Goal: Task Accomplishment & Management: Use online tool/utility

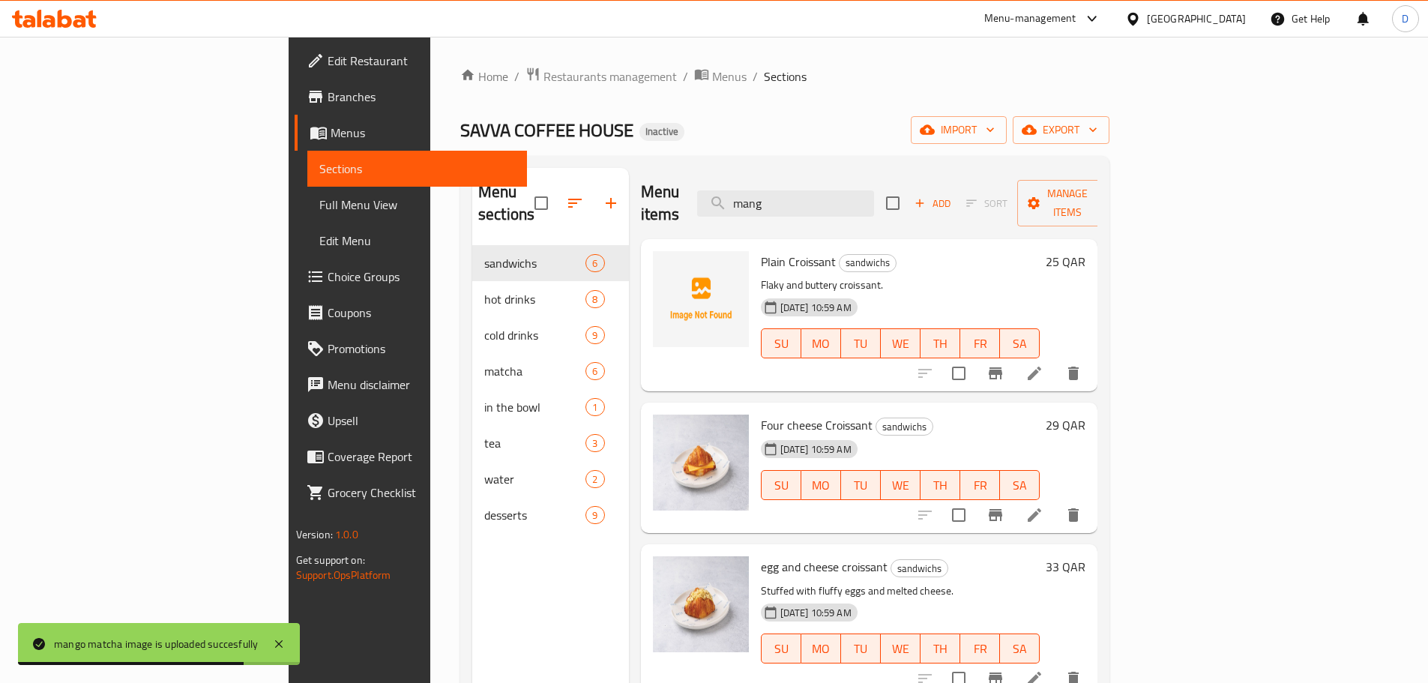
drag, startPoint x: 876, startPoint y: 193, endPoint x: 719, endPoint y: 189, distance: 156.7
click at [719, 189] on div "Menu items mang Add Sort Manage items" at bounding box center [869, 203] width 457 height 71
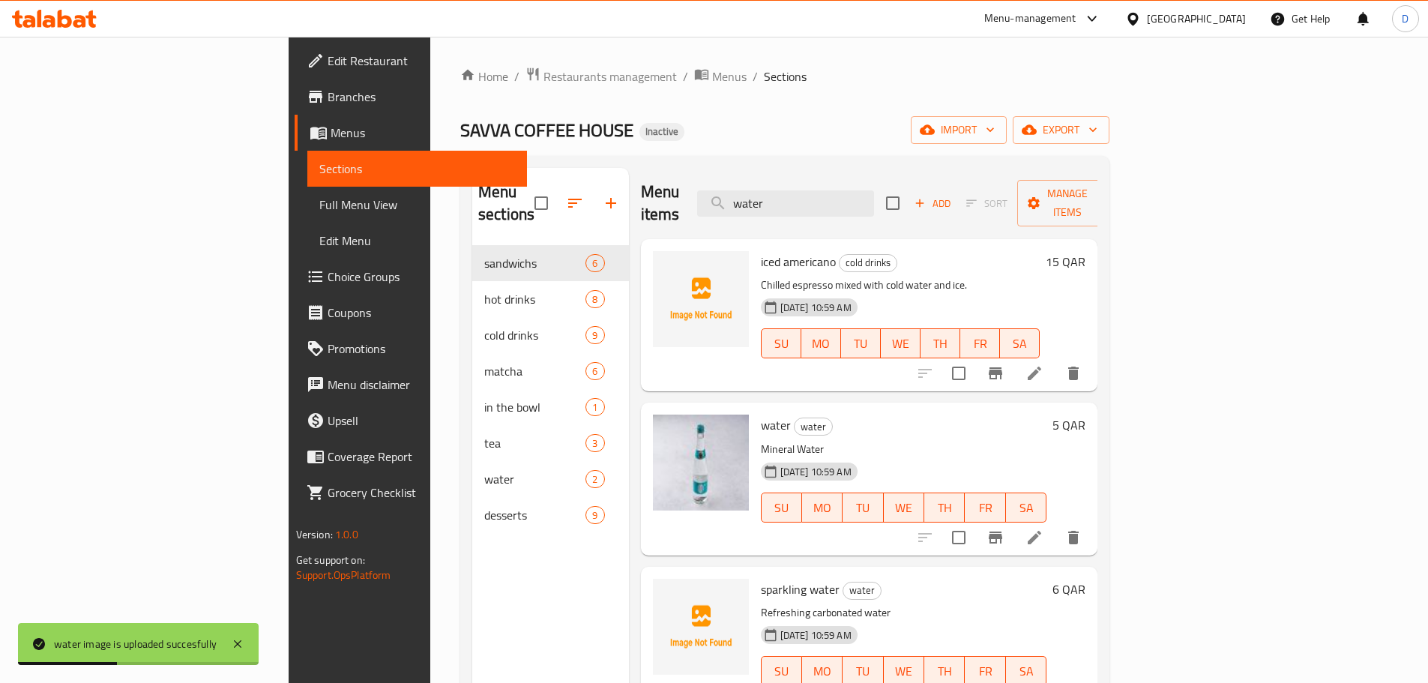
drag, startPoint x: 876, startPoint y: 196, endPoint x: 793, endPoint y: 199, distance: 83.2
click at [793, 199] on div "Menu items water Add Sort Manage items" at bounding box center [869, 203] width 457 height 71
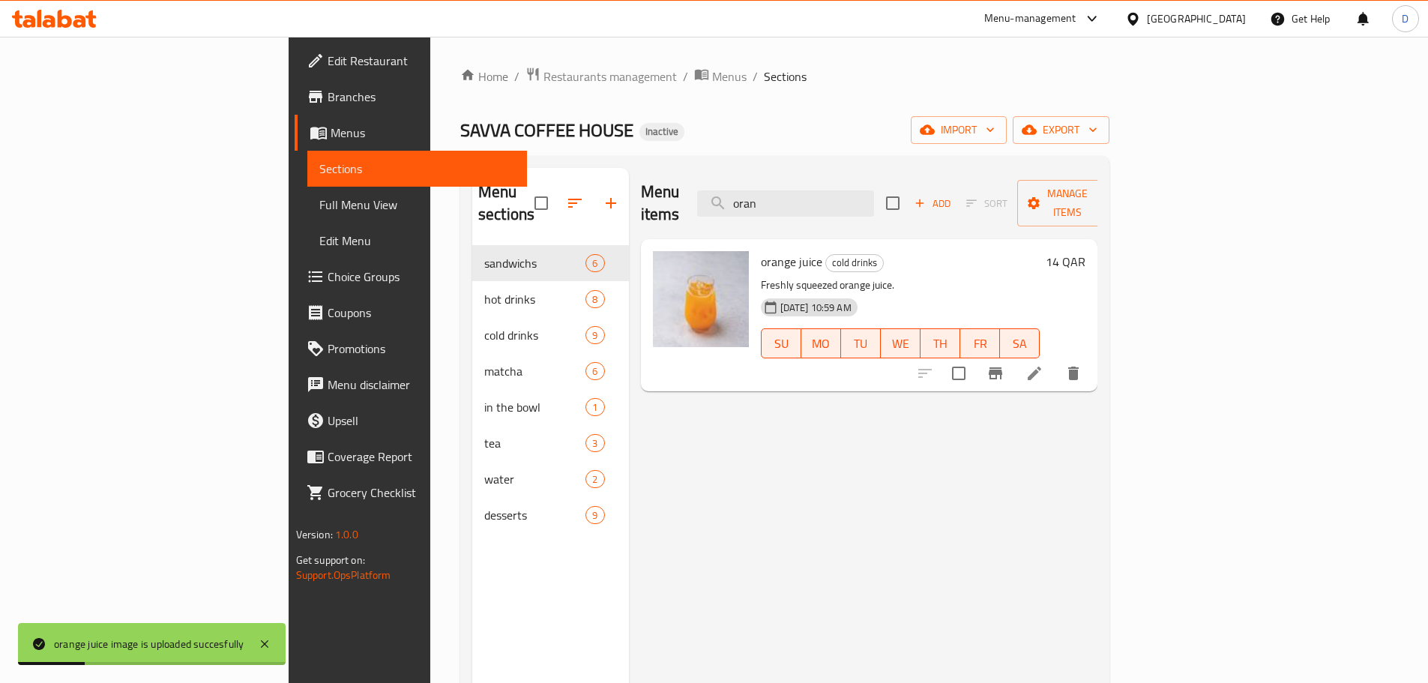
drag, startPoint x: 871, startPoint y: 191, endPoint x: 751, endPoint y: 197, distance: 120.1
click at [751, 197] on div "Menu items oran Add Sort Manage items" at bounding box center [869, 203] width 457 height 71
drag, startPoint x: 883, startPoint y: 194, endPoint x: 776, endPoint y: 194, distance: 107.2
click at [776, 194] on div "Menu items pass Add Sort Manage items" at bounding box center [869, 203] width 457 height 71
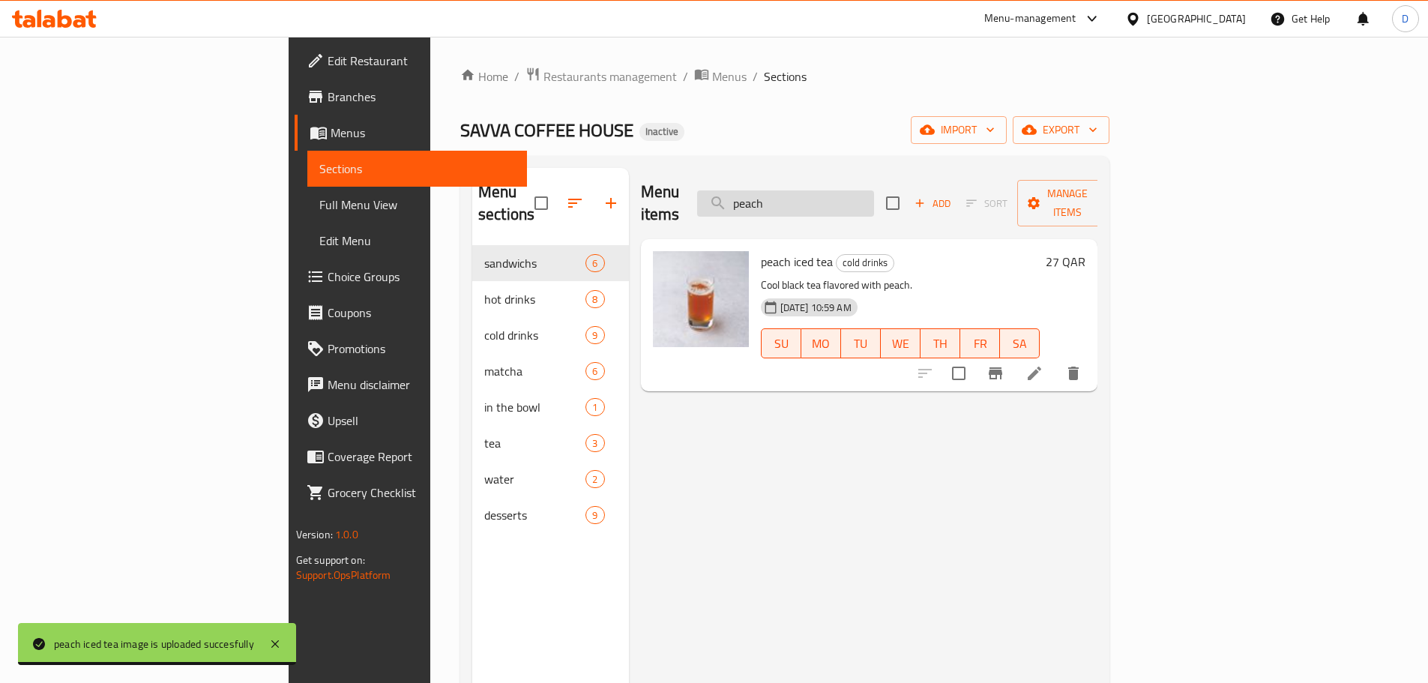
drag, startPoint x: 908, startPoint y: 193, endPoint x: 805, endPoint y: 197, distance: 103.5
click at [805, 197] on input "peach" at bounding box center [785, 203] width 177 height 26
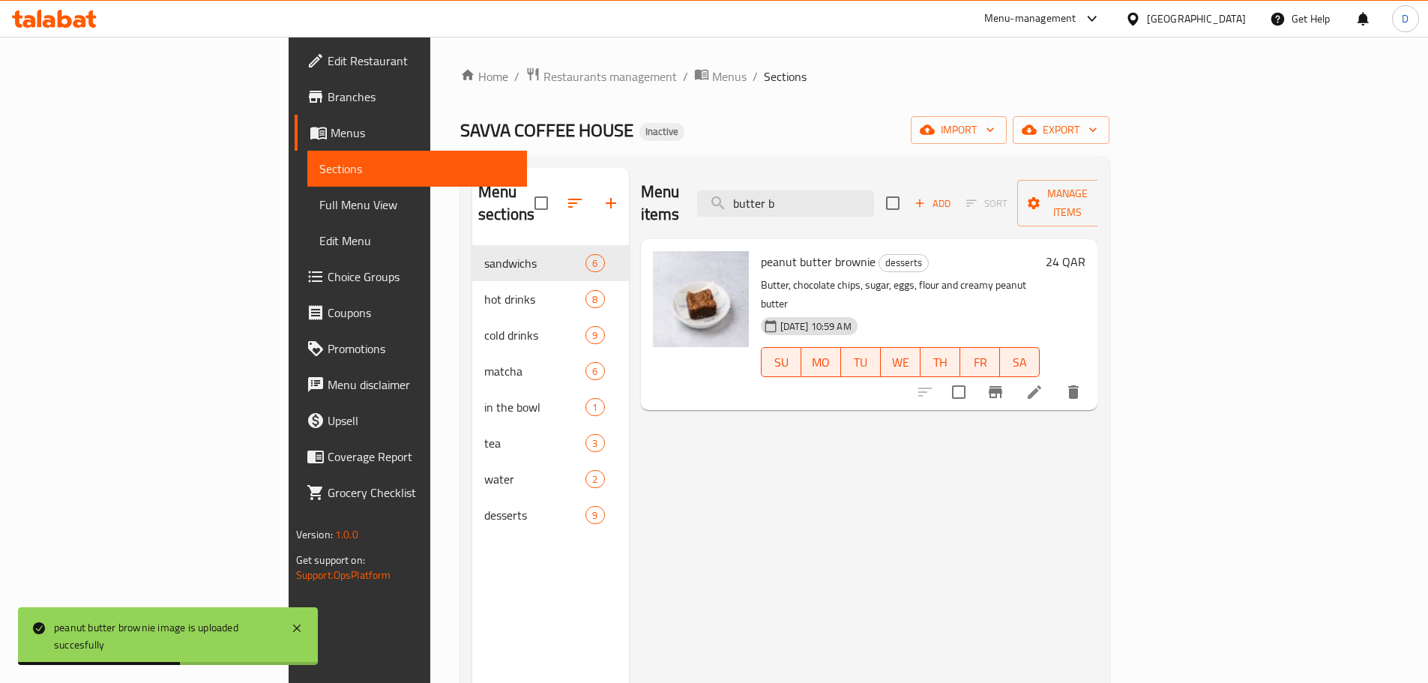
drag, startPoint x: 889, startPoint y: 195, endPoint x: 783, endPoint y: 196, distance: 105.7
click at [783, 196] on div "Menu items butter b Add Sort Manage items" at bounding box center [869, 203] width 457 height 71
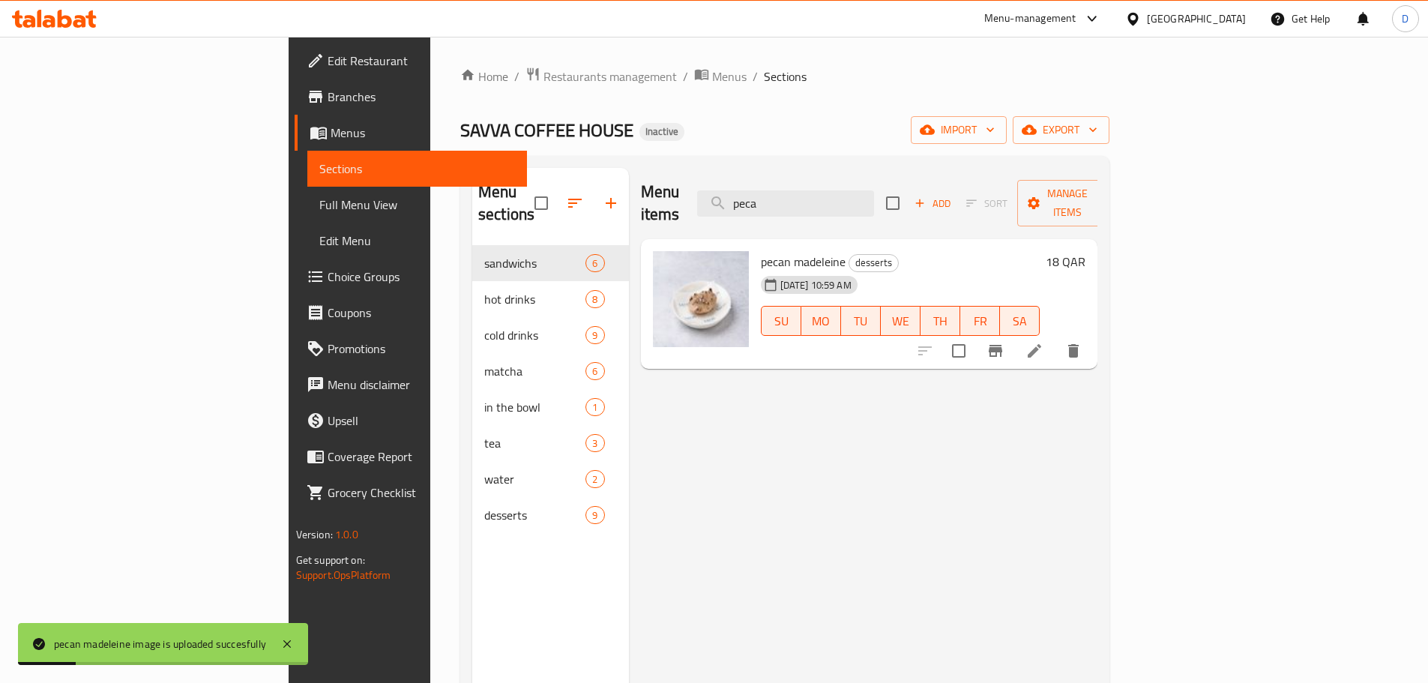
drag, startPoint x: 890, startPoint y: 194, endPoint x: 785, endPoint y: 202, distance: 106.0
click at [785, 202] on div "Menu items peca Add Sort Manage items" at bounding box center [869, 203] width 457 height 71
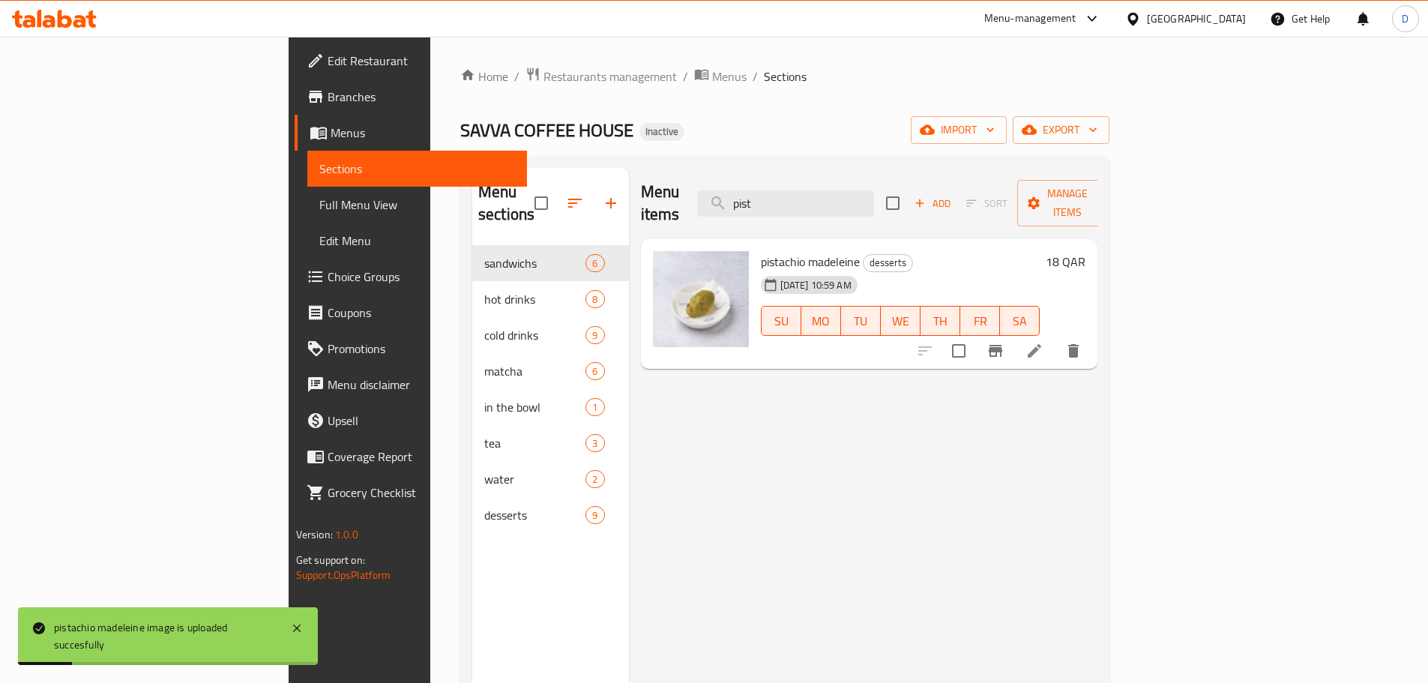
click at [795, 193] on div "Menu items pist Add Sort Manage items" at bounding box center [869, 203] width 457 height 71
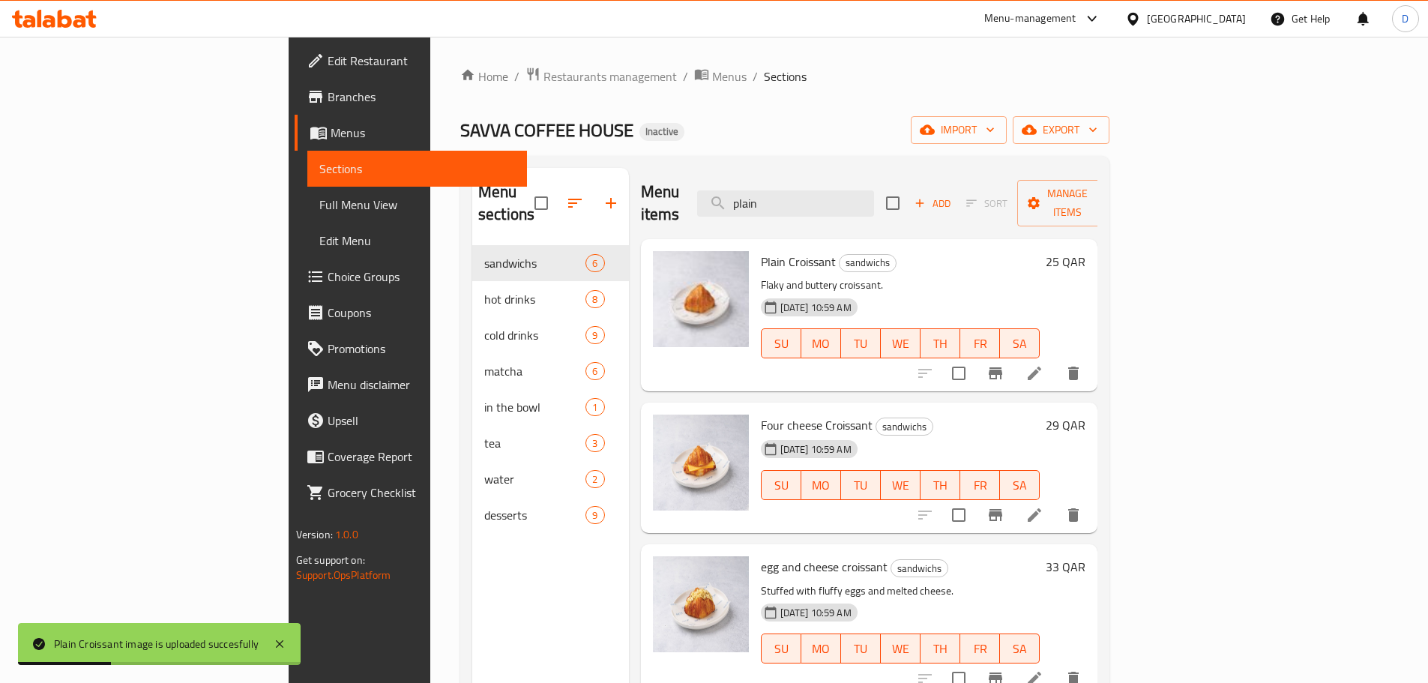
drag, startPoint x: 861, startPoint y: 193, endPoint x: 759, endPoint y: 193, distance: 101.9
click at [759, 193] on div "Menu items plain Add Sort Manage items" at bounding box center [869, 203] width 457 height 71
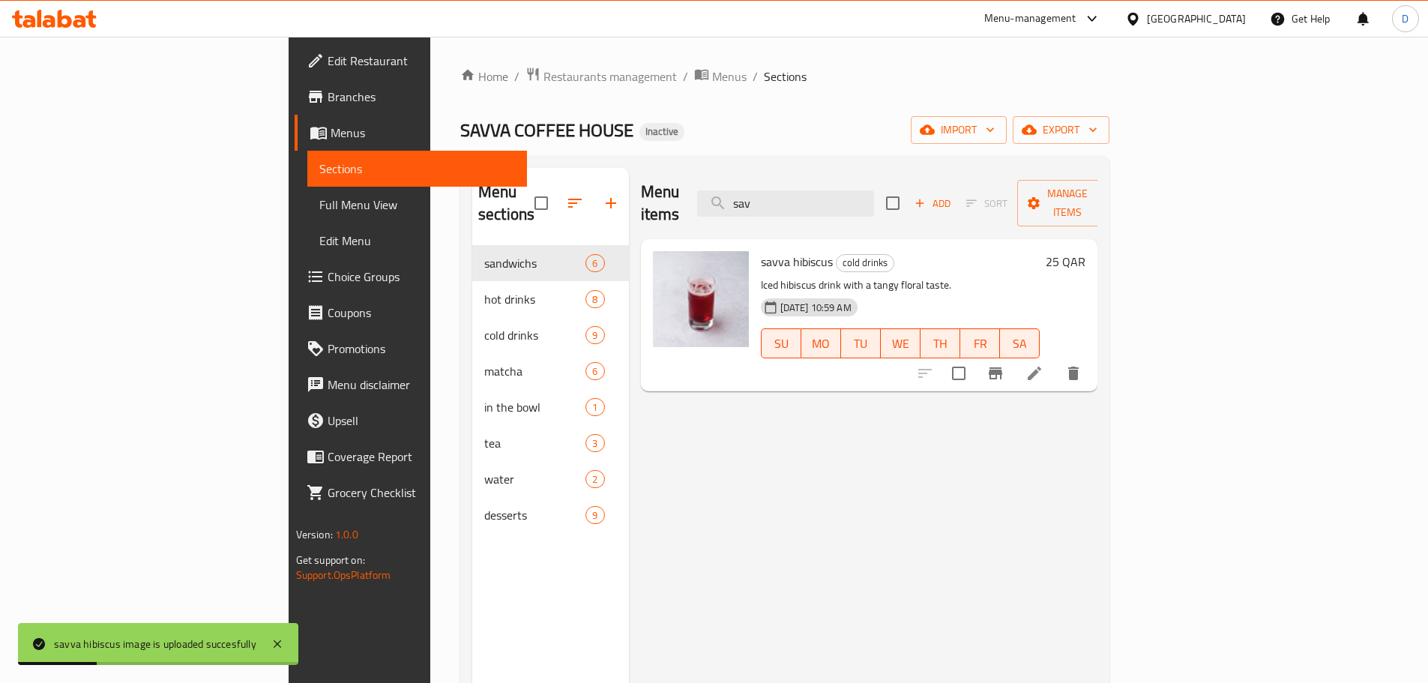
drag, startPoint x: 880, startPoint y: 195, endPoint x: 748, endPoint y: 212, distance: 133.0
click at [748, 212] on div "Menu items sav Add Sort Manage items" at bounding box center [869, 203] width 457 height 71
drag, startPoint x: 875, startPoint y: 190, endPoint x: 794, endPoint y: 193, distance: 81.0
click at [794, 193] on div "Menu items spar Add Sort Manage items" at bounding box center [869, 203] width 457 height 71
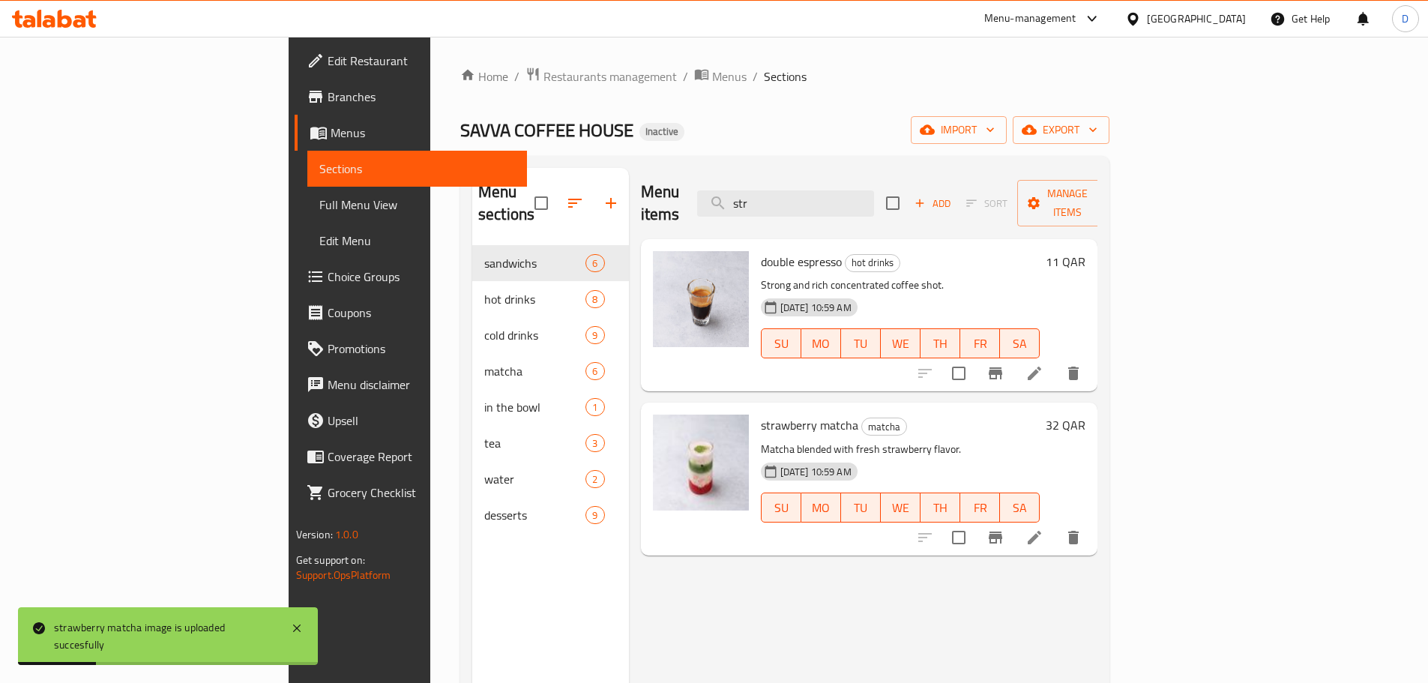
click at [784, 181] on div "Menu items str Add Sort Manage items" at bounding box center [869, 203] width 457 height 71
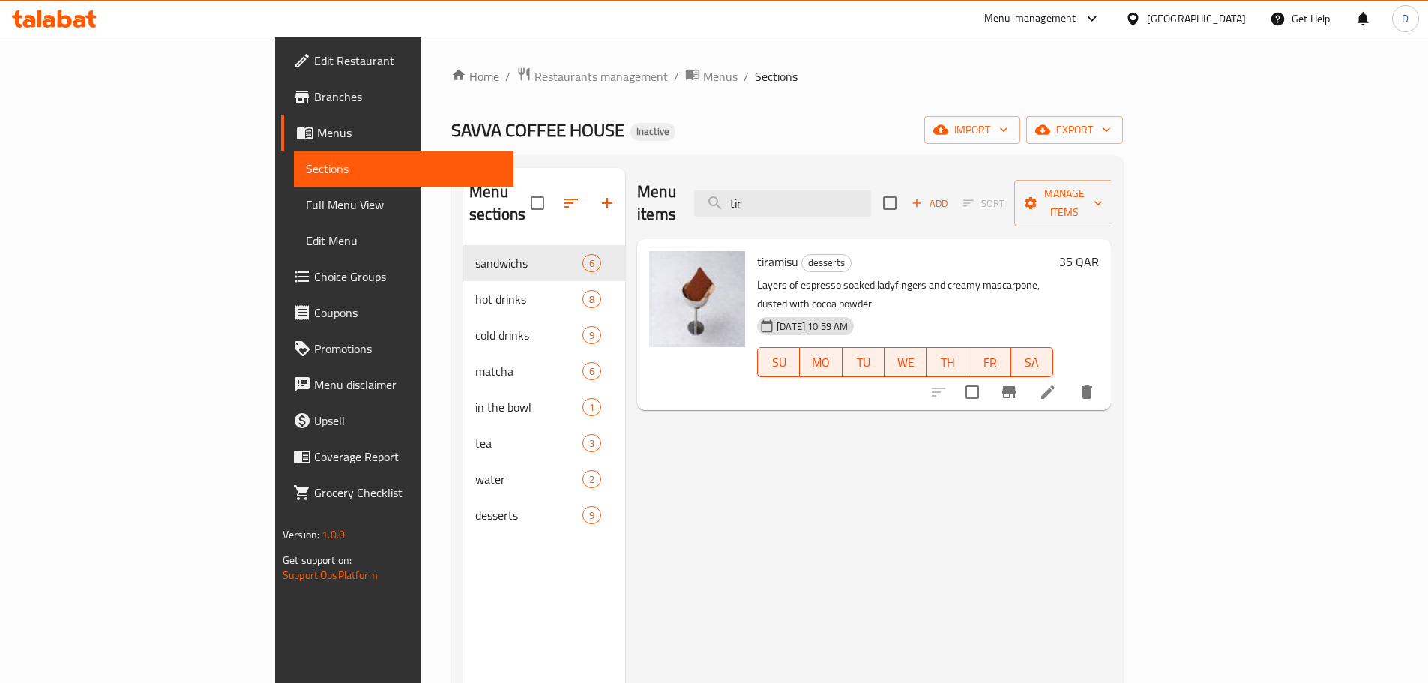
drag, startPoint x: 881, startPoint y: 180, endPoint x: 783, endPoint y: 182, distance: 97.4
click at [783, 182] on div "Menu items tir Add Sort Manage items" at bounding box center [874, 203] width 474 height 71
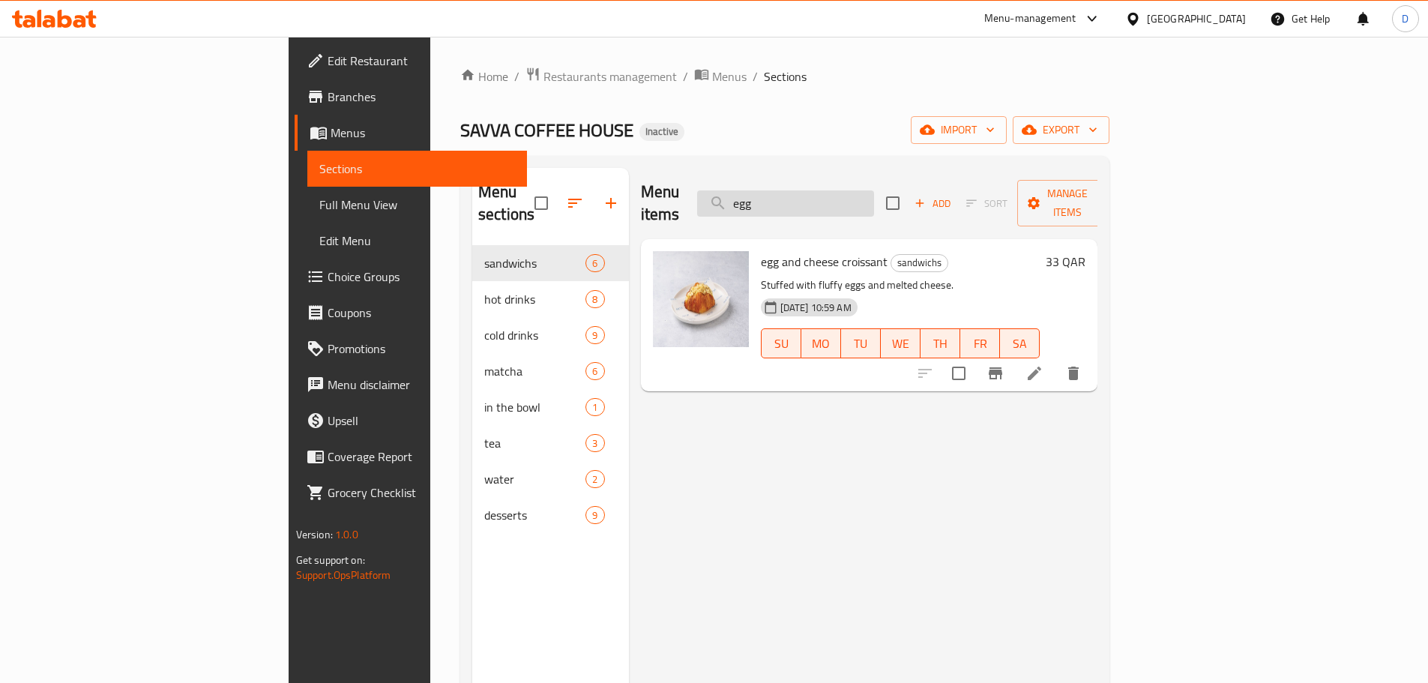
drag, startPoint x: 881, startPoint y: 198, endPoint x: 830, endPoint y: 196, distance: 50.3
click at [830, 196] on input "egg" at bounding box center [785, 203] width 177 height 26
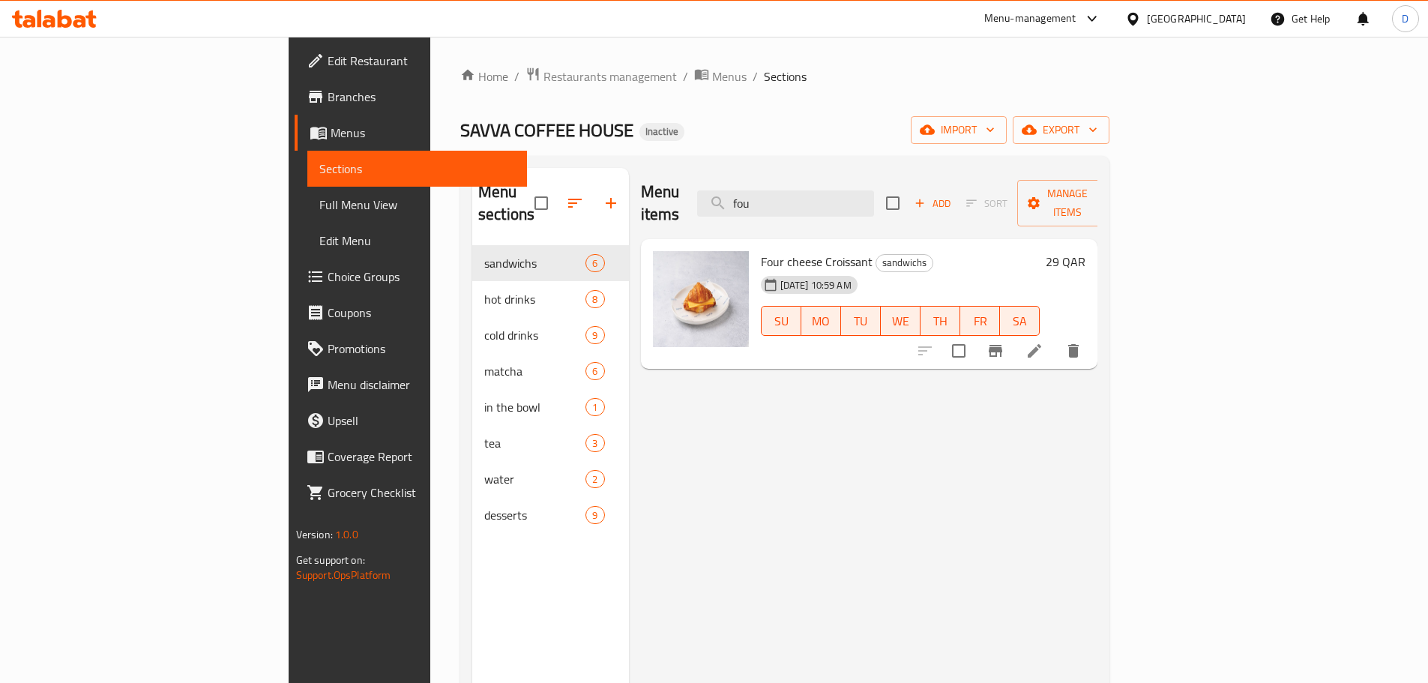
drag, startPoint x: 867, startPoint y: 195, endPoint x: 788, endPoint y: 196, distance: 79.4
click at [788, 196] on div "Menu items fou Add Sort Manage items" at bounding box center [869, 203] width 457 height 71
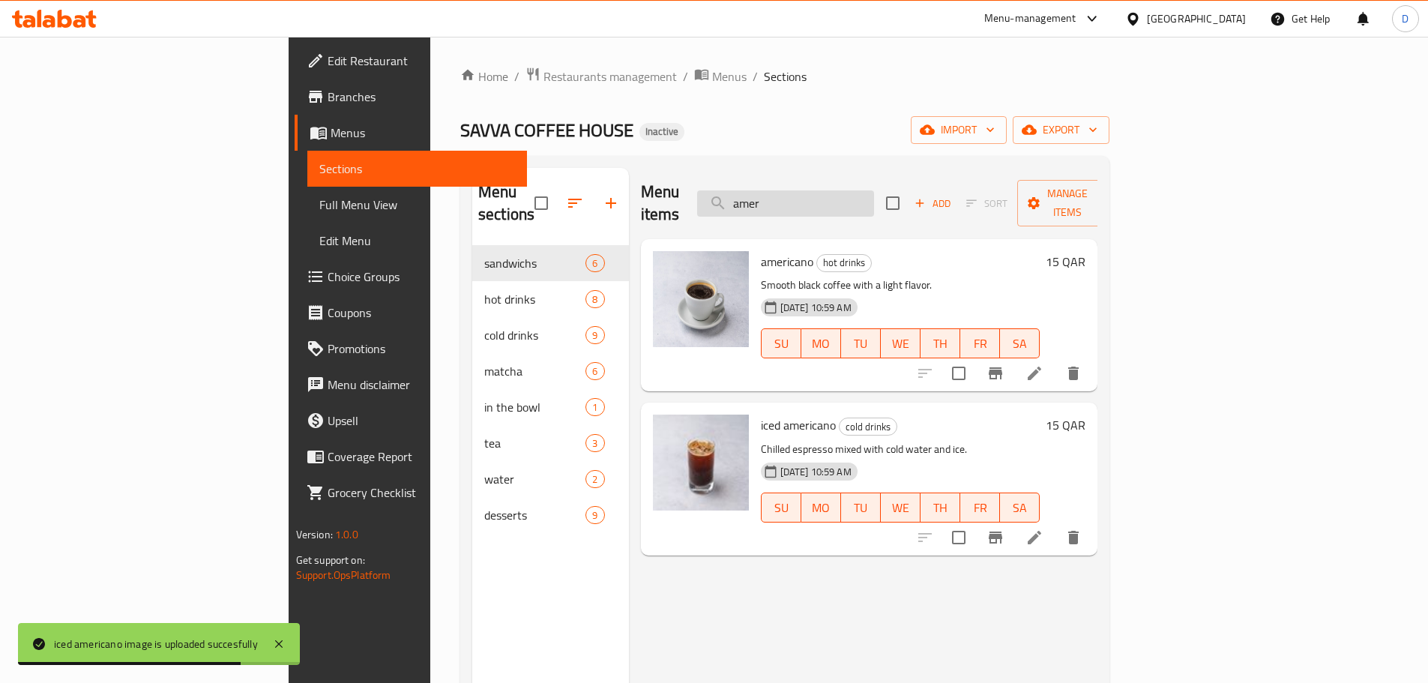
drag, startPoint x: 875, startPoint y: 180, endPoint x: 856, endPoint y: 189, distance: 21.5
click at [856, 190] on input "amer" at bounding box center [785, 203] width 177 height 26
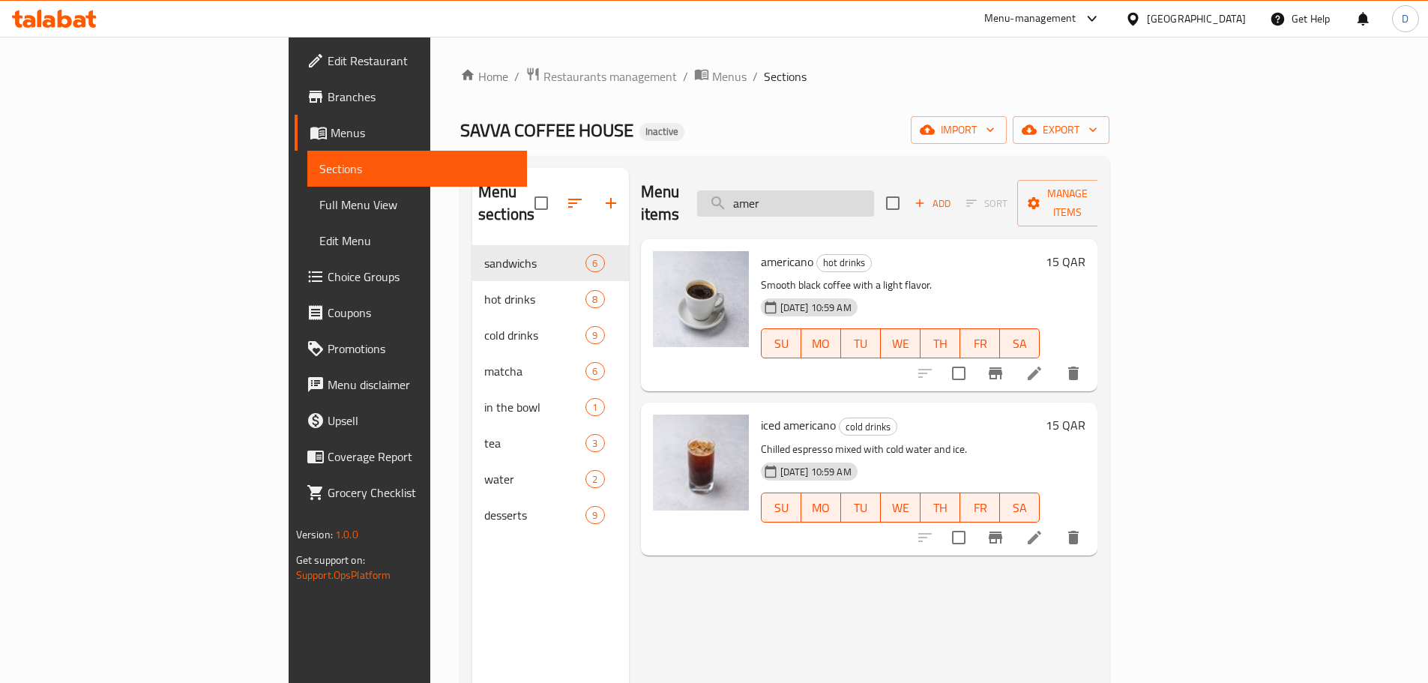
click at [874, 193] on input "amer" at bounding box center [785, 203] width 177 height 26
drag, startPoint x: 883, startPoint y: 193, endPoint x: 824, endPoint y: 200, distance: 59.7
click at [824, 200] on input "amer" at bounding box center [785, 203] width 177 height 26
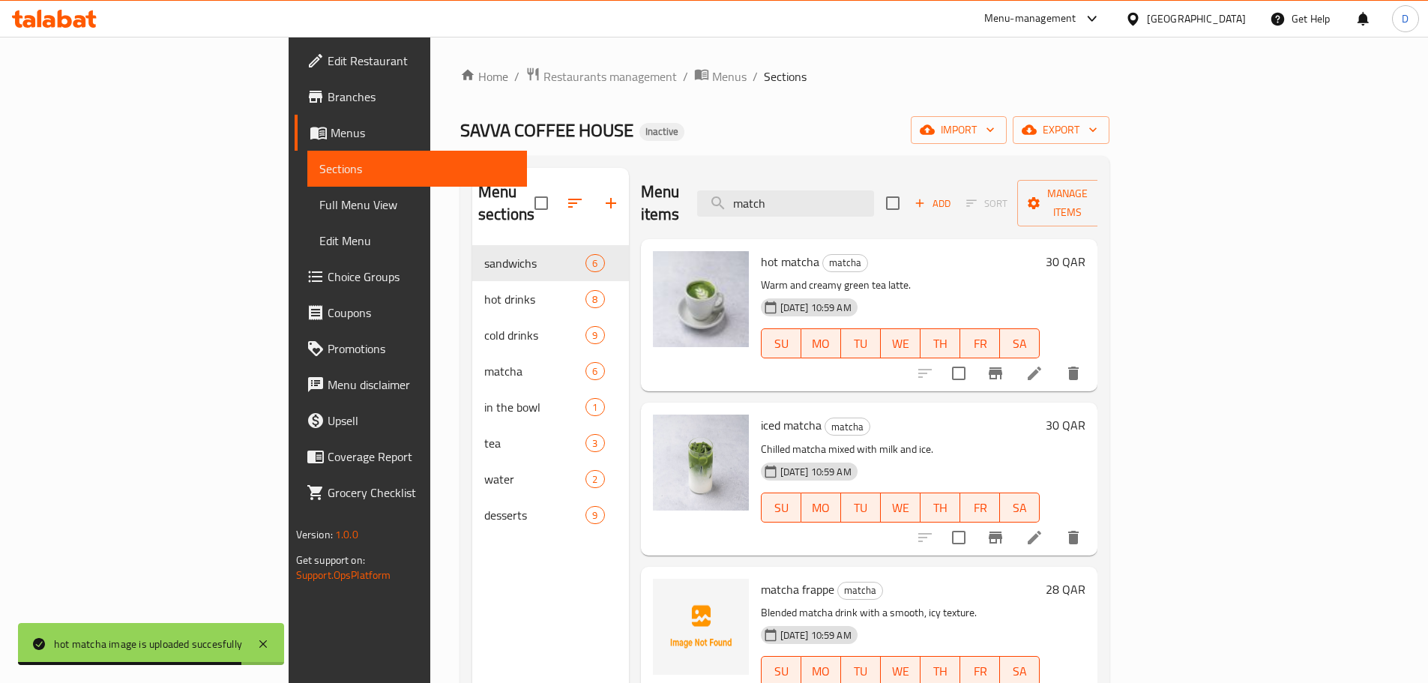
drag, startPoint x: 863, startPoint y: 195, endPoint x: 785, endPoint y: 186, distance: 79.2
click at [785, 186] on div "Menu items match Add Sort Manage items" at bounding box center [869, 203] width 457 height 71
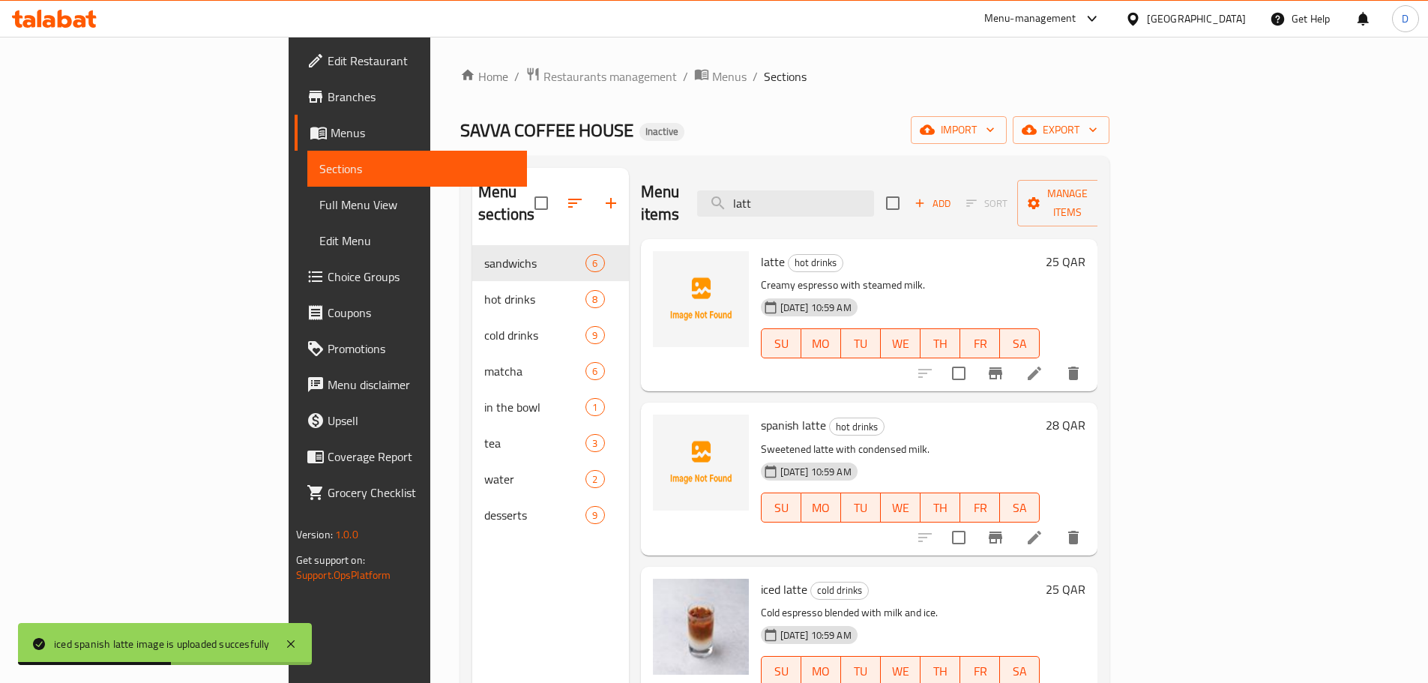
drag, startPoint x: 880, startPoint y: 190, endPoint x: 784, endPoint y: 195, distance: 96.0
click at [784, 195] on div "Menu items latt Add Sort Manage items" at bounding box center [869, 203] width 457 height 71
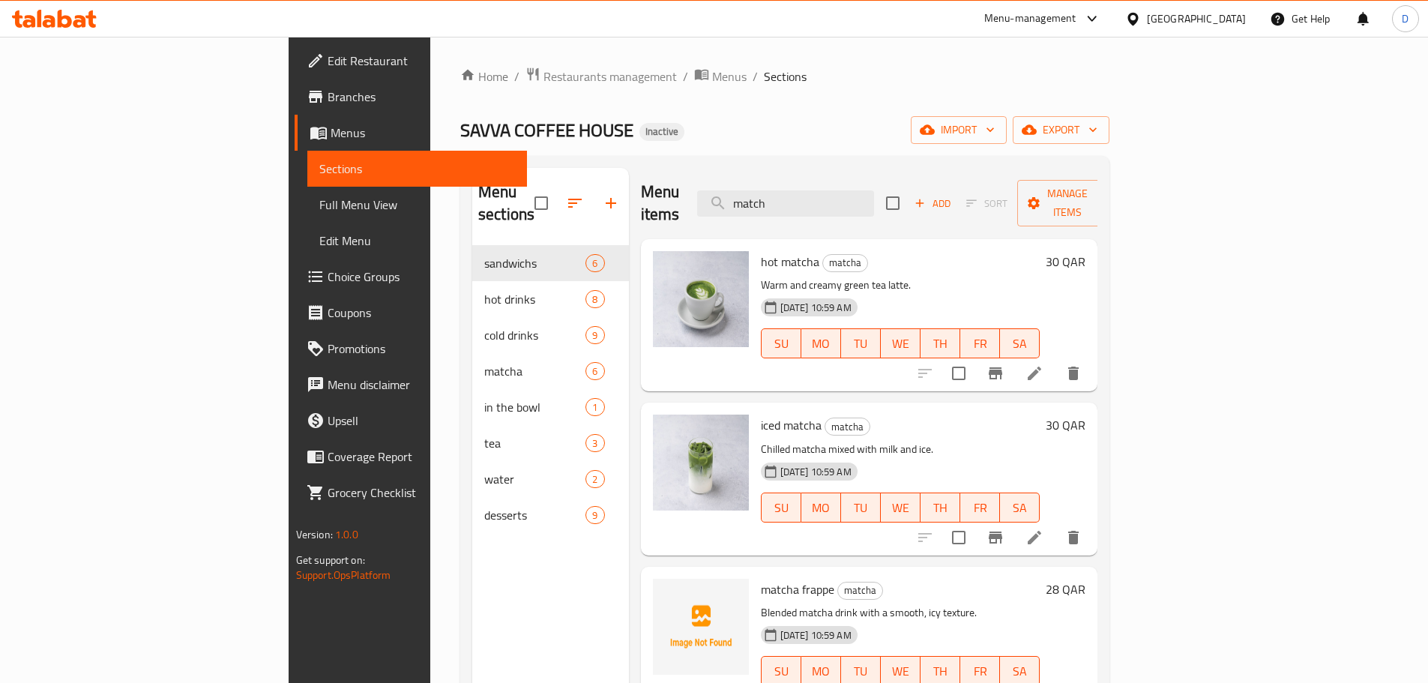
drag, startPoint x: 877, startPoint y: 190, endPoint x: 776, endPoint y: 190, distance: 101.2
click at [776, 190] on div "Menu items match Add Sort Manage items" at bounding box center [869, 203] width 457 height 71
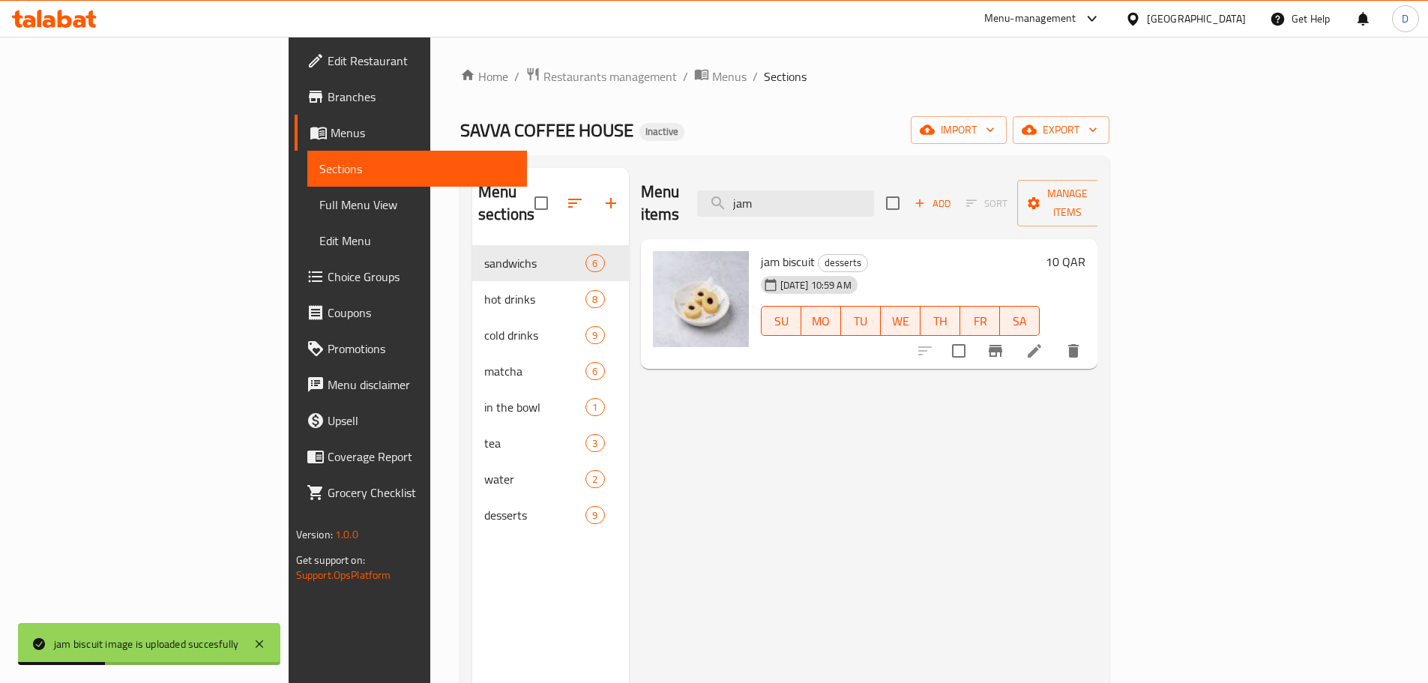
drag, startPoint x: 884, startPoint y: 195, endPoint x: 743, endPoint y: 193, distance: 141.6
click at [743, 193] on div "Menu items jam Add Sort Manage items" at bounding box center [869, 203] width 457 height 71
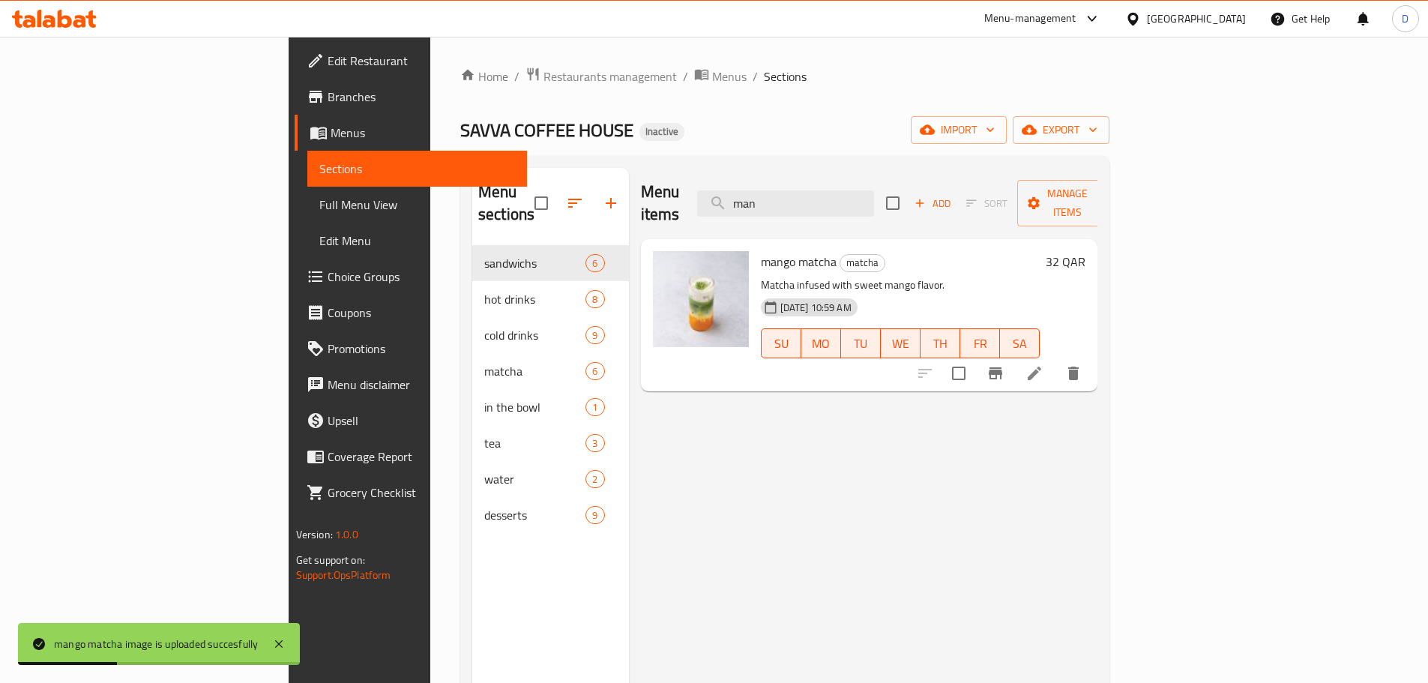
drag, startPoint x: 883, startPoint y: 196, endPoint x: 752, endPoint y: 197, distance: 130.4
click at [752, 197] on div "Menu items man Add Sort Manage items" at bounding box center [869, 203] width 457 height 71
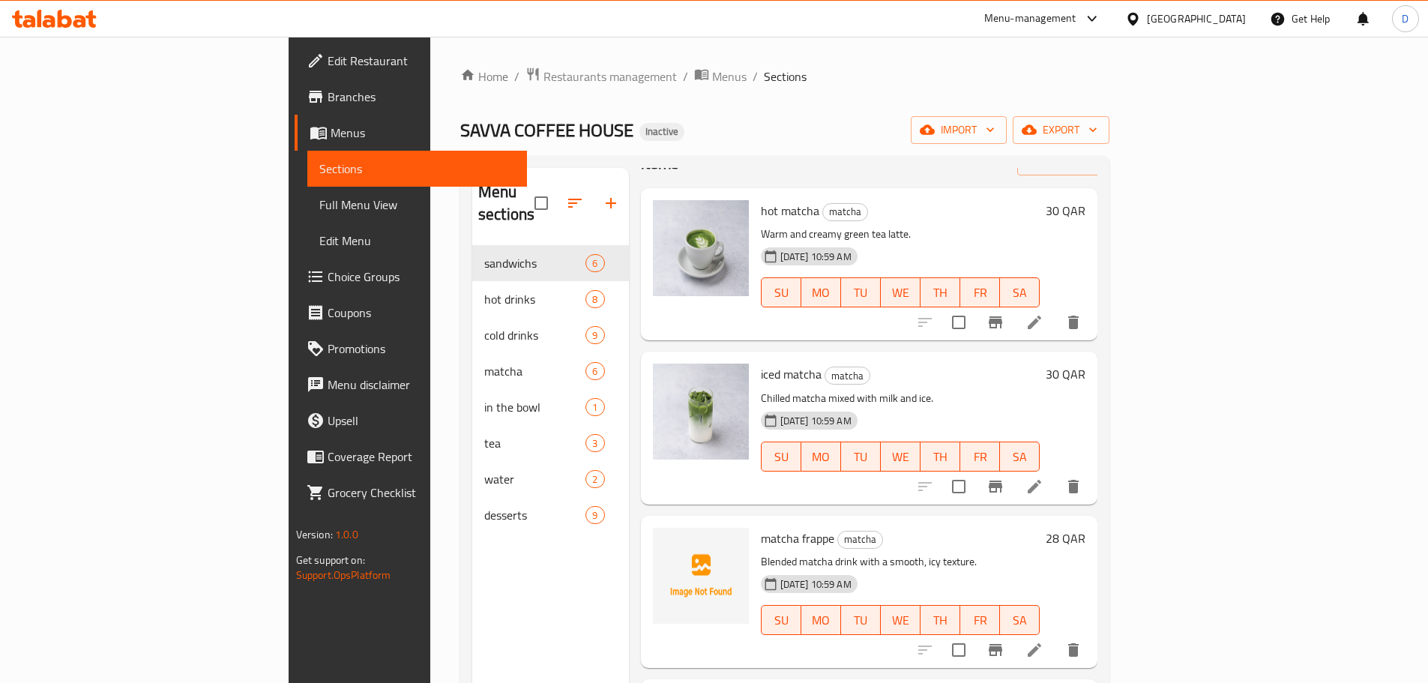
scroll to position [75, 0]
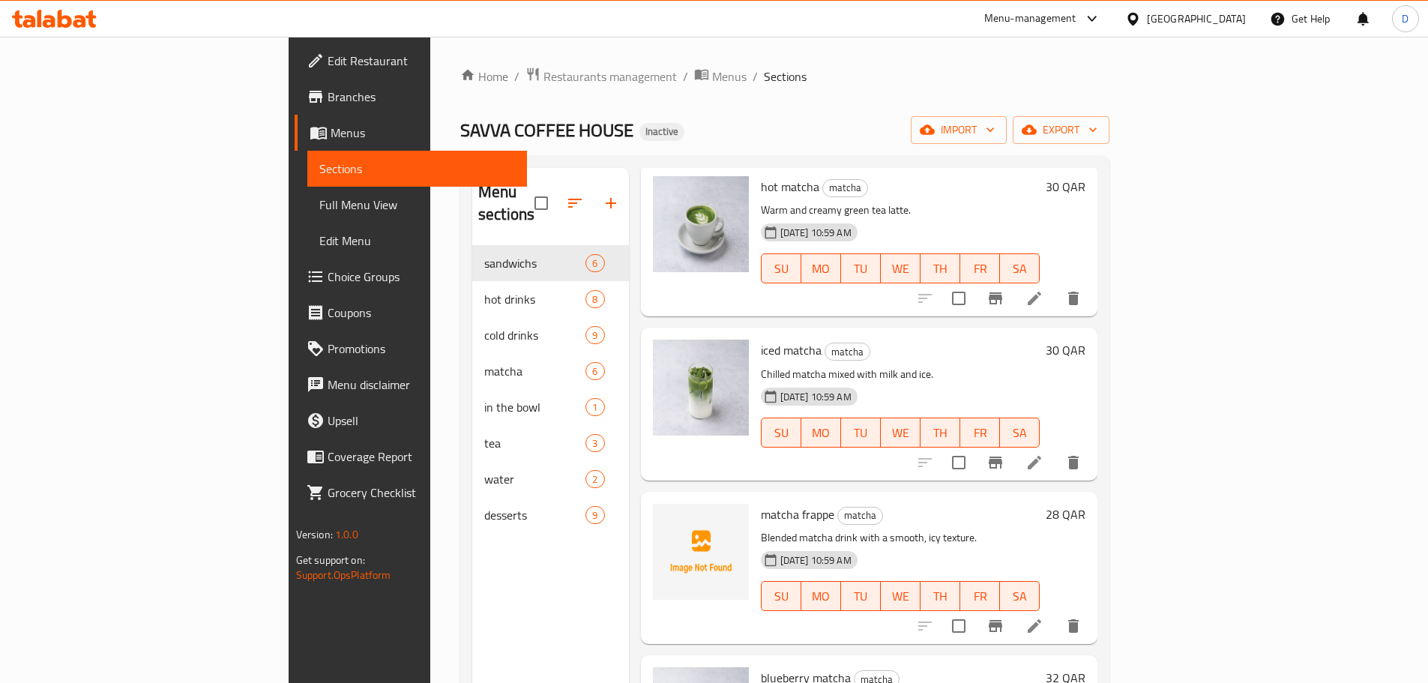
type input "match"
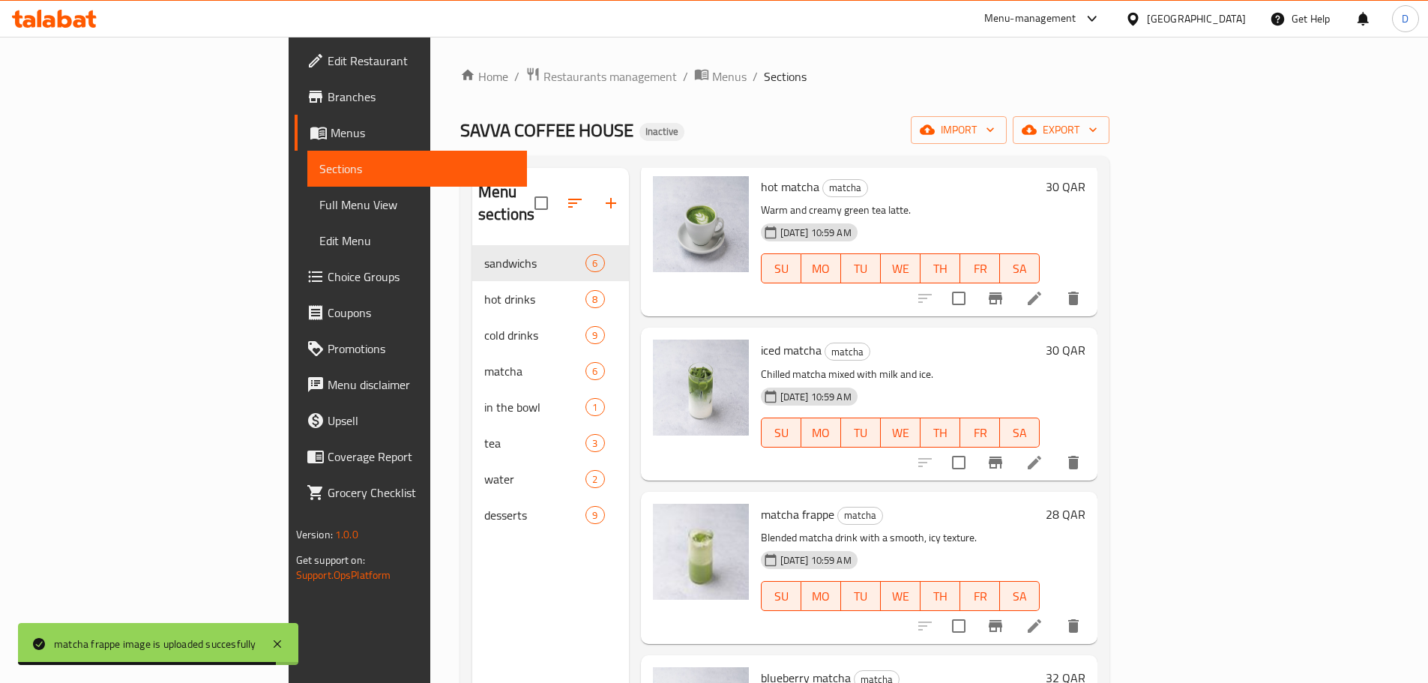
click at [319, 199] on span "Full Menu View" at bounding box center [417, 205] width 196 height 18
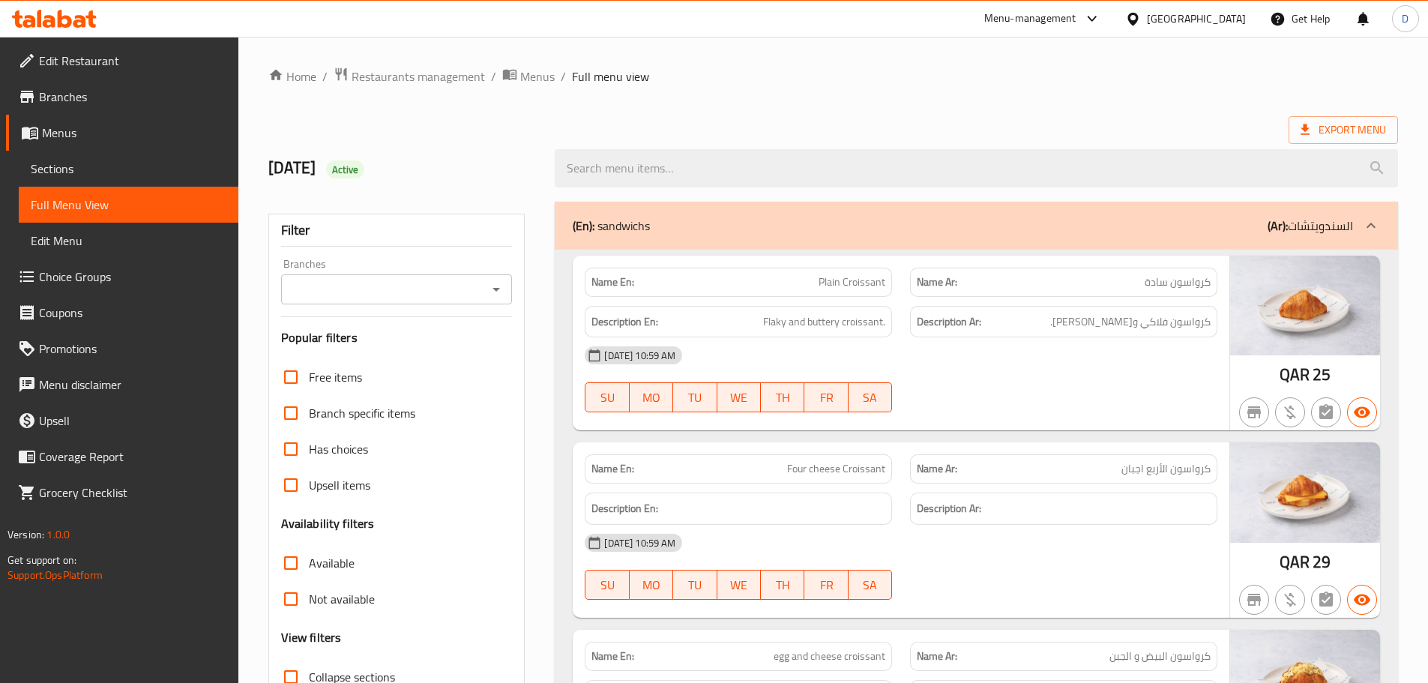
scroll to position [300, 0]
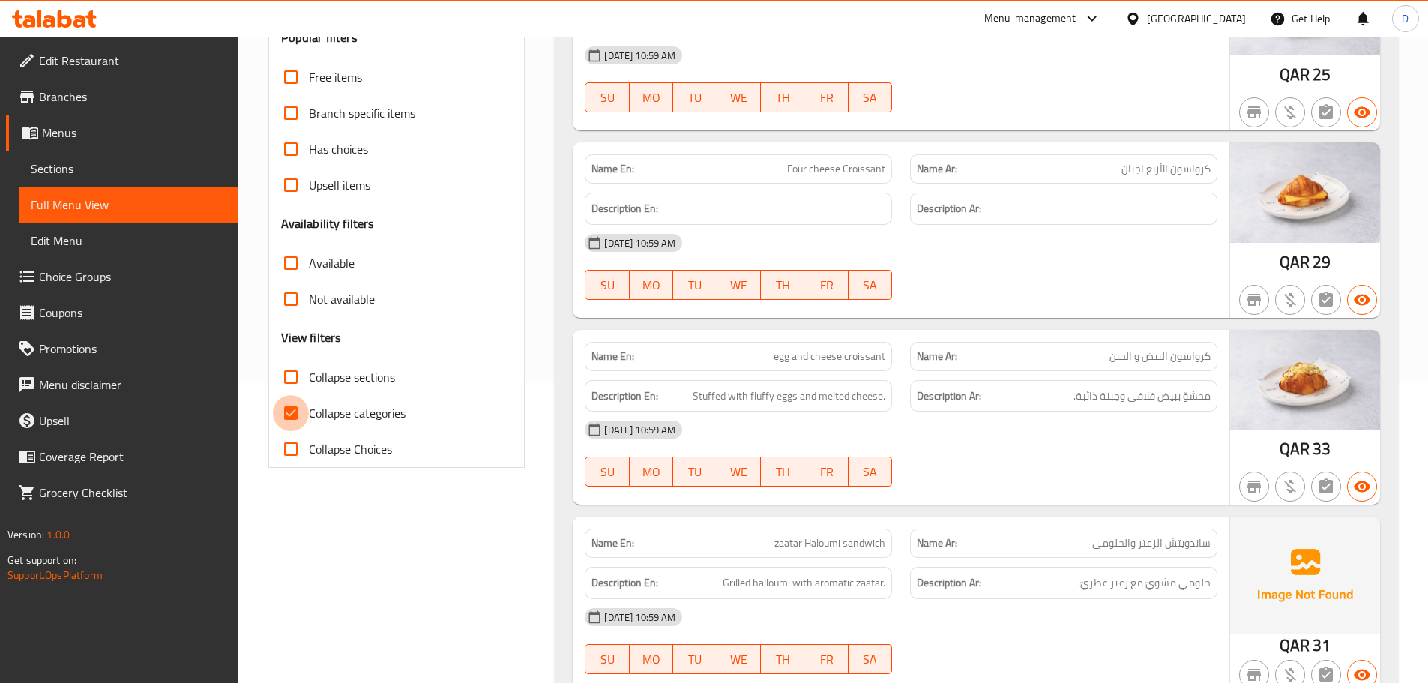
click at [289, 405] on input "Collapse categories" at bounding box center [291, 413] width 36 height 36
checkbox input "false"
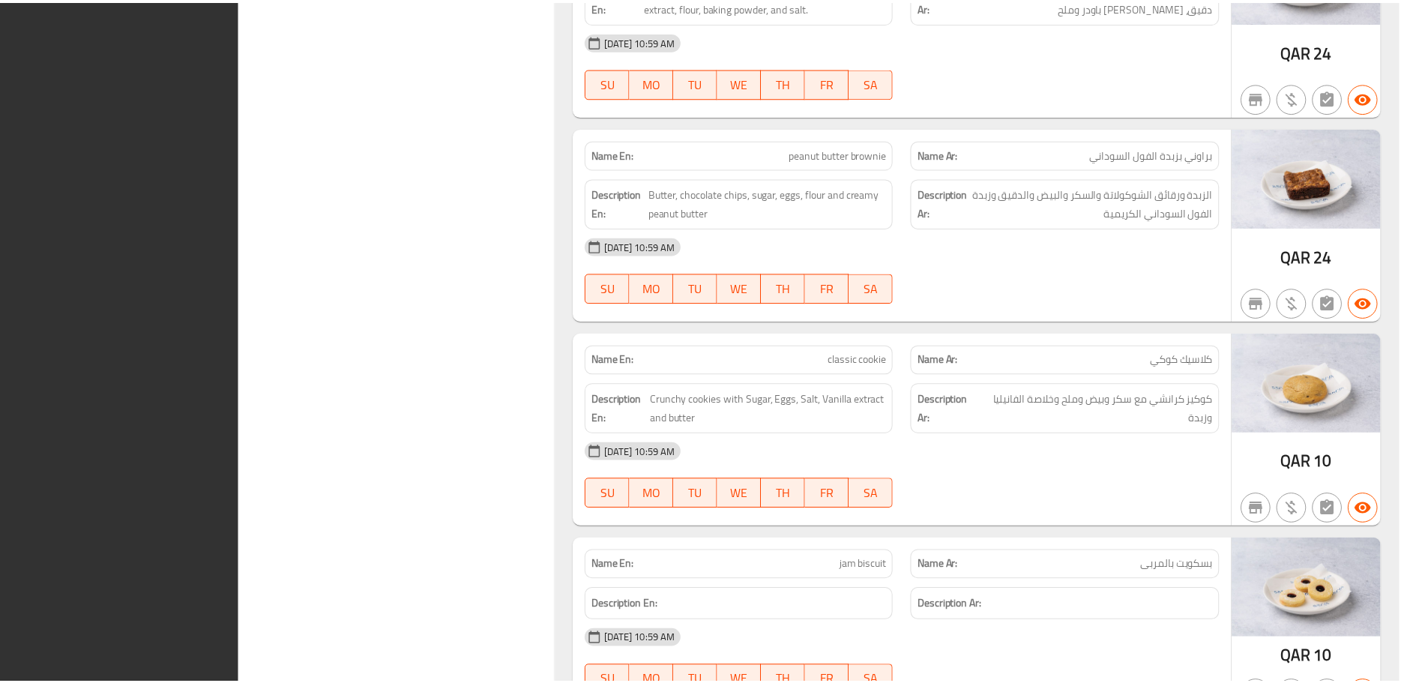
scroll to position [8567, 0]
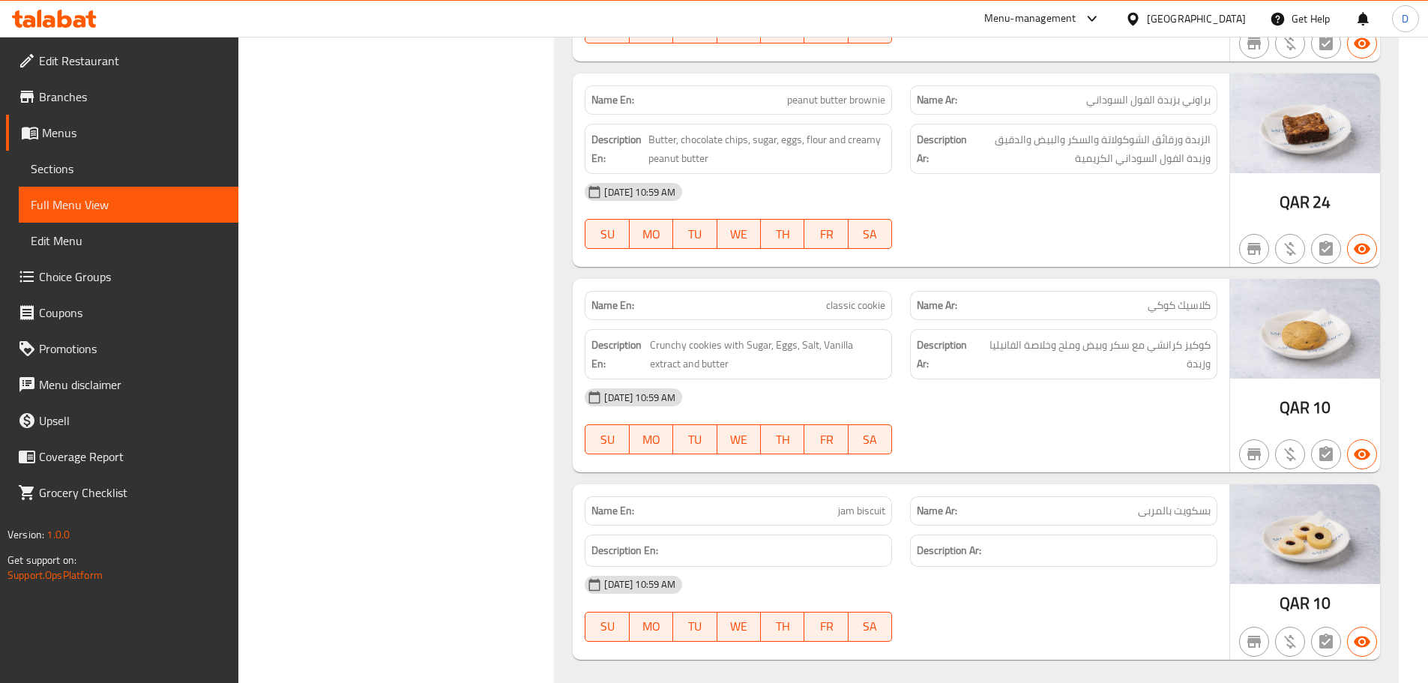
click at [58, 134] on span "Menus" at bounding box center [134, 133] width 184 height 18
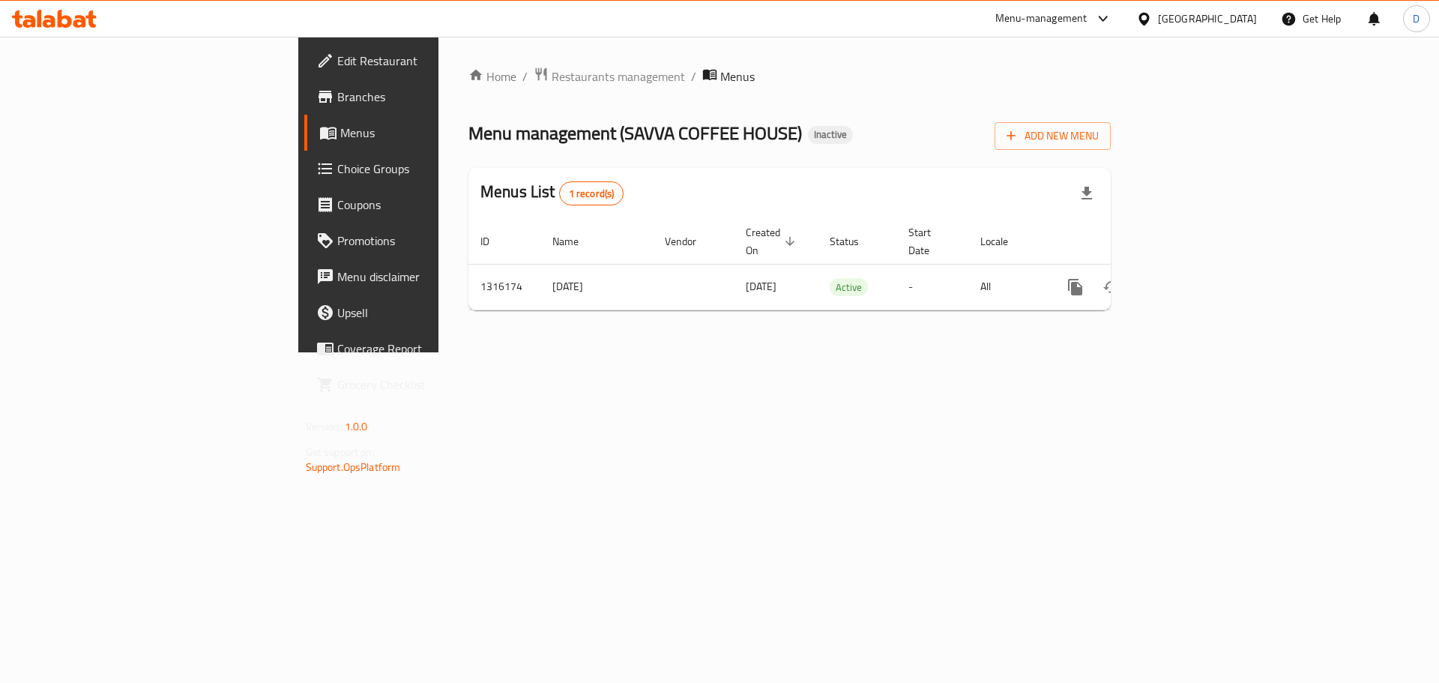
click at [1230, 21] on div "Qatar" at bounding box center [1207, 18] width 99 height 16
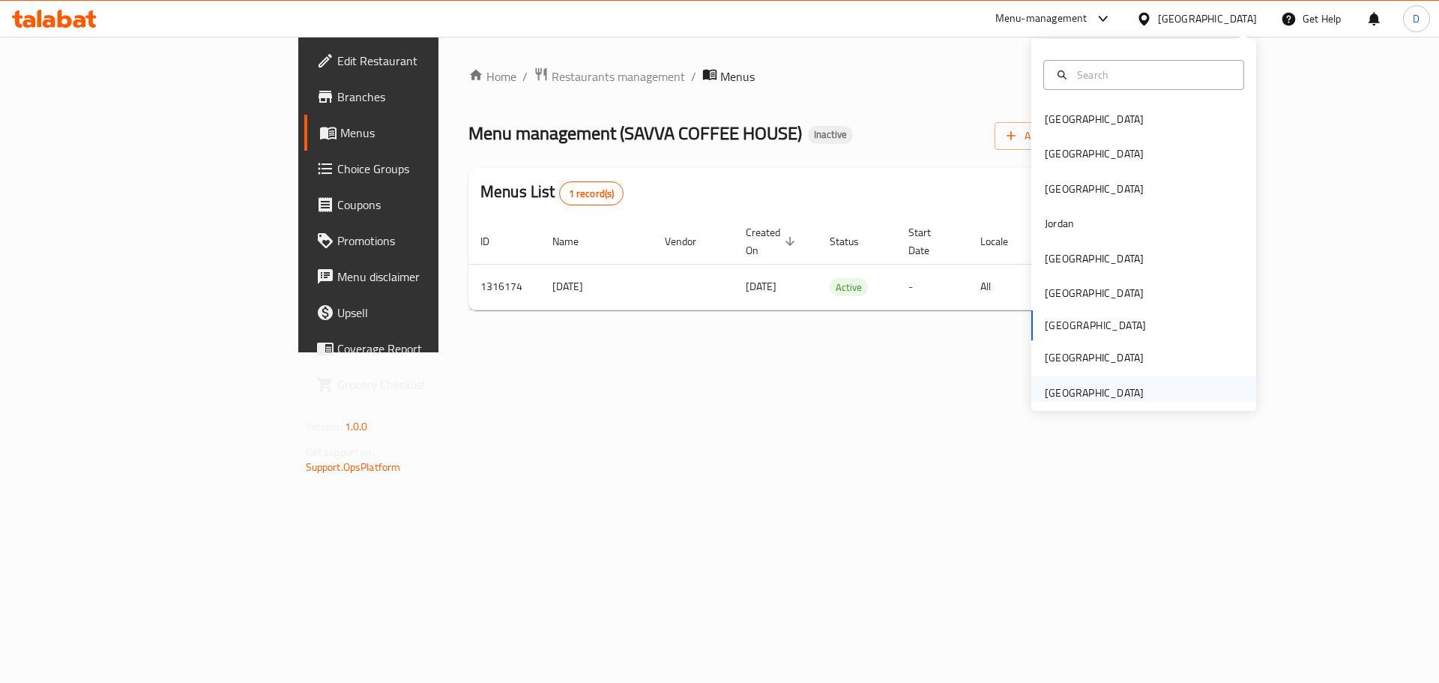
click at [1087, 388] on div "[GEOGRAPHIC_DATA]" at bounding box center [1094, 392] width 99 height 16
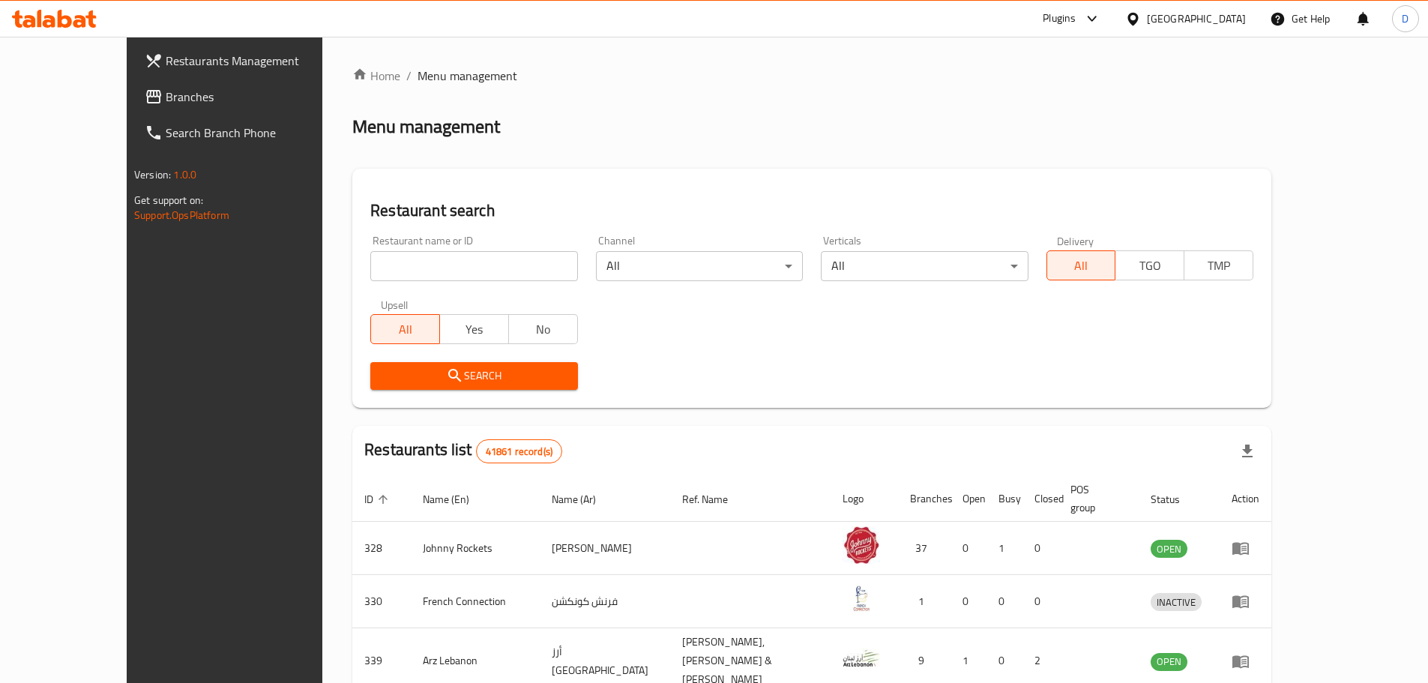
click at [166, 97] on span "Branches" at bounding box center [259, 97] width 187 height 18
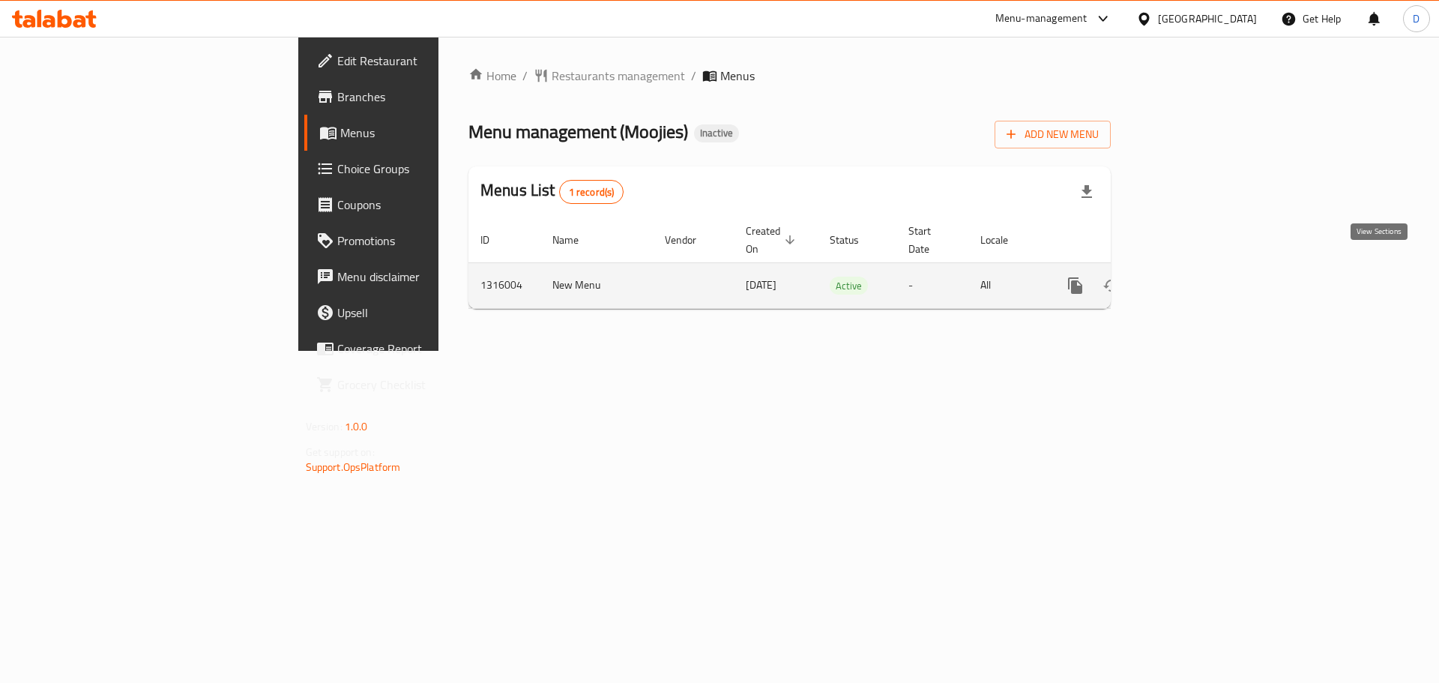
click at [1192, 277] on icon "enhanced table" at bounding box center [1183, 286] width 18 height 18
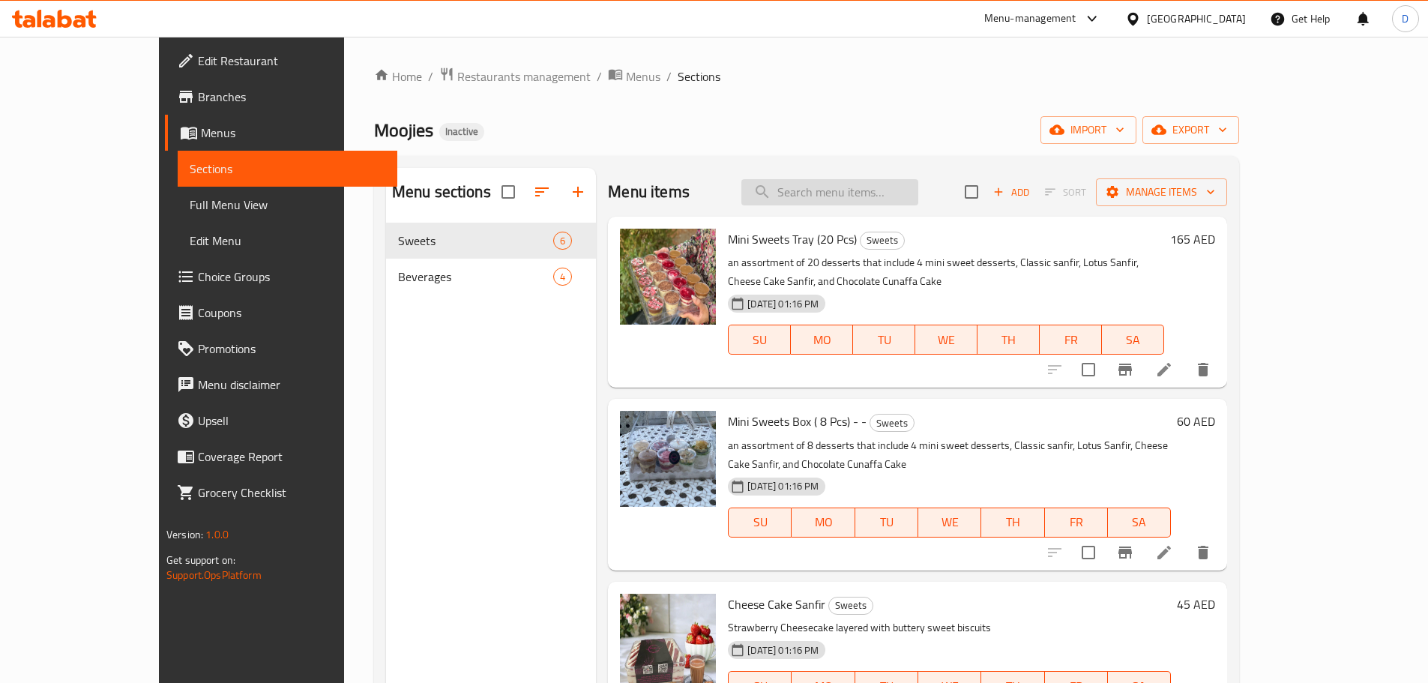
click at [863, 199] on input "search" at bounding box center [829, 192] width 177 height 26
drag, startPoint x: 887, startPoint y: 198, endPoint x: 753, endPoint y: 190, distance: 134.4
click at [753, 190] on div "Menu items sanf Add Sort Manage items" at bounding box center [917, 192] width 619 height 49
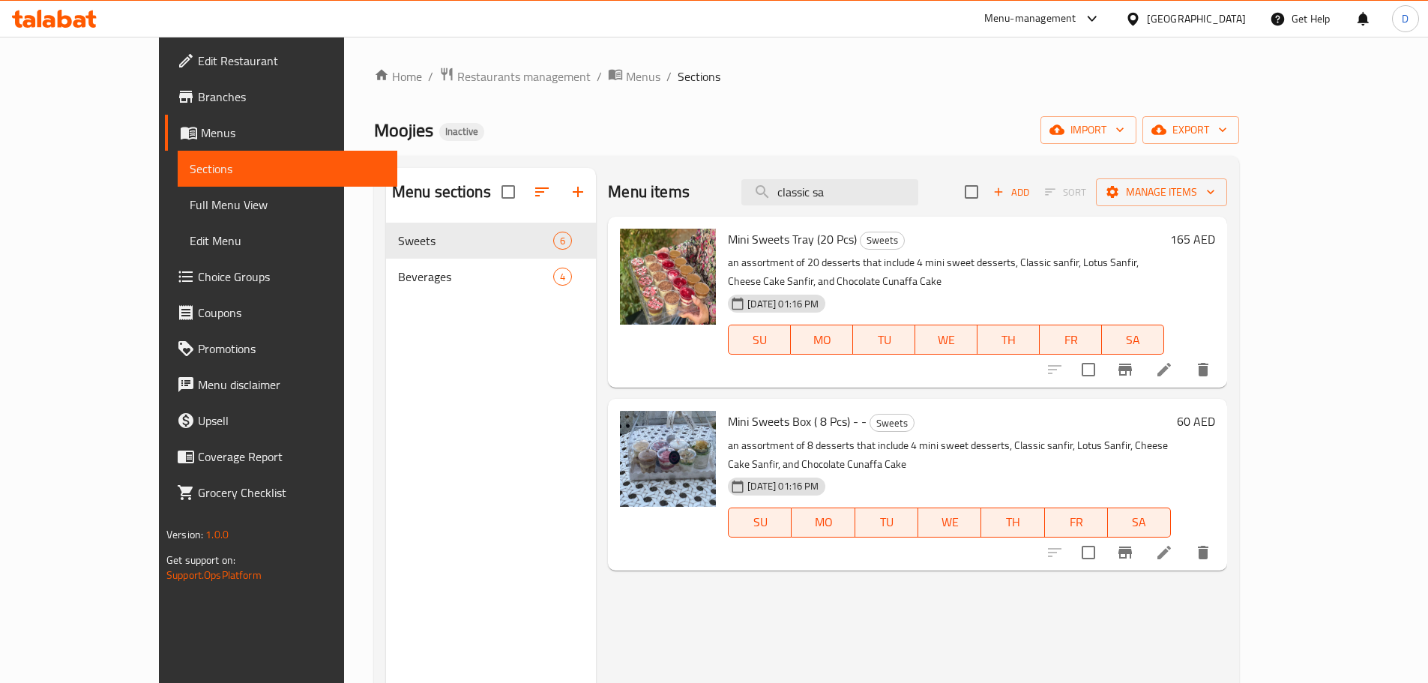
drag, startPoint x: 898, startPoint y: 185, endPoint x: 768, endPoint y: 192, distance: 129.8
click at [768, 192] on div "Menu items classic sa Add Sort Manage items" at bounding box center [917, 192] width 619 height 49
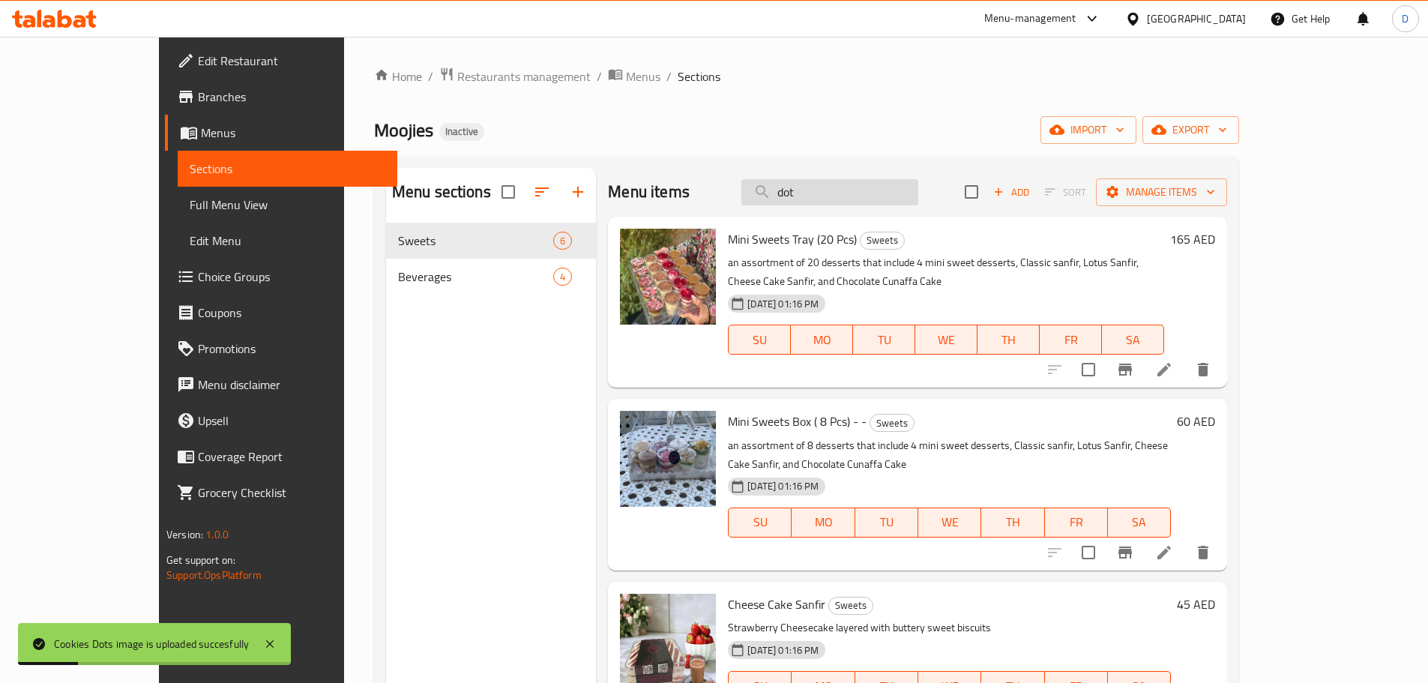
drag, startPoint x: 885, startPoint y: 181, endPoint x: 809, endPoint y: 179, distance: 76.5
click at [809, 179] on input "dot" at bounding box center [829, 192] width 177 height 26
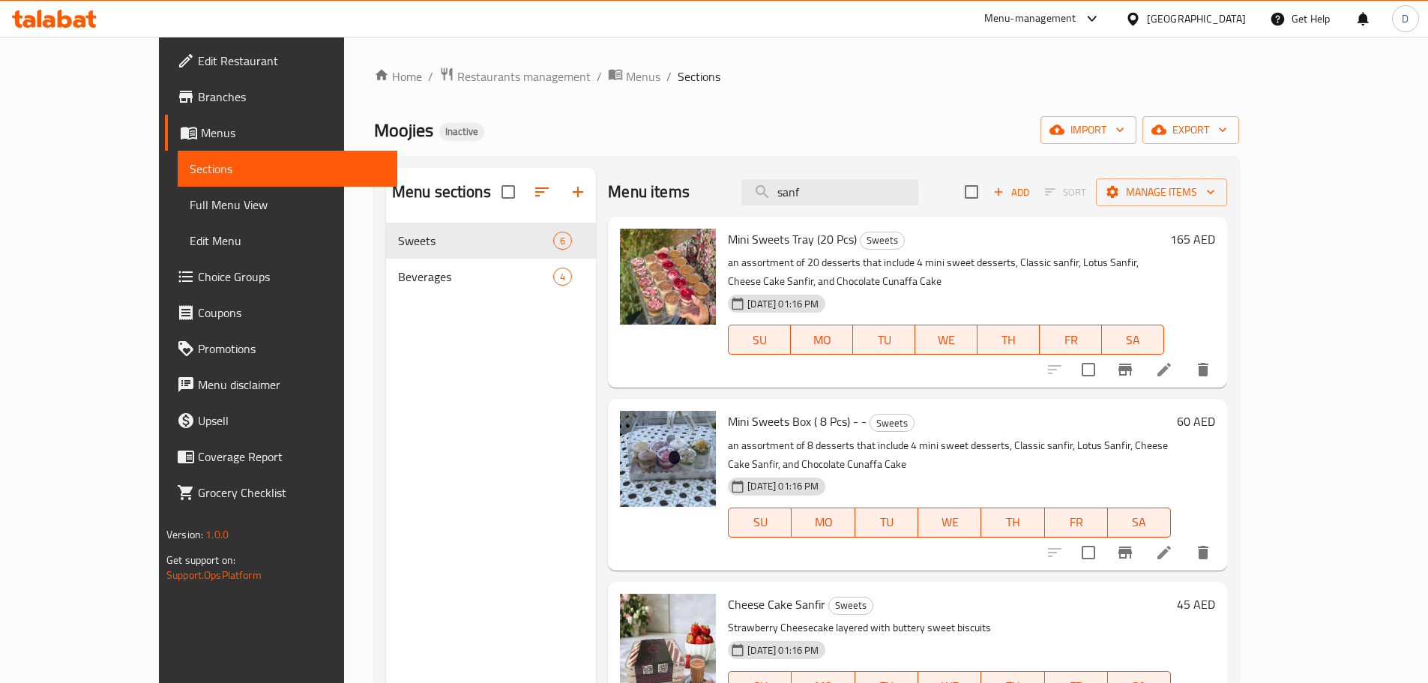
drag, startPoint x: 866, startPoint y: 199, endPoint x: 742, endPoint y: 199, distance: 123.7
click at [742, 199] on div "Menu items sanf Add Sort Manage items" at bounding box center [917, 192] width 619 height 49
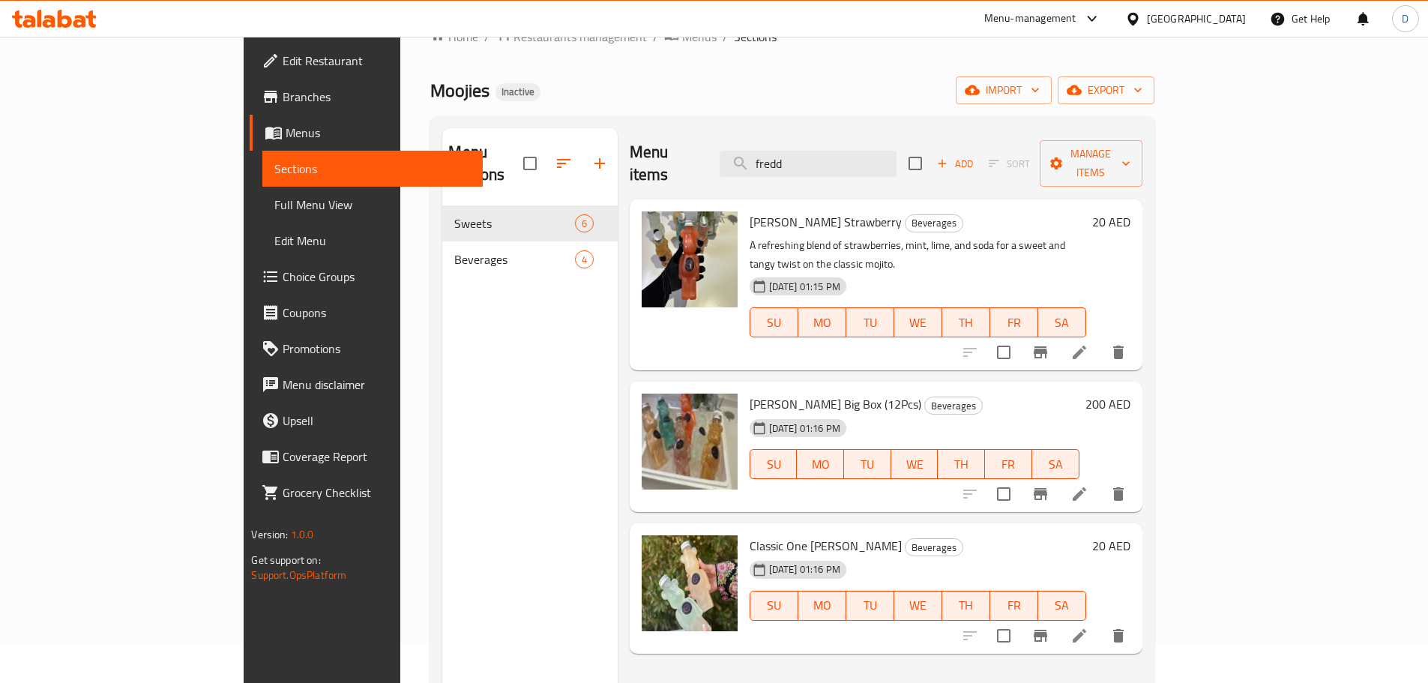
scroll to position [75, 0]
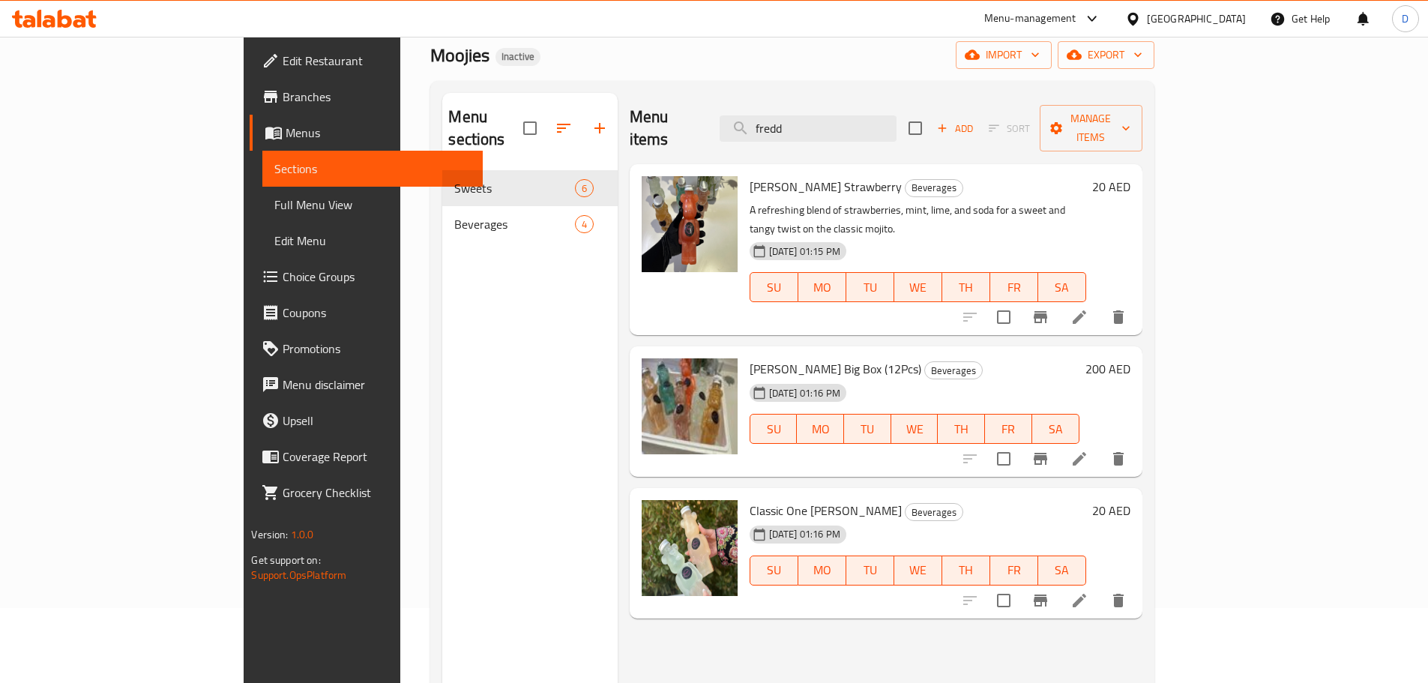
drag, startPoint x: 892, startPoint y: 124, endPoint x: 773, endPoint y: 132, distance: 119.4
click at [773, 132] on div "Menu items fredd Add Sort Manage items" at bounding box center [885, 128] width 513 height 71
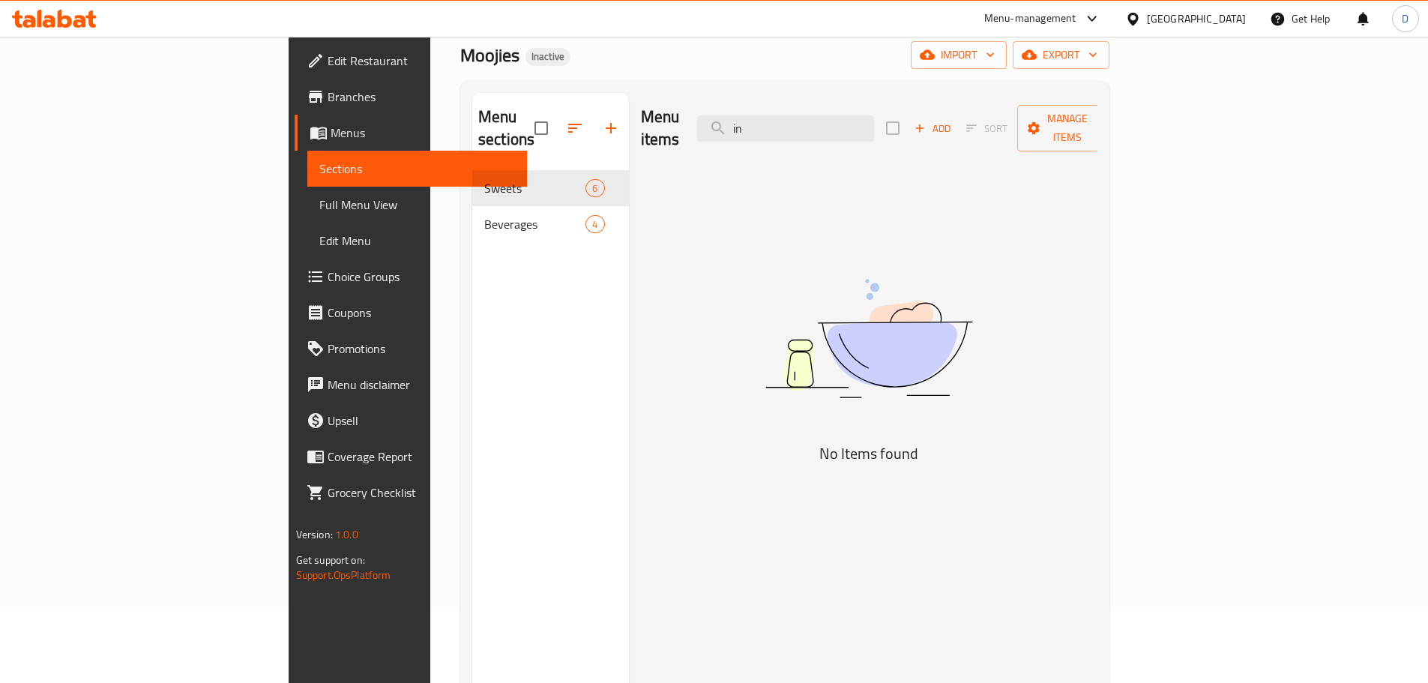
type input "i"
type input "s"
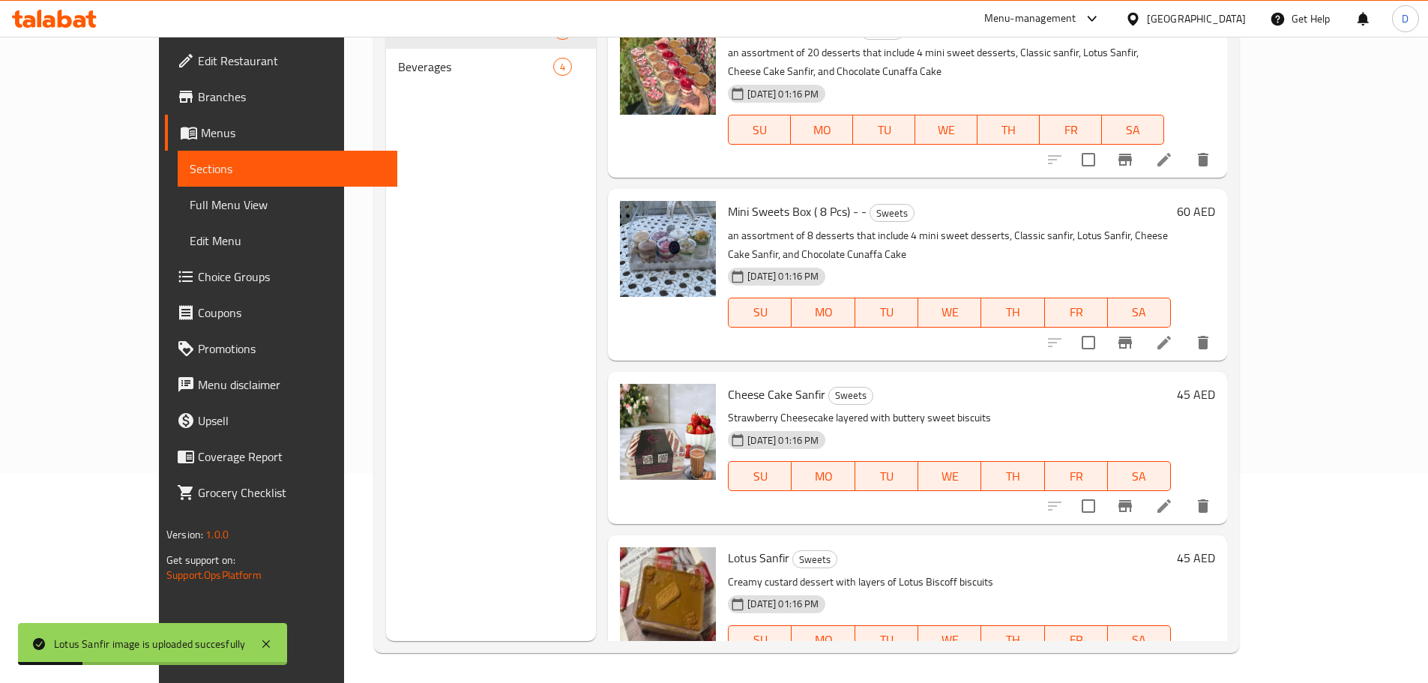
scroll to position [0, 0]
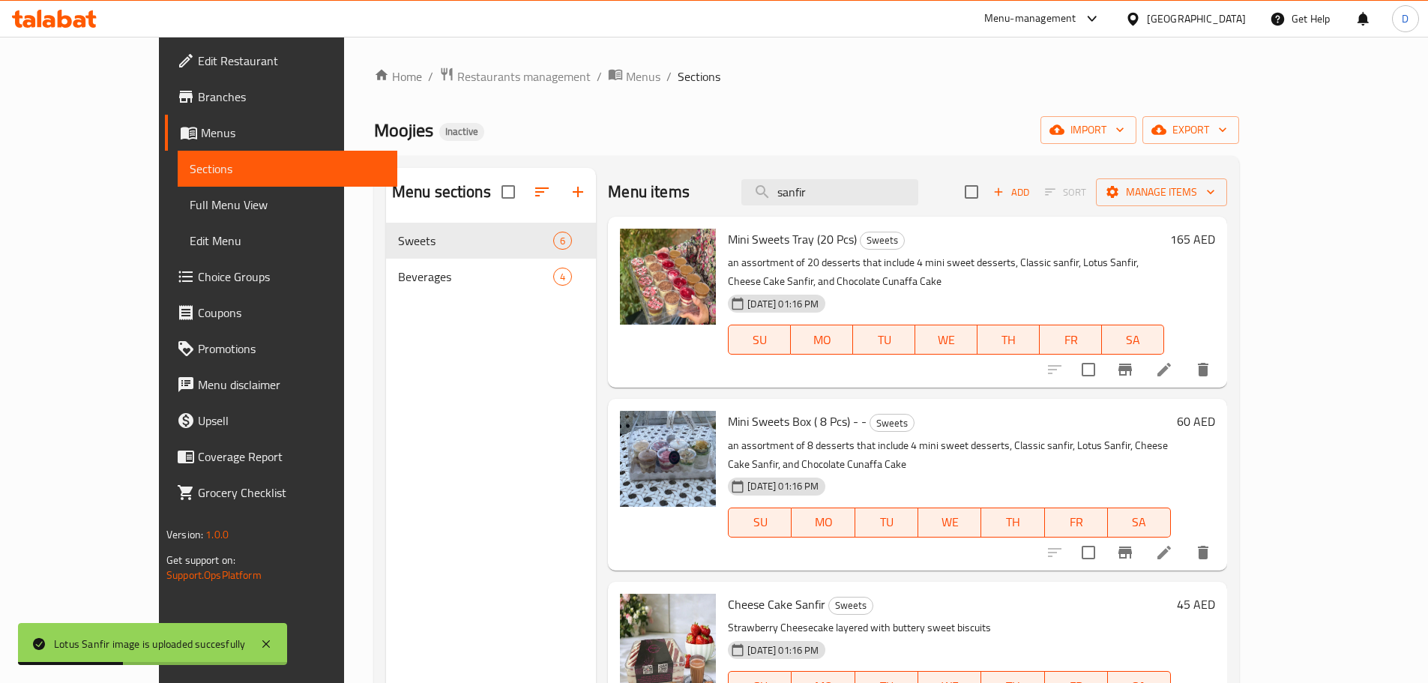
drag, startPoint x: 870, startPoint y: 197, endPoint x: 770, endPoint y: 205, distance: 100.7
click at [770, 205] on div "Menu items sanfir Add Sort Manage items" at bounding box center [917, 192] width 619 height 49
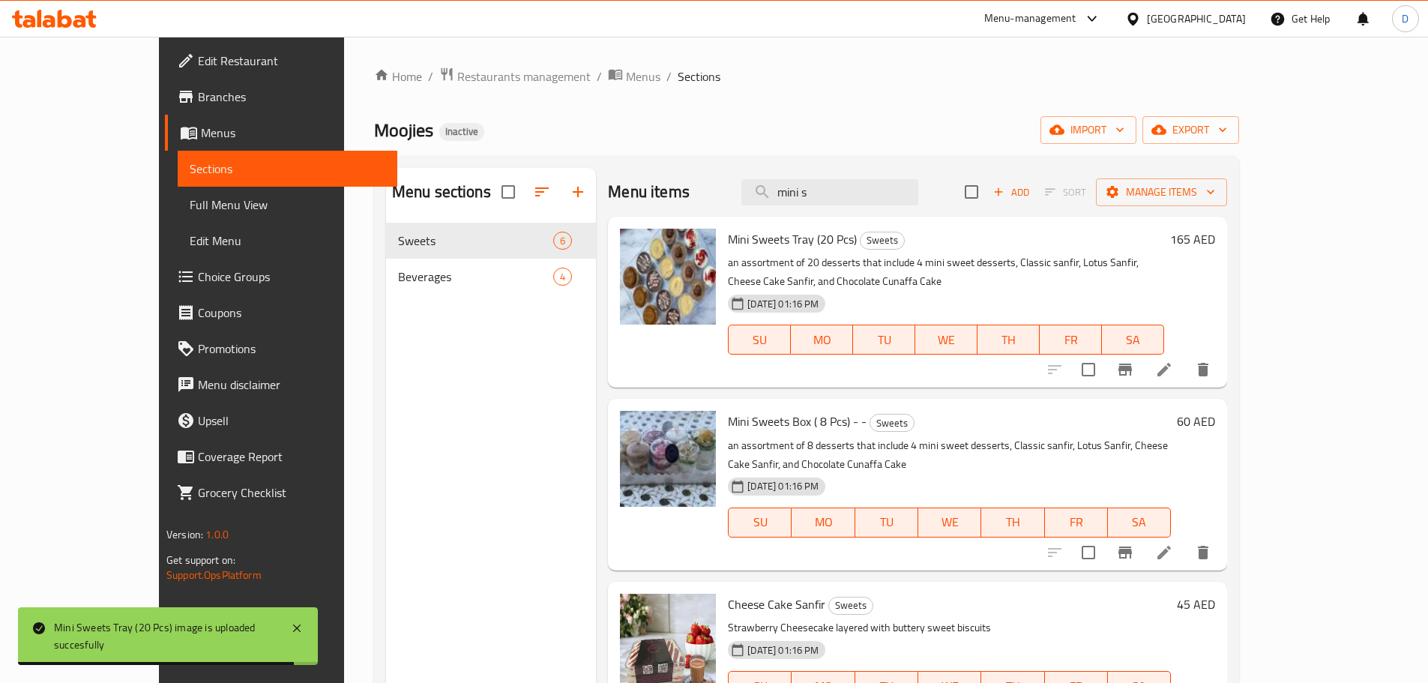
drag, startPoint x: 865, startPoint y: 190, endPoint x: 788, endPoint y: 191, distance: 77.2
click at [788, 191] on div "Menu items mini s Add Sort Manage items" at bounding box center [917, 192] width 619 height 49
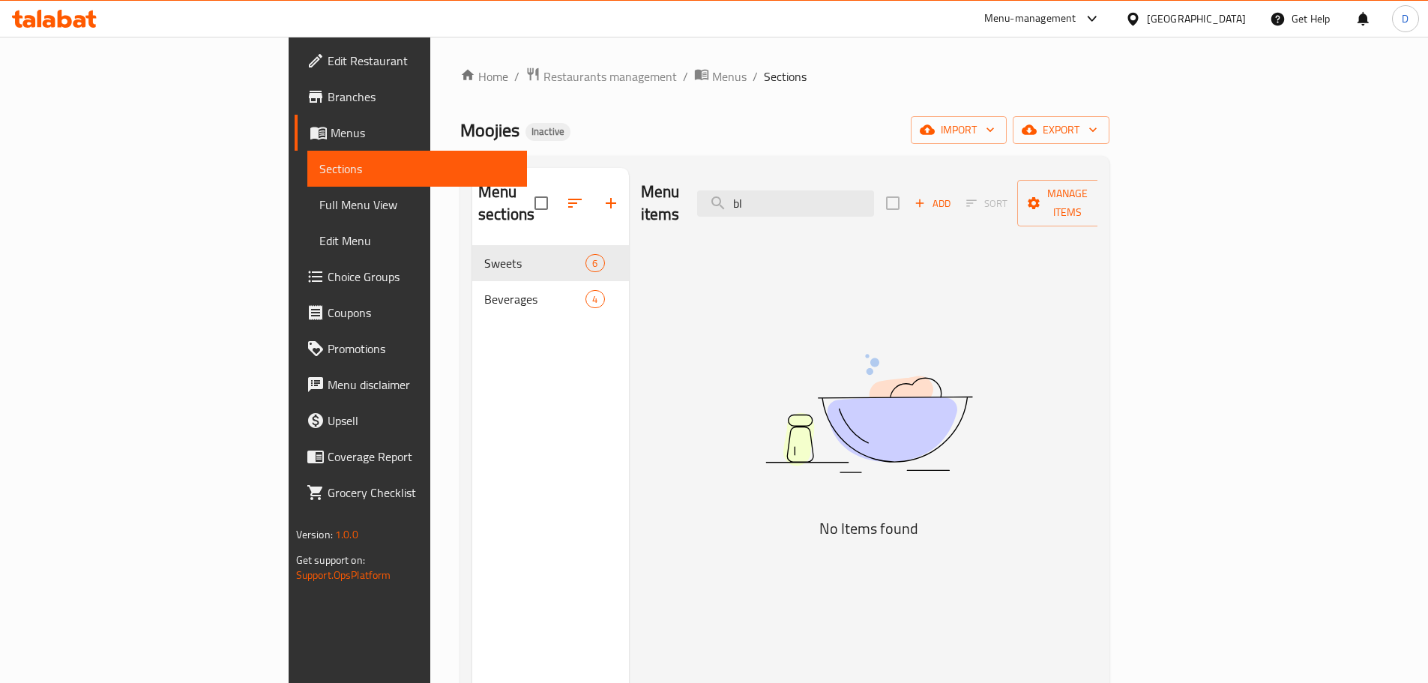
type input "b"
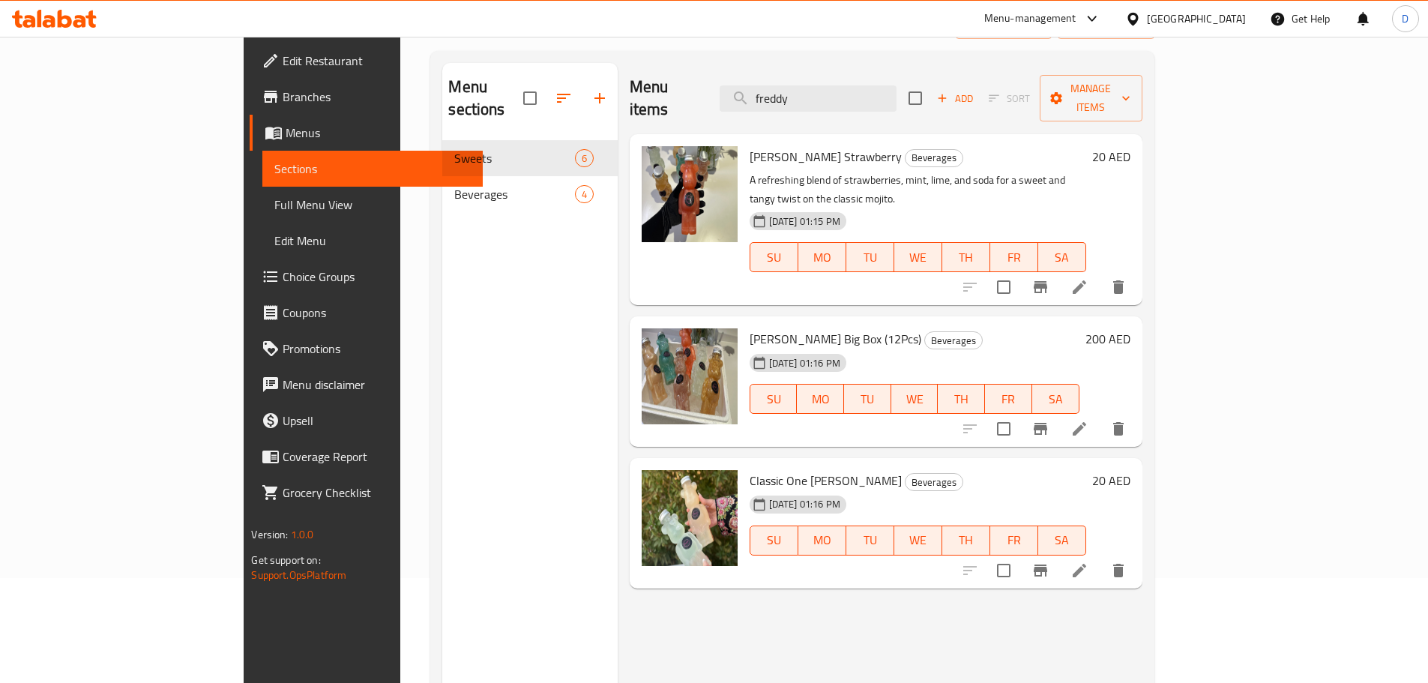
scroll to position [150, 0]
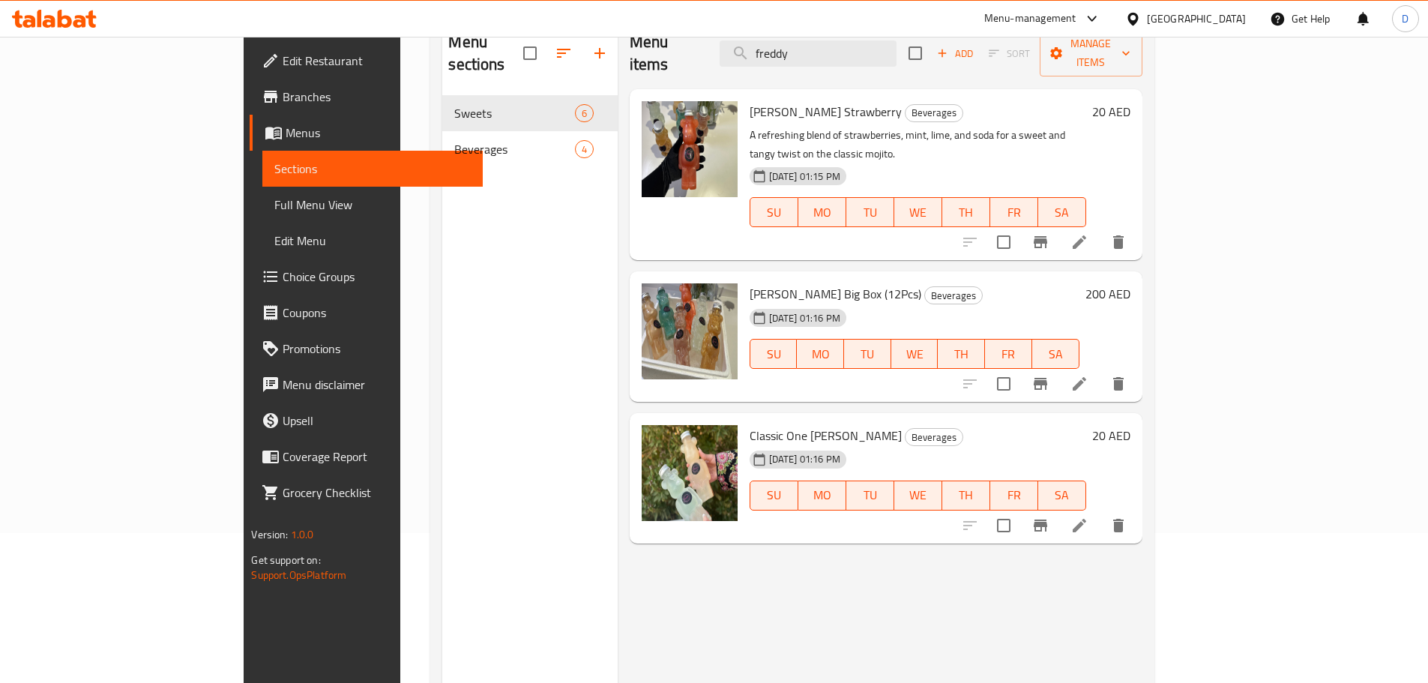
type input "freddy"
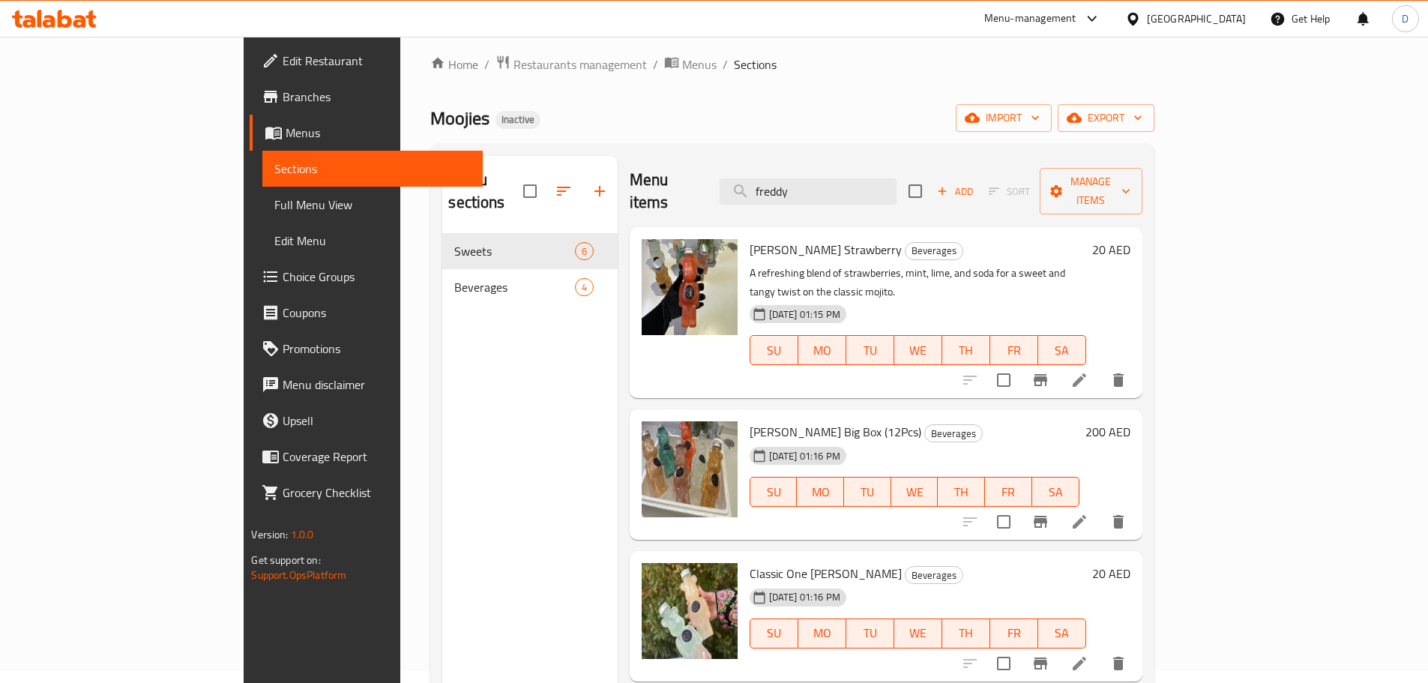
scroll to position [0, 0]
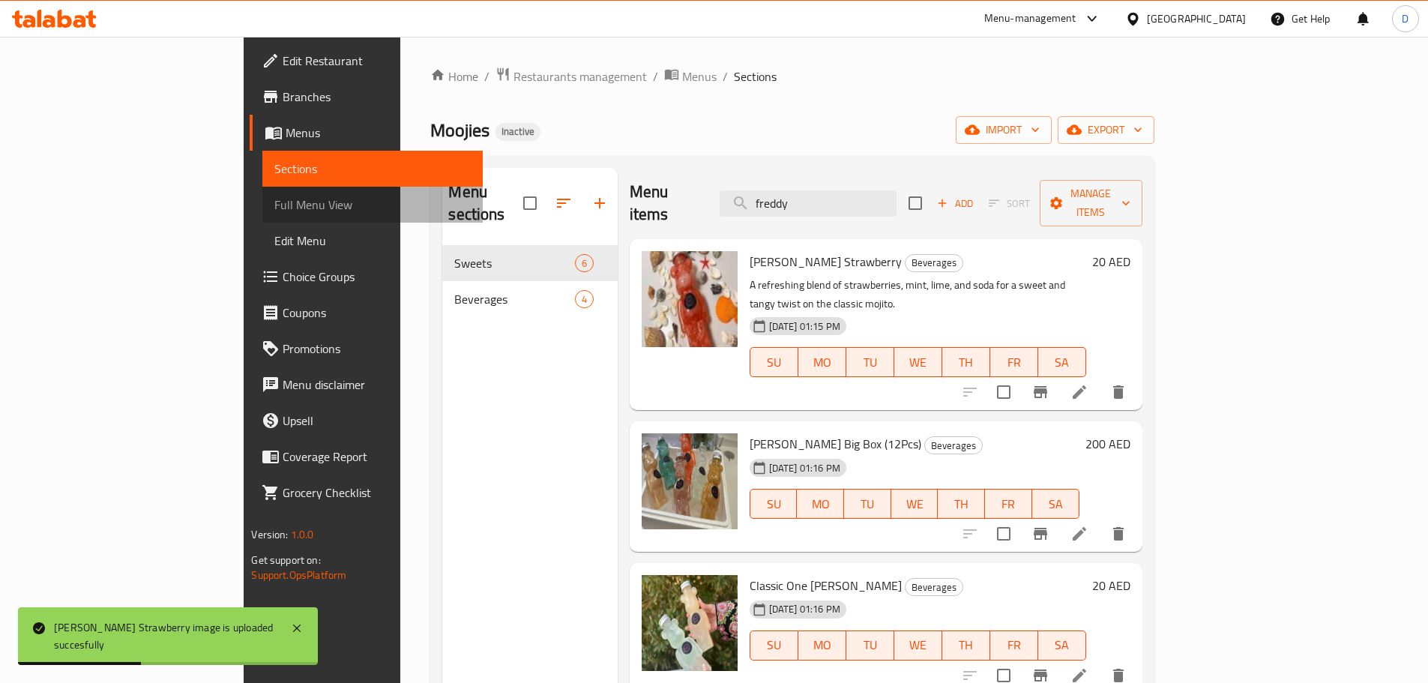
click at [274, 208] on span "Full Menu View" at bounding box center [372, 205] width 196 height 18
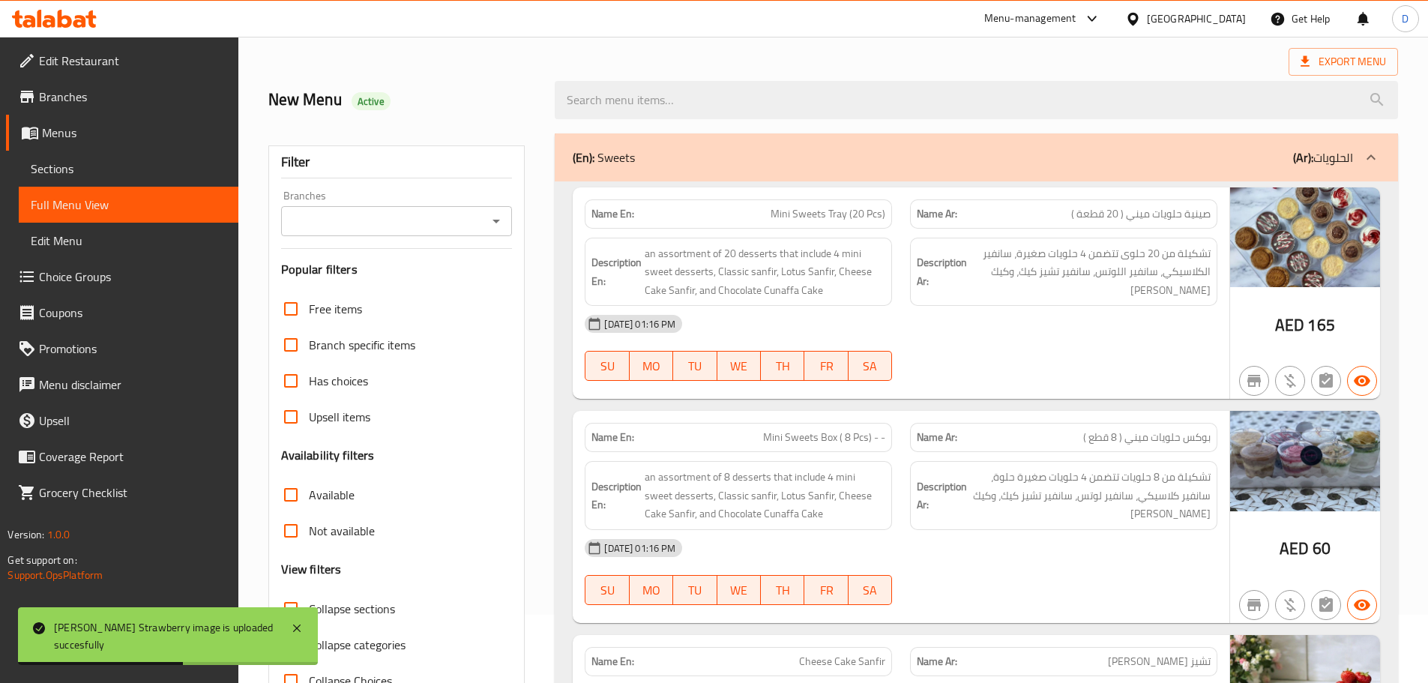
scroll to position [225, 0]
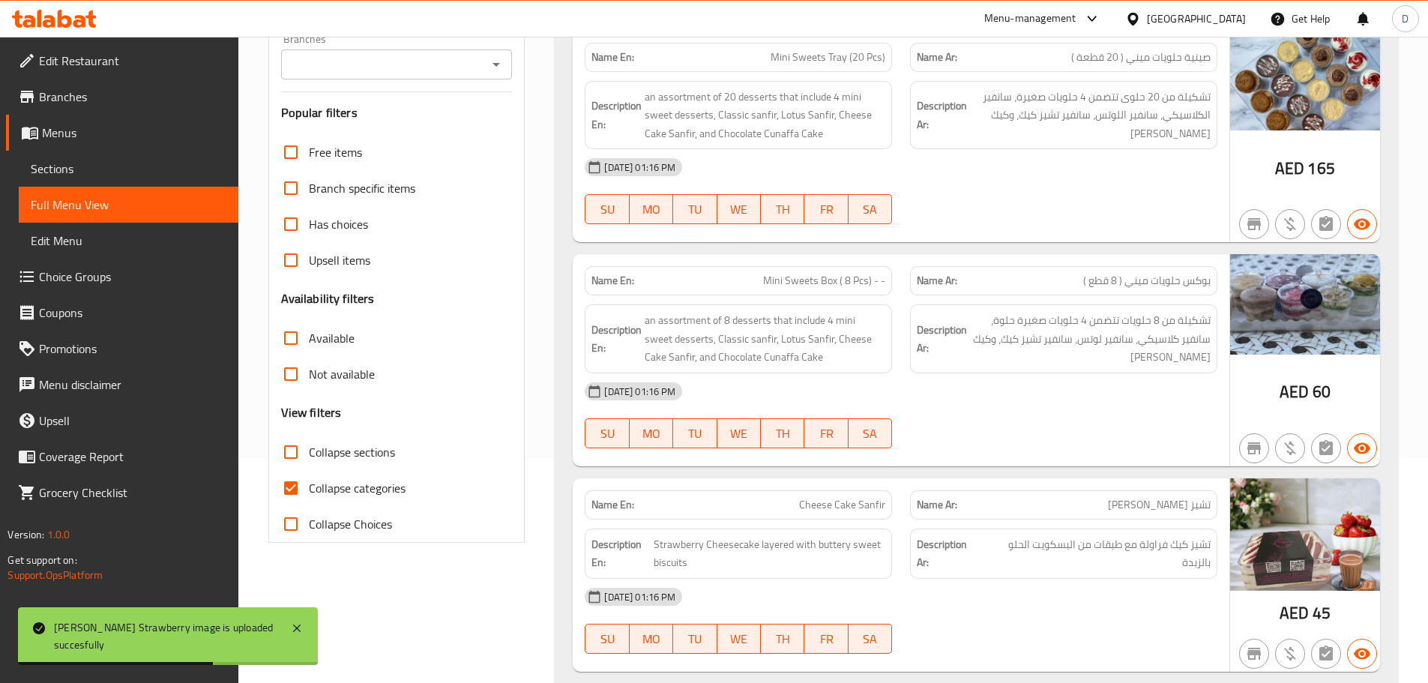
drag, startPoint x: 295, startPoint y: 490, endPoint x: 310, endPoint y: 487, distance: 15.3
click at [296, 489] on input "Collapse categories" at bounding box center [291, 488] width 36 height 36
checkbox input "false"
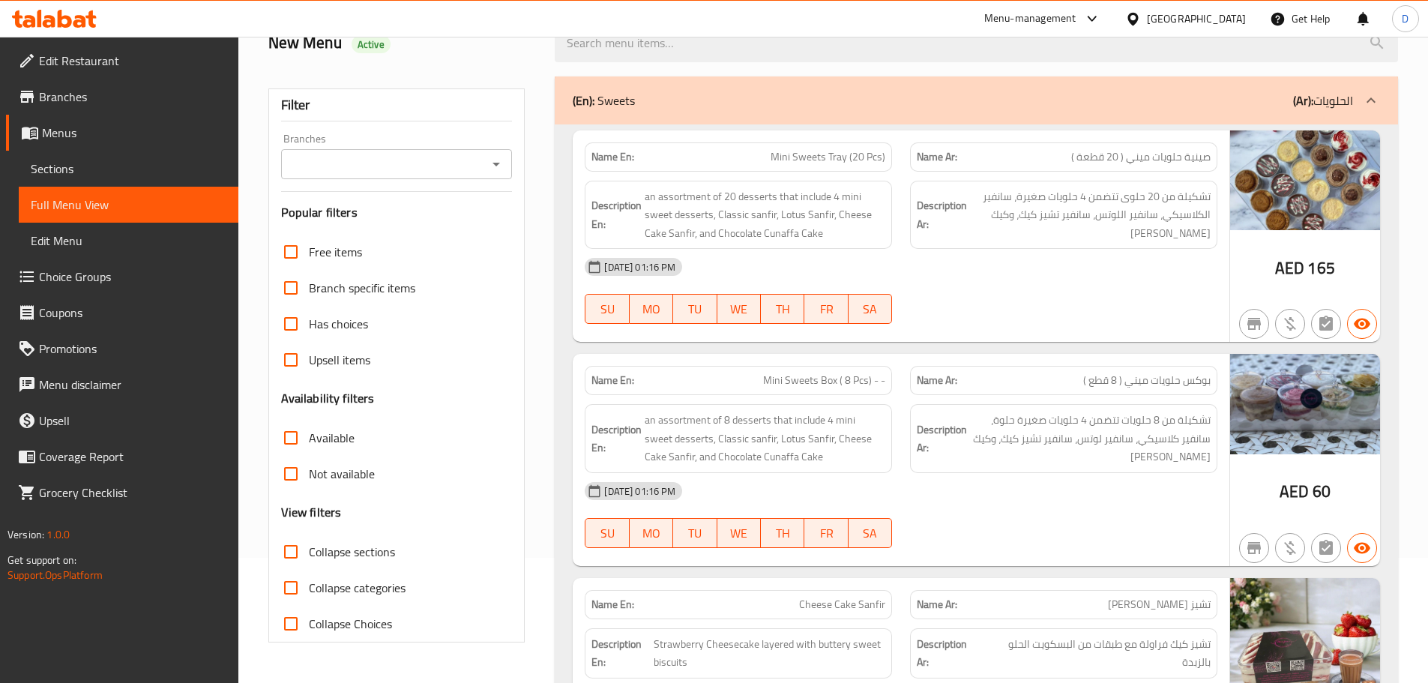
scroll to position [0, 0]
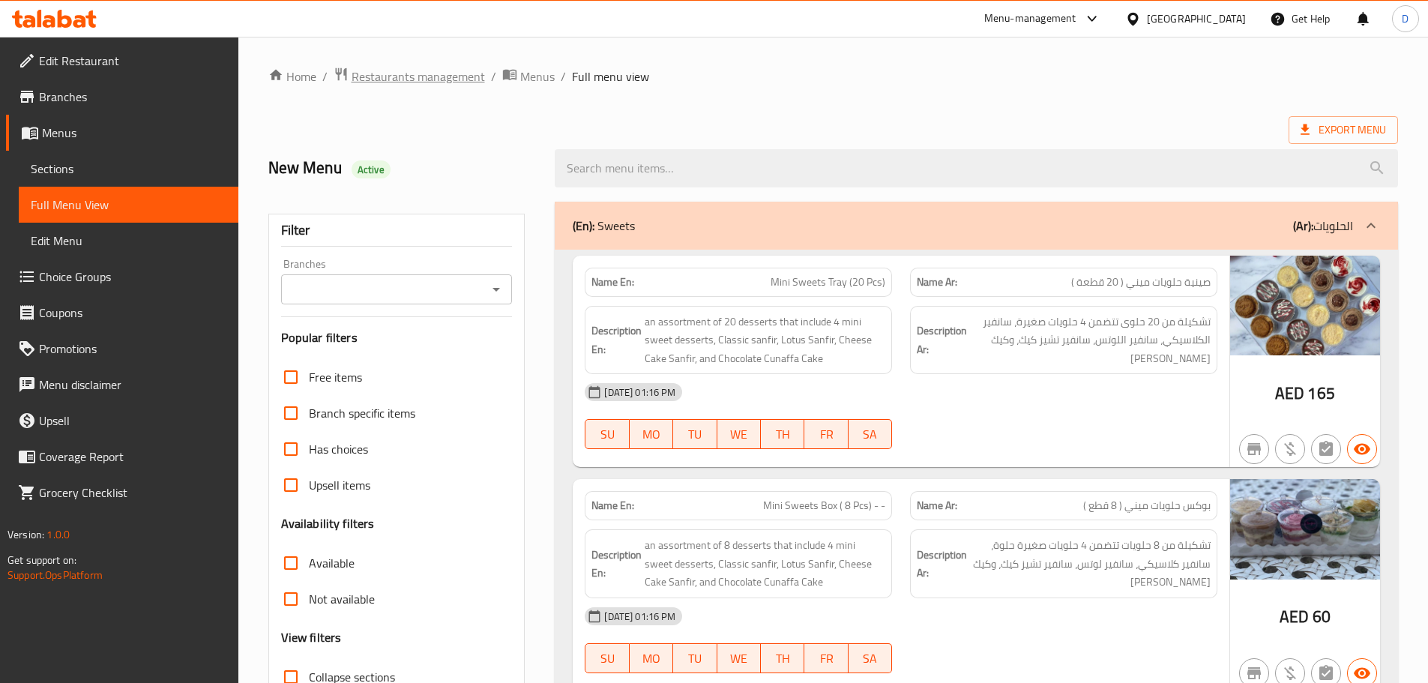
click at [447, 75] on span "Restaurants management" at bounding box center [417, 76] width 133 height 18
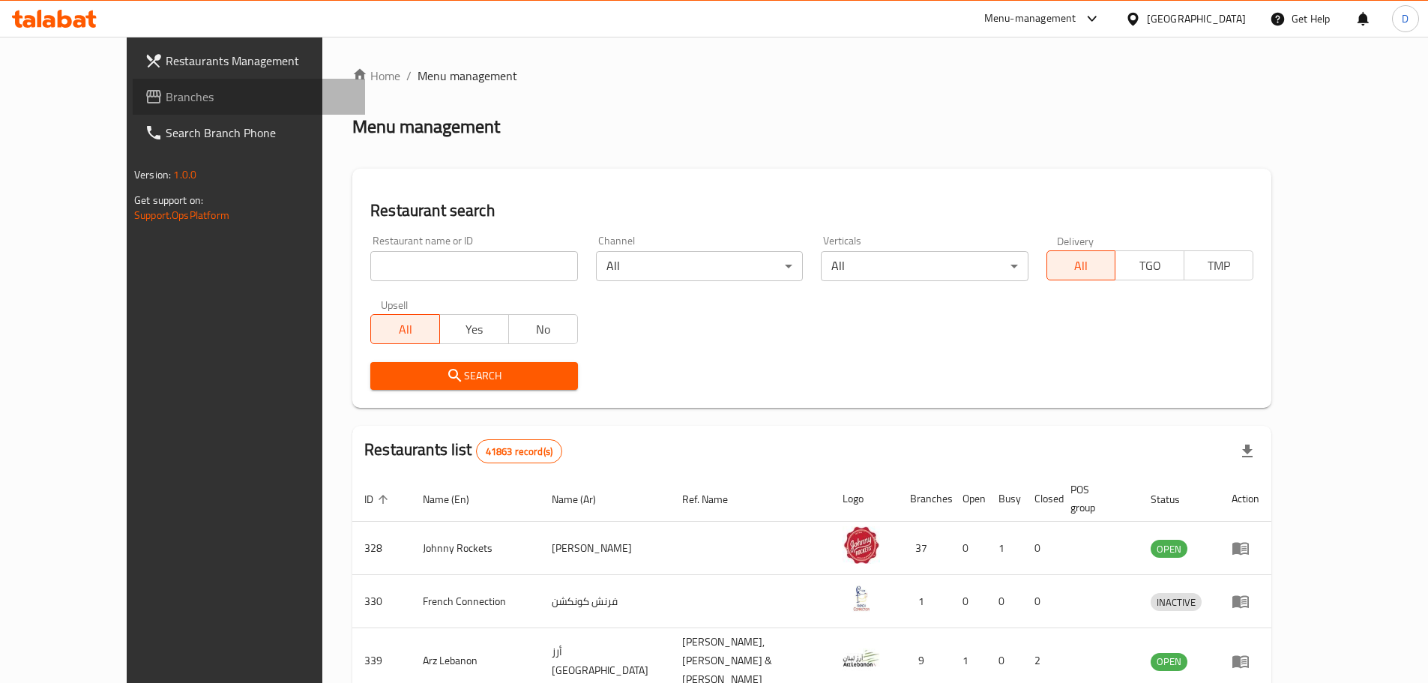
click at [166, 97] on span "Branches" at bounding box center [259, 97] width 187 height 18
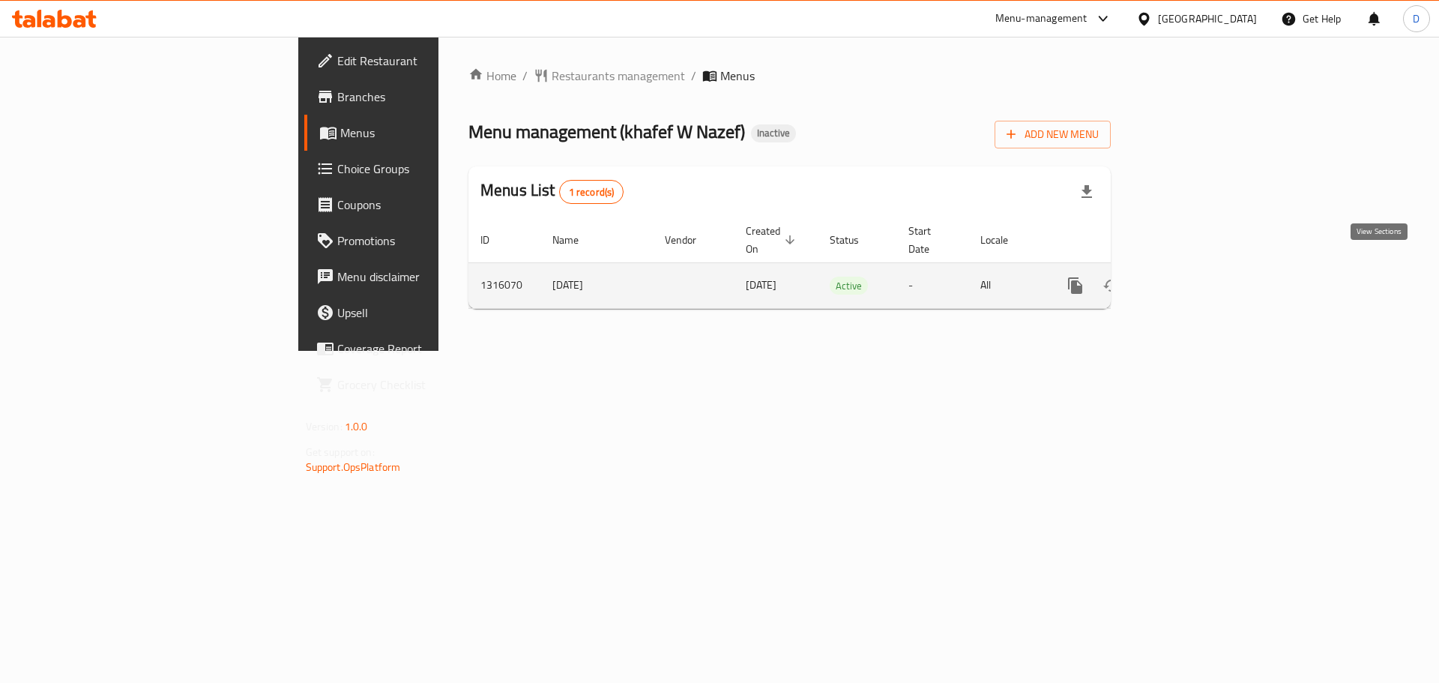
click at [1192, 277] on icon "enhanced table" at bounding box center [1183, 286] width 18 height 18
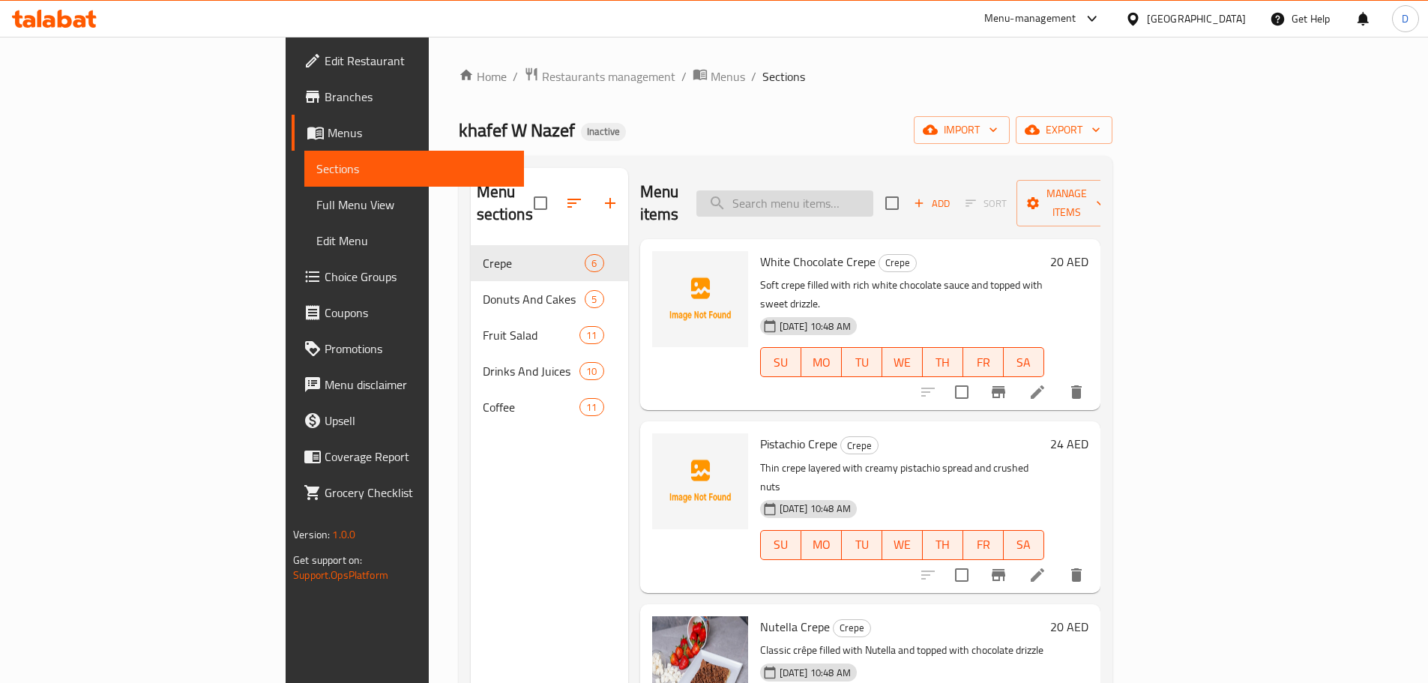
click at [873, 190] on input "search" at bounding box center [784, 203] width 177 height 26
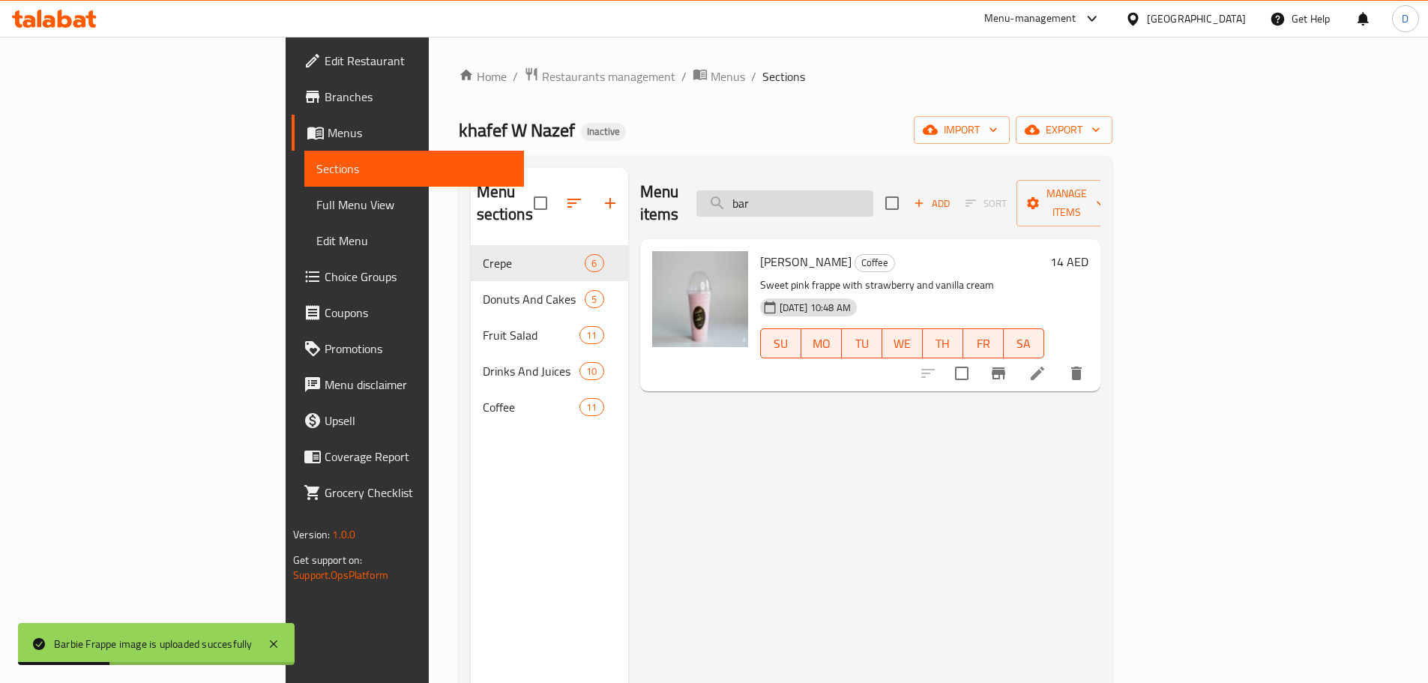
drag, startPoint x: 862, startPoint y: 190, endPoint x: 832, endPoint y: 194, distance: 30.2
click at [832, 194] on input "bar" at bounding box center [784, 203] width 177 height 26
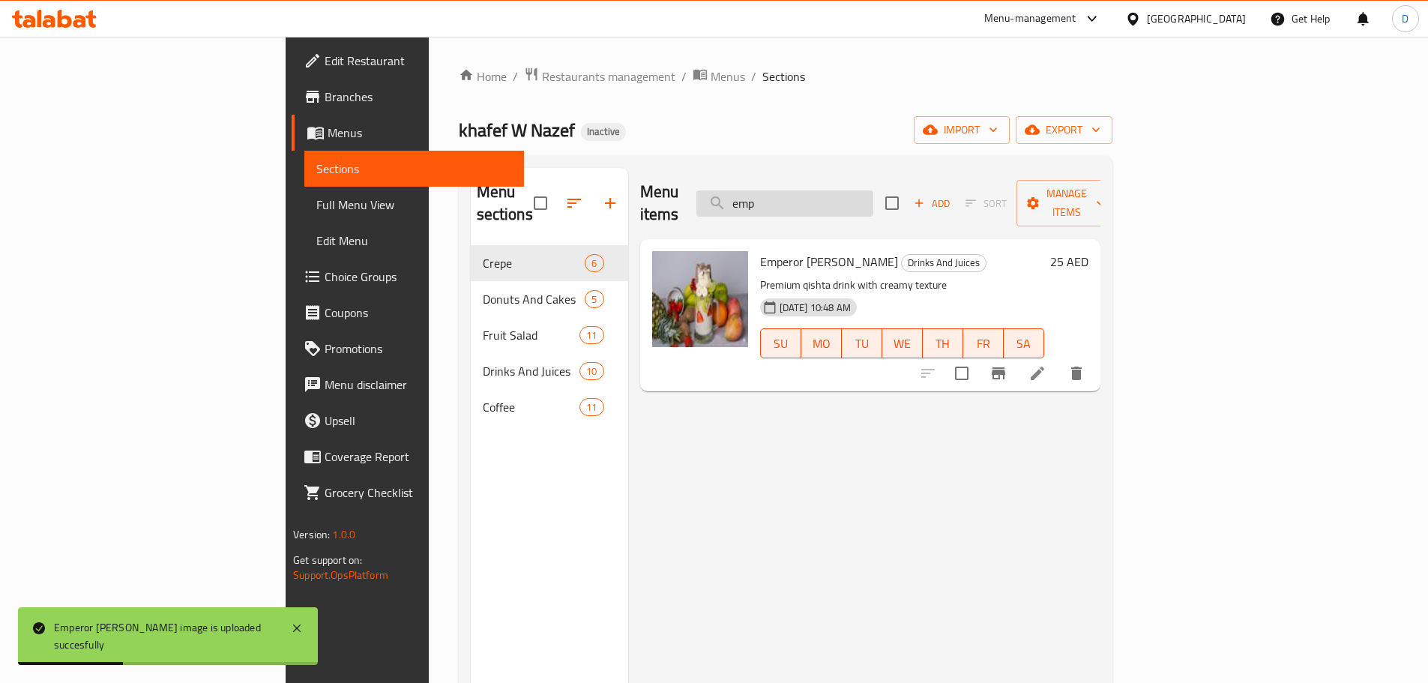
drag, startPoint x: 881, startPoint y: 199, endPoint x: 827, endPoint y: 199, distance: 53.2
click at [827, 199] on input "emp" at bounding box center [784, 203] width 177 height 26
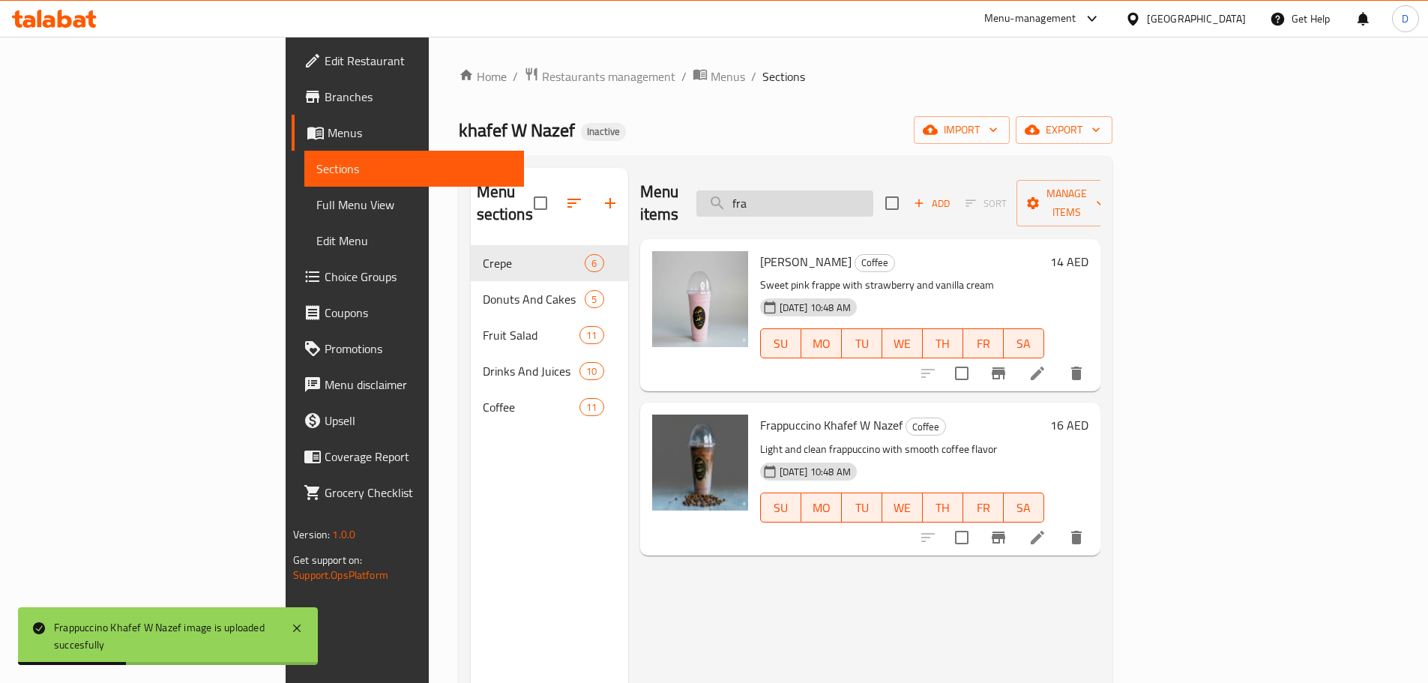
drag, startPoint x: 896, startPoint y: 196, endPoint x: 802, endPoint y: 198, distance: 93.7
click at [802, 198] on input "fra" at bounding box center [784, 203] width 177 height 26
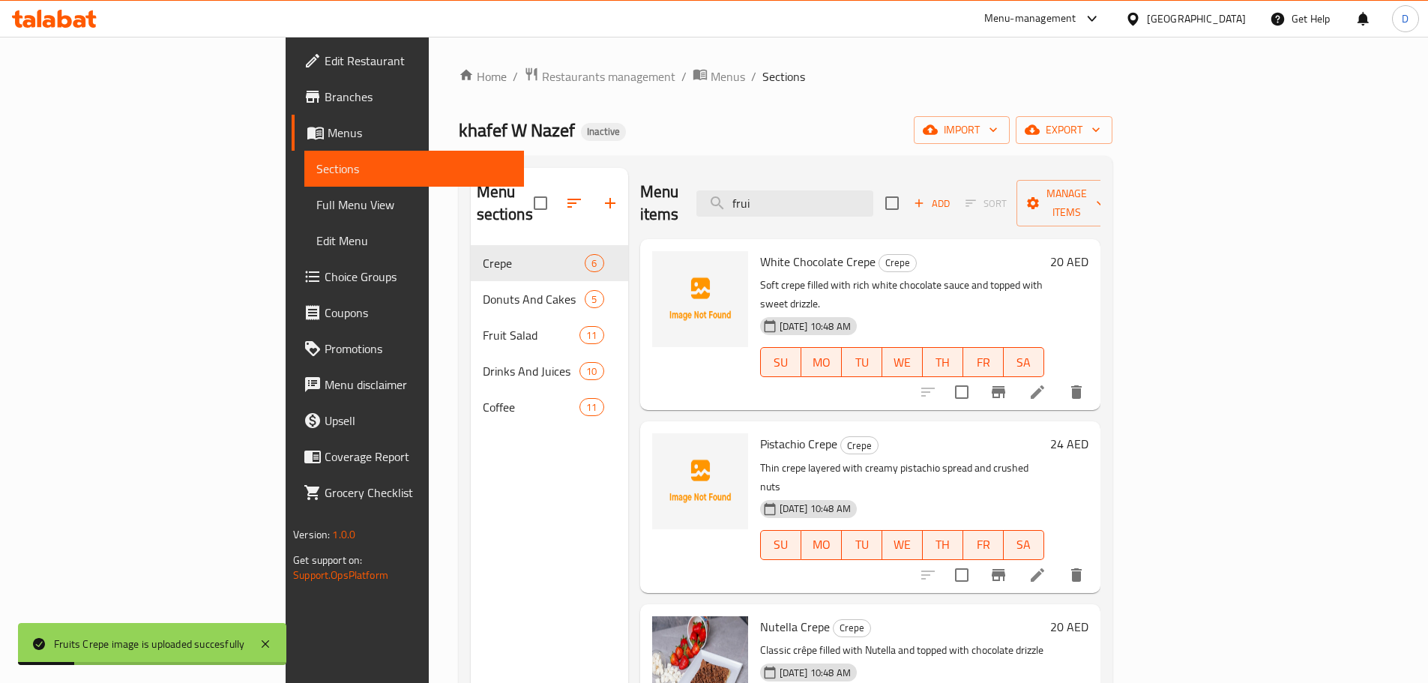
drag, startPoint x: 868, startPoint y: 196, endPoint x: 794, endPoint y: 196, distance: 73.4
click at [794, 196] on div "Menu items frui Add Sort Manage items" at bounding box center [870, 203] width 460 height 71
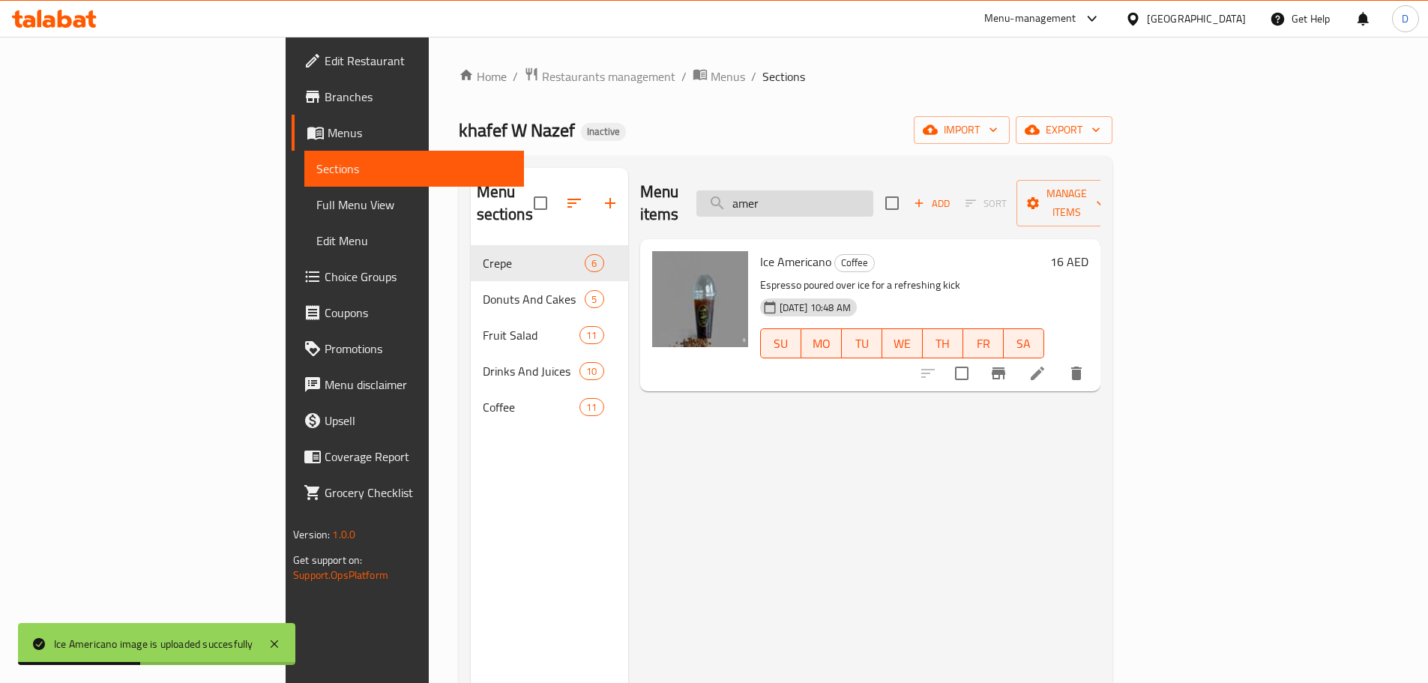
drag, startPoint x: 905, startPoint y: 193, endPoint x: 819, endPoint y: 196, distance: 86.2
click at [819, 196] on input "amer" at bounding box center [784, 203] width 177 height 26
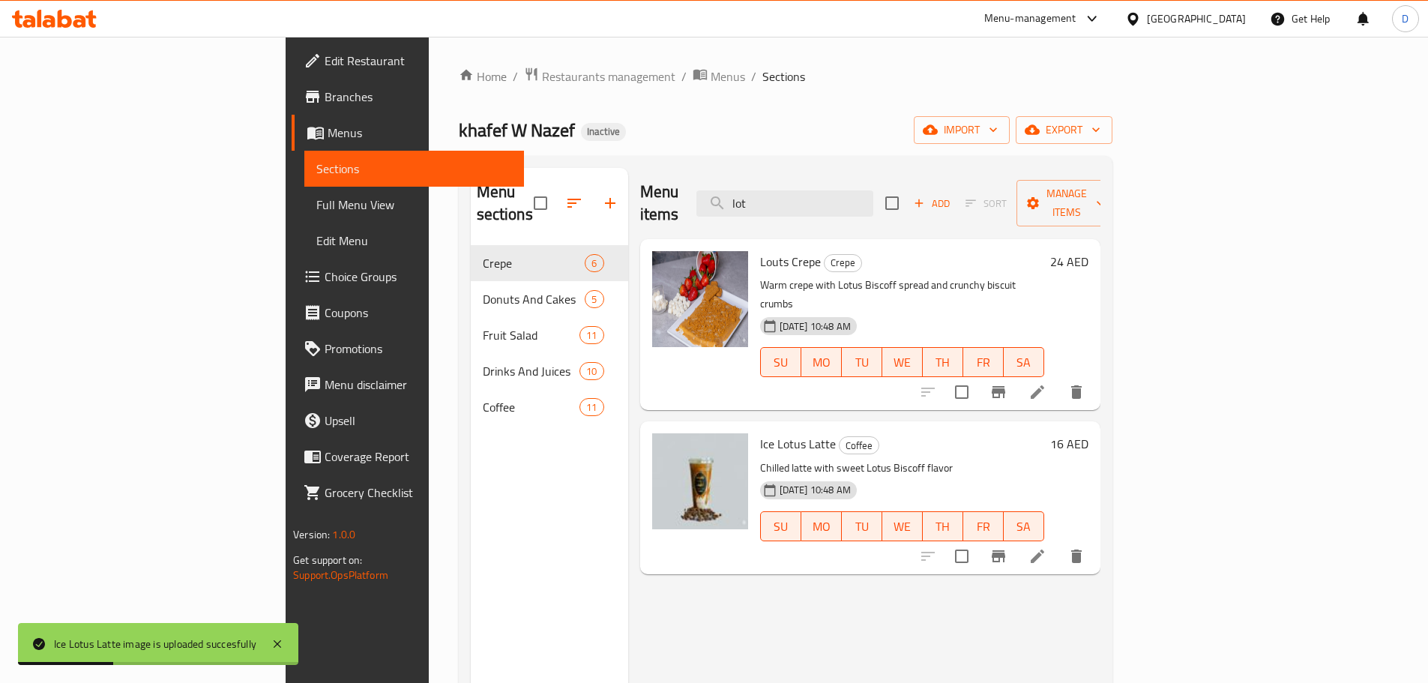
drag, startPoint x: 879, startPoint y: 193, endPoint x: 779, endPoint y: 193, distance: 99.7
click at [779, 193] on div "Menu items lot Add Sort Manage items" at bounding box center [870, 203] width 460 height 71
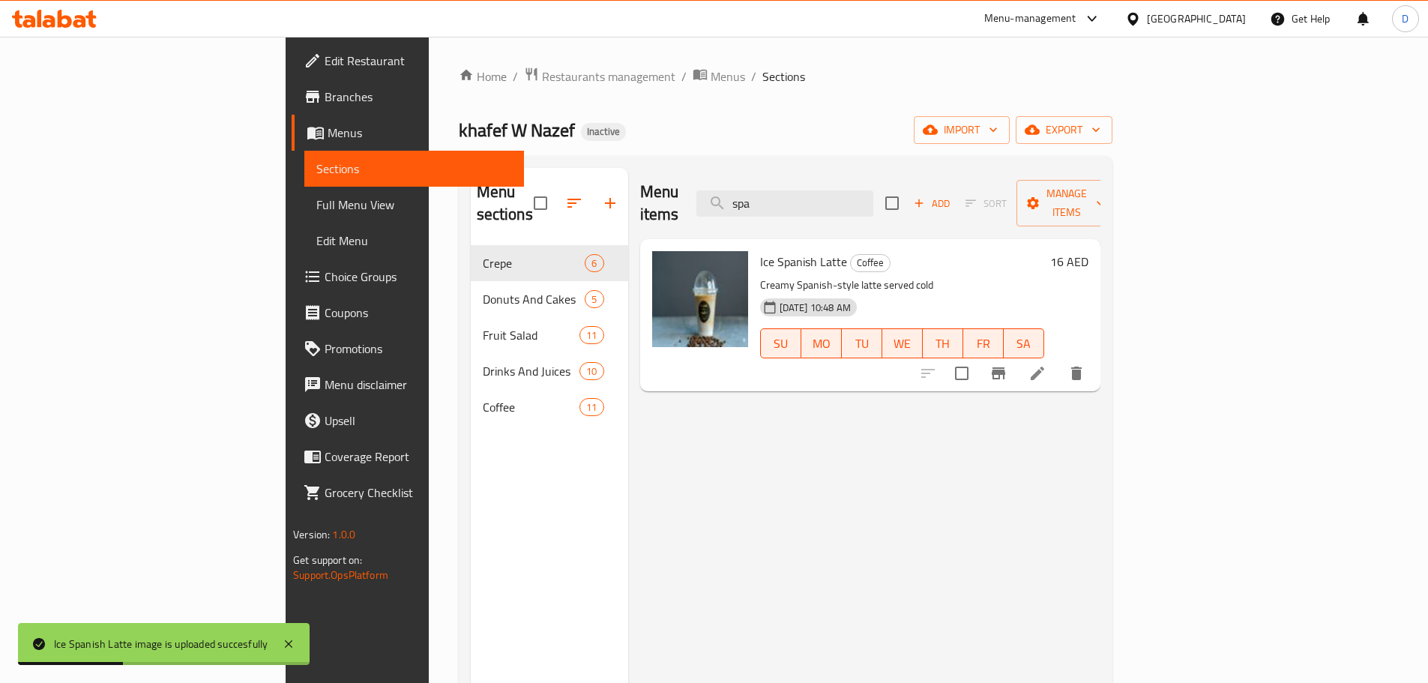
drag, startPoint x: 878, startPoint y: 200, endPoint x: 764, endPoint y: 199, distance: 113.9
click at [764, 199] on div "Menu items spa Add Sort Manage items" at bounding box center [870, 203] width 460 height 71
drag, startPoint x: 882, startPoint y: 187, endPoint x: 772, endPoint y: 202, distance: 111.2
click at [772, 202] on div "Menu items white m Add Sort Manage items" at bounding box center [870, 203] width 460 height 71
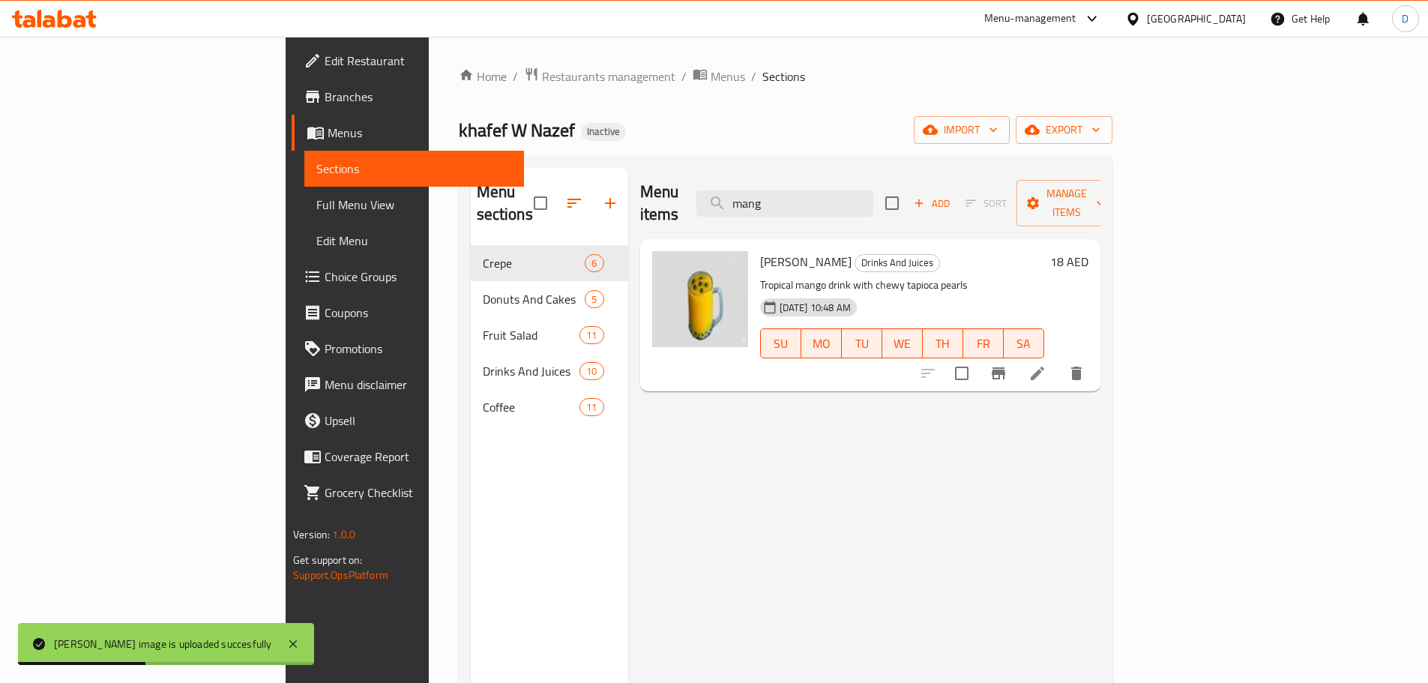
drag, startPoint x: 940, startPoint y: 199, endPoint x: 759, endPoint y: 211, distance: 181.1
click at [759, 211] on div "Menu items mang Add Sort Manage items" at bounding box center [870, 203] width 460 height 71
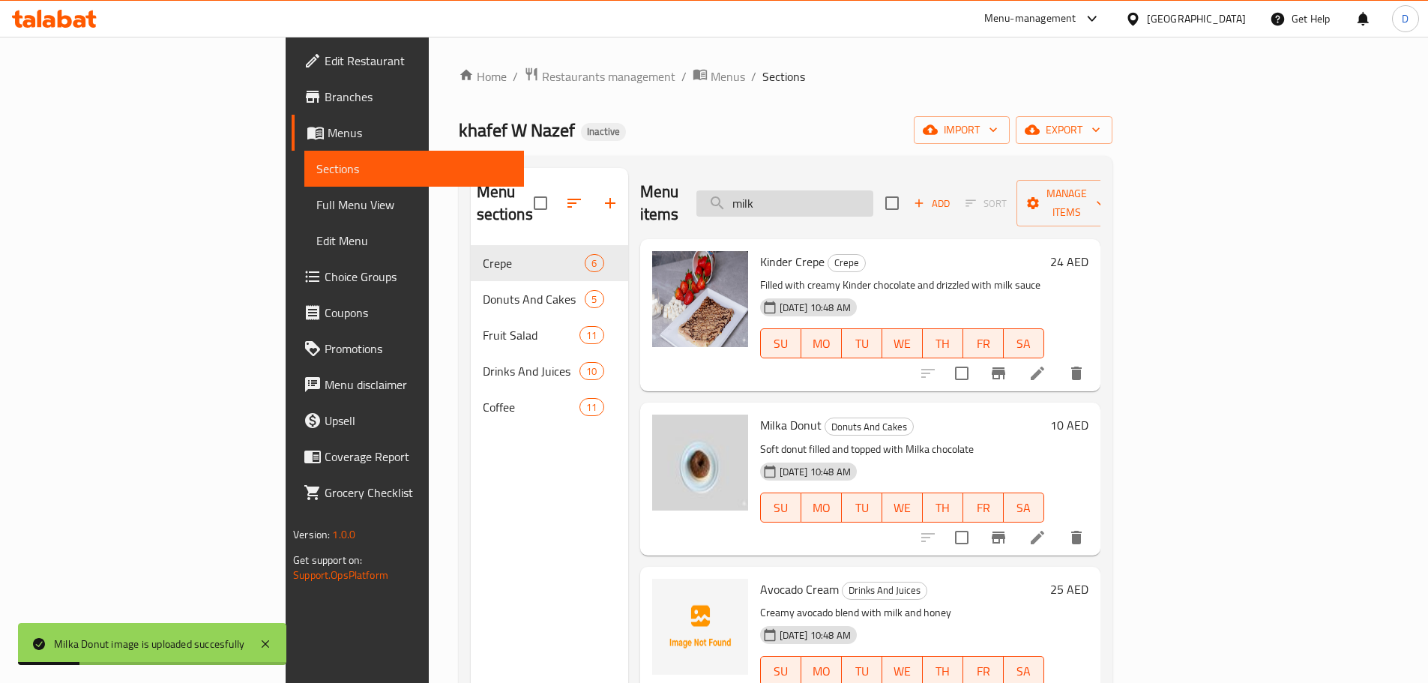
drag, startPoint x: 882, startPoint y: 190, endPoint x: 798, endPoint y: 195, distance: 84.1
click at [798, 195] on input "milk" at bounding box center [784, 203] width 177 height 26
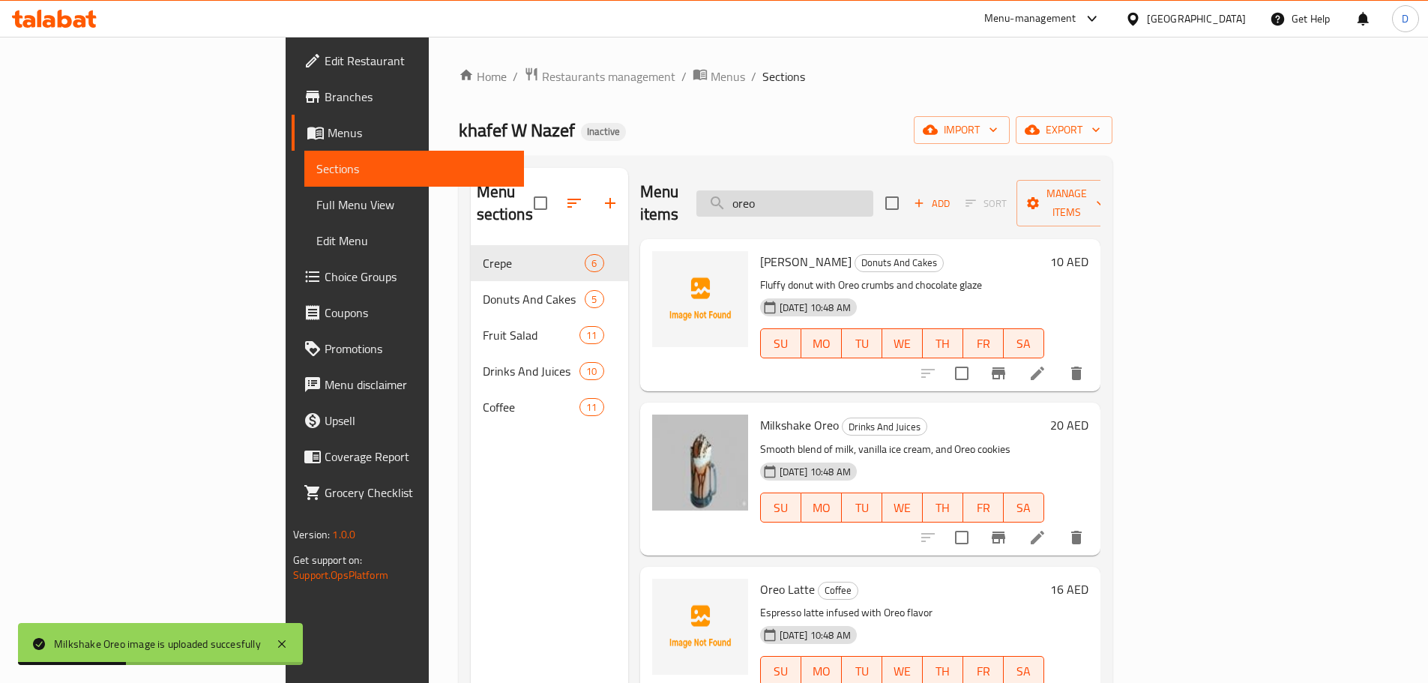
drag, startPoint x: 899, startPoint y: 182, endPoint x: 820, endPoint y: 189, distance: 79.0
click at [820, 190] on input "oreo" at bounding box center [784, 203] width 177 height 26
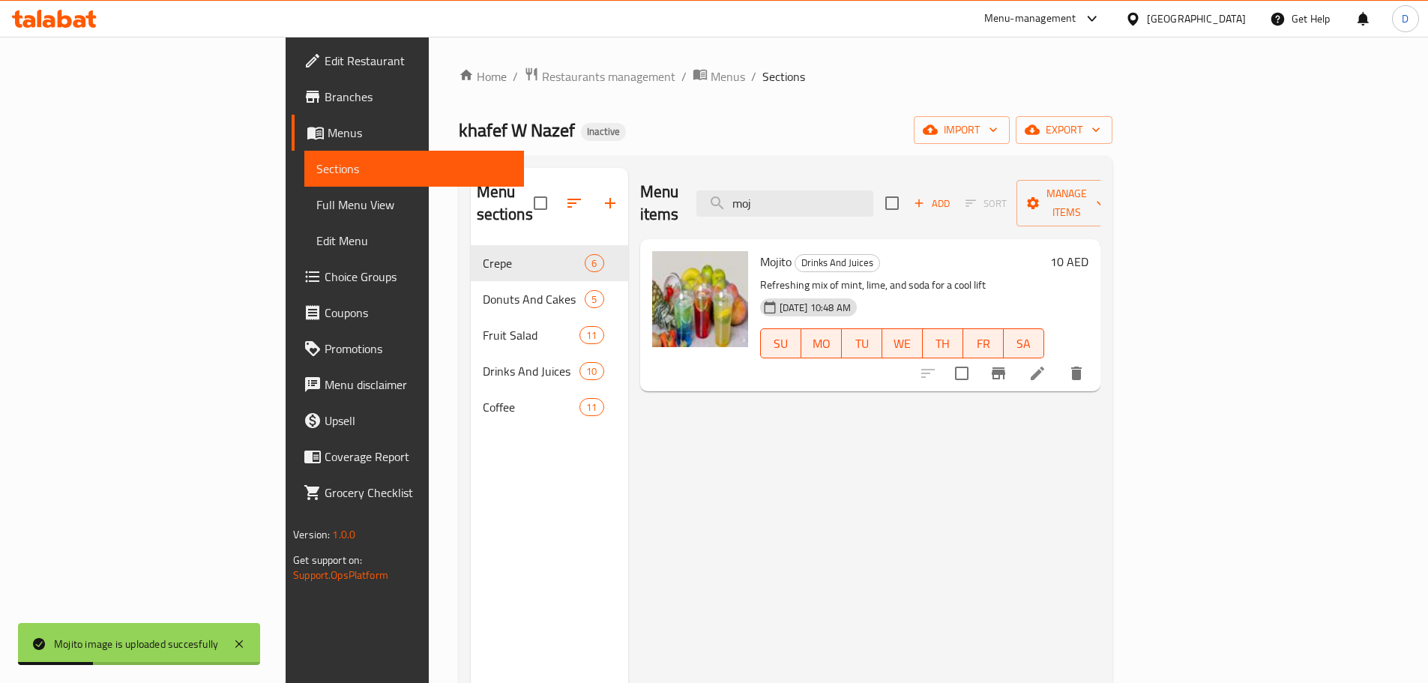
drag, startPoint x: 874, startPoint y: 193, endPoint x: 769, endPoint y: 193, distance: 104.9
click at [769, 193] on div "Menu items moj Add Sort Manage items" at bounding box center [870, 203] width 460 height 71
drag, startPoint x: 871, startPoint y: 199, endPoint x: 798, endPoint y: 206, distance: 73.0
click at [798, 206] on div "Menu items oran Add Sort Manage items" at bounding box center [870, 203] width 460 height 71
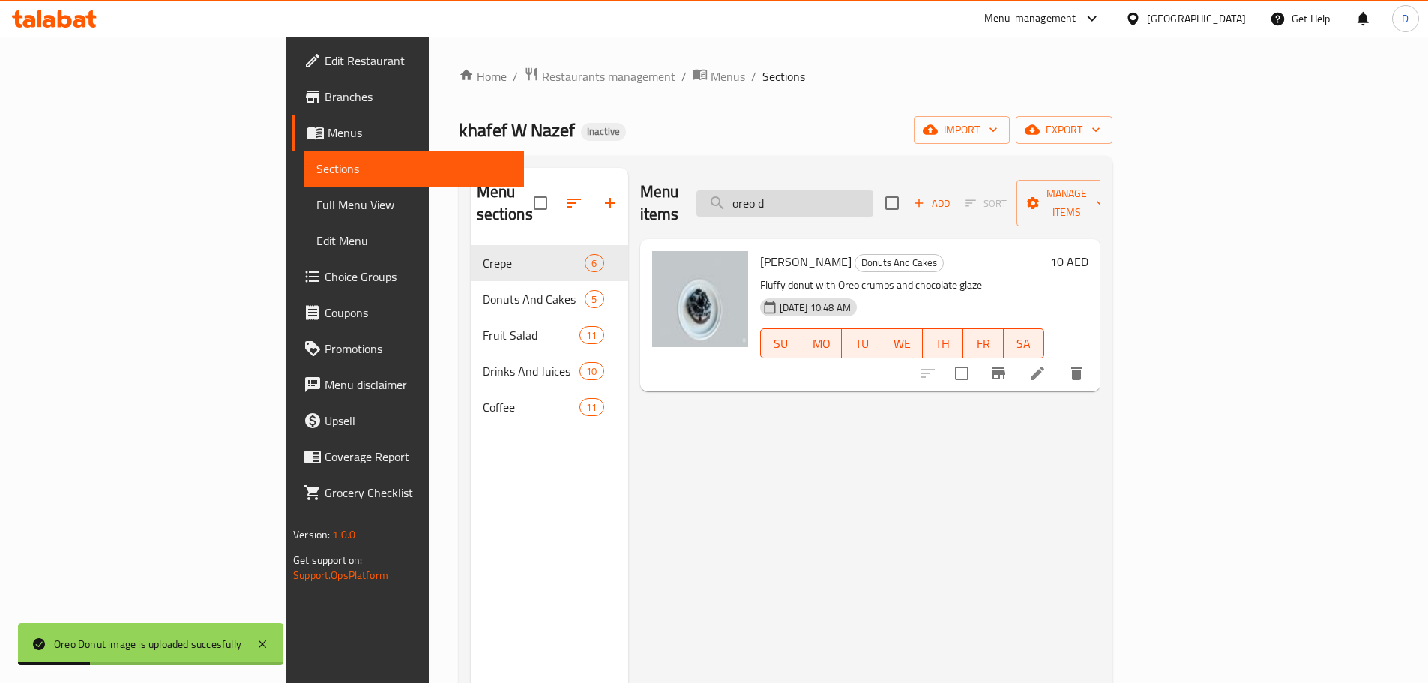
click at [873, 198] on input "oreo d" at bounding box center [784, 203] width 177 height 26
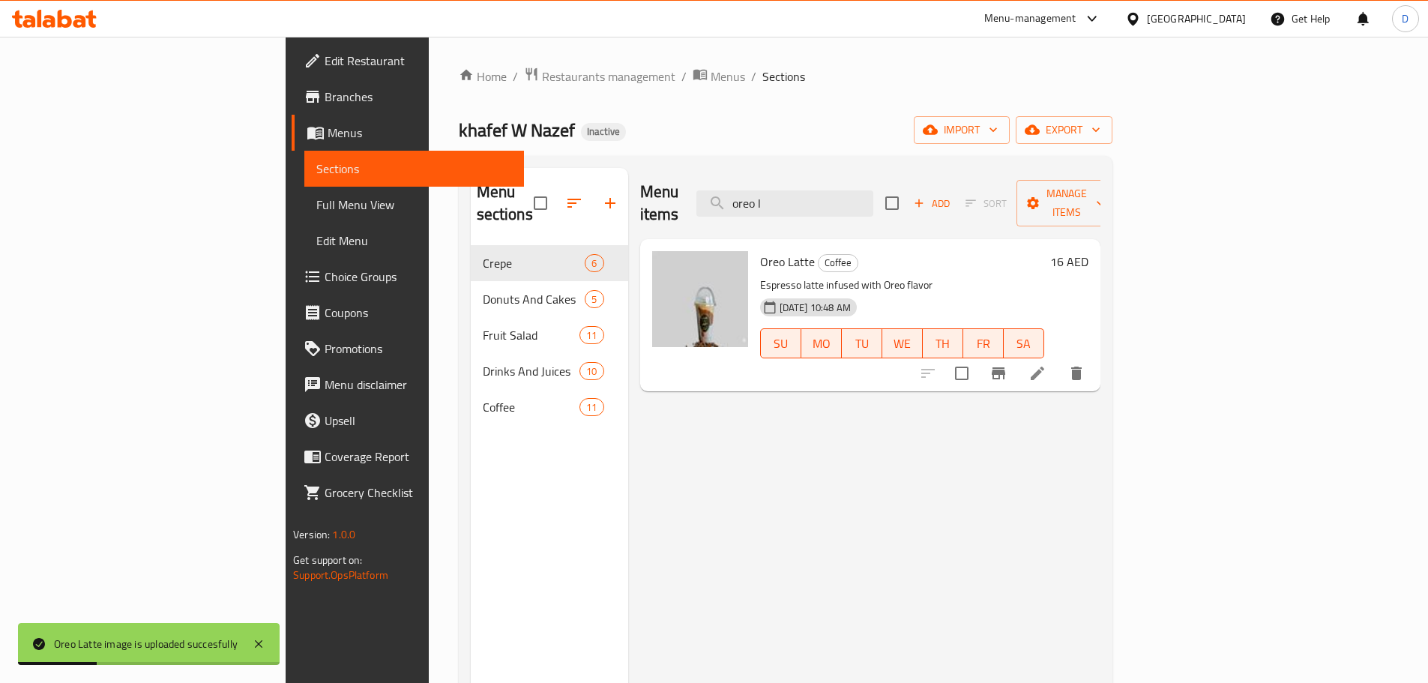
drag, startPoint x: 911, startPoint y: 190, endPoint x: 797, endPoint y: 193, distance: 113.9
click at [797, 193] on div "Menu items oreo l Add Sort Manage items" at bounding box center [870, 203] width 460 height 71
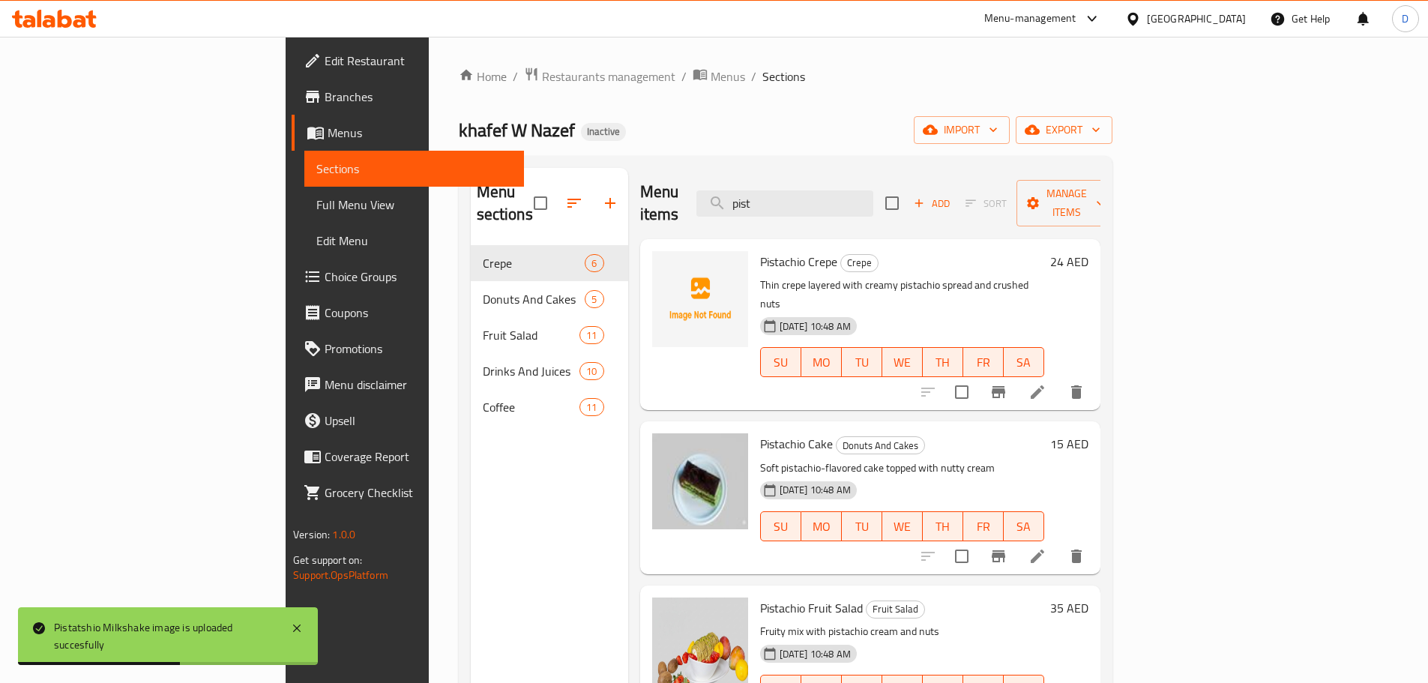
drag, startPoint x: 860, startPoint y: 199, endPoint x: 776, endPoint y: 201, distance: 83.9
click at [776, 201] on div "Menu items pist Add Sort Manage items" at bounding box center [870, 203] width 460 height 71
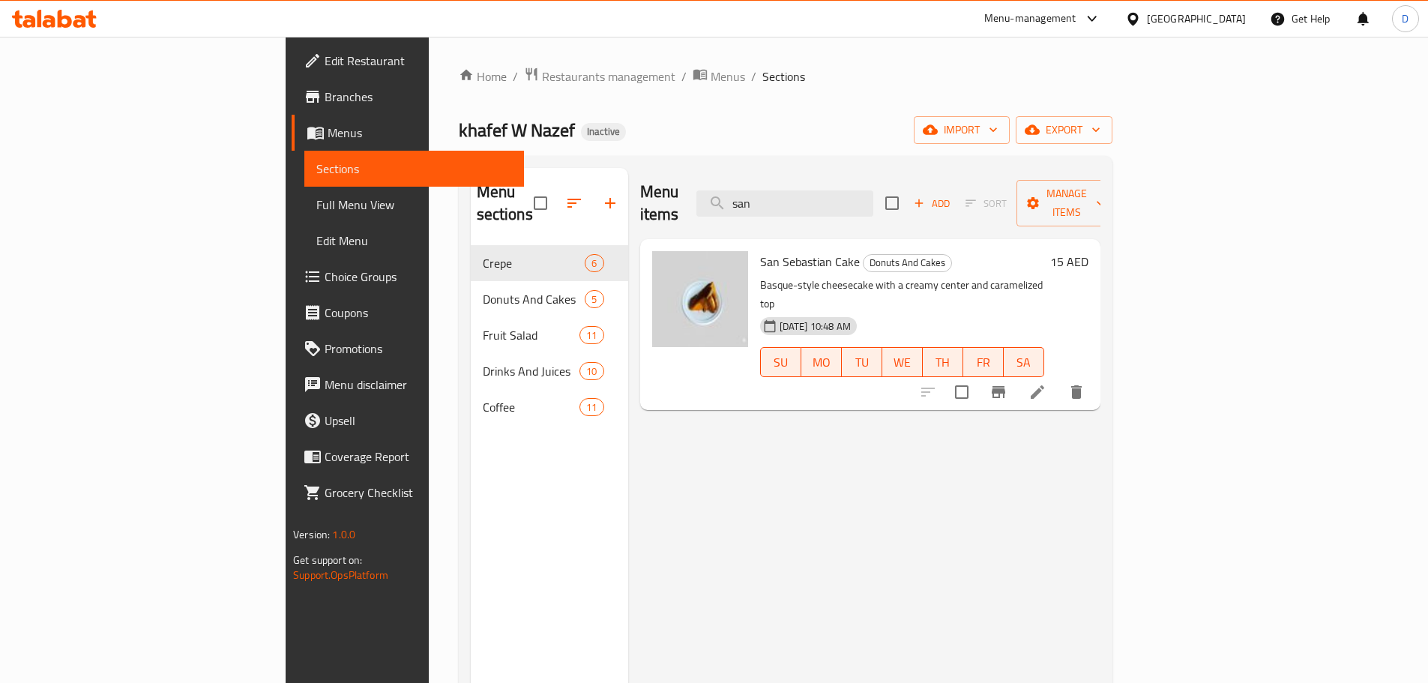
drag, startPoint x: 879, startPoint y: 186, endPoint x: 797, endPoint y: 197, distance: 83.2
click at [797, 197] on div "Menu items san Add Sort Manage items" at bounding box center [870, 203] width 460 height 71
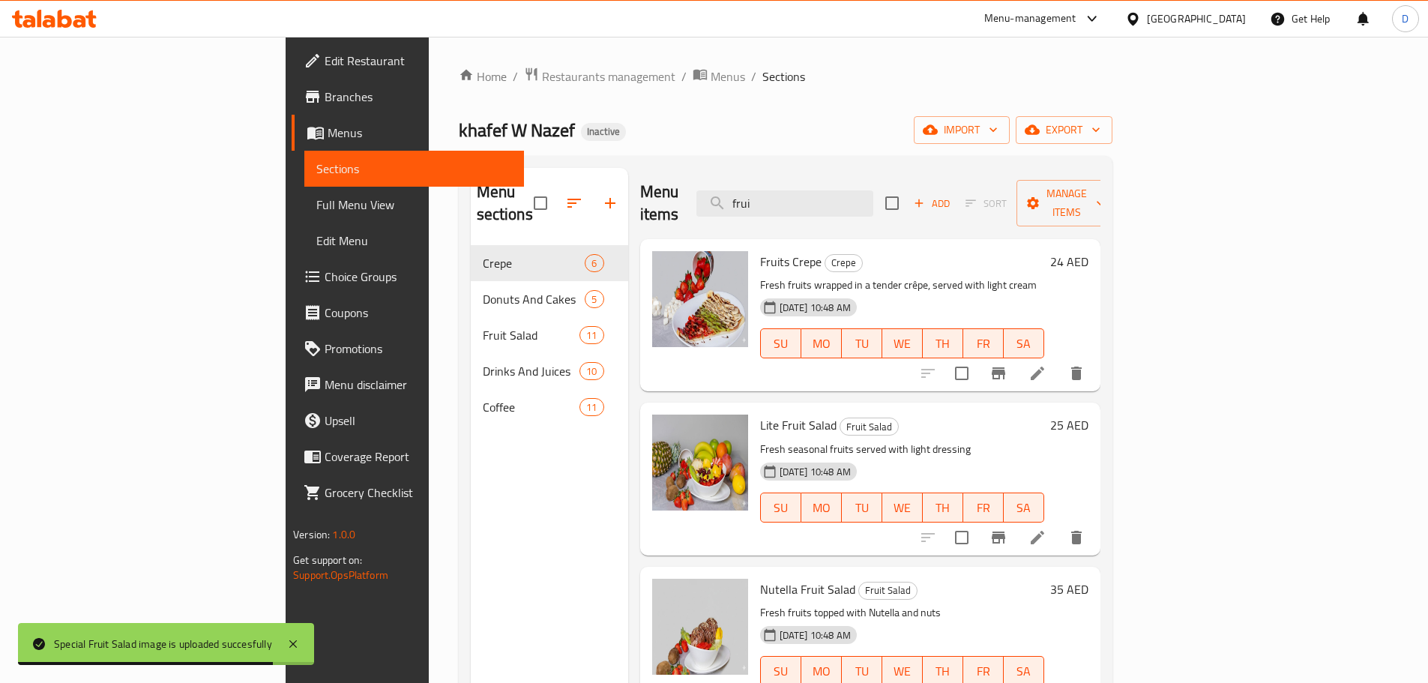
drag, startPoint x: 856, startPoint y: 194, endPoint x: 776, endPoint y: 193, distance: 80.2
click at [776, 193] on div "Menu items frui Add Sort Manage items" at bounding box center [870, 203] width 460 height 71
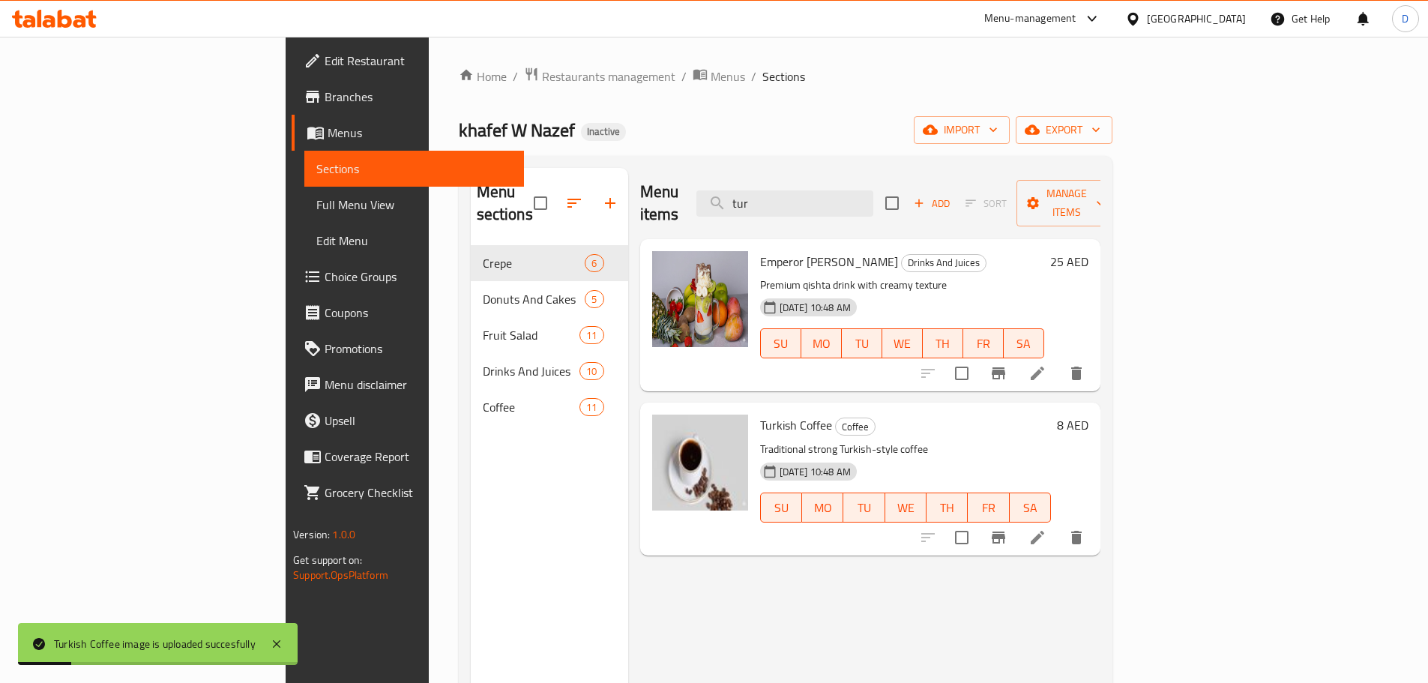
drag, startPoint x: 880, startPoint y: 190, endPoint x: 701, endPoint y: 194, distance: 179.1
click at [701, 194] on div "Menu items tur Add Sort Manage items" at bounding box center [870, 203] width 460 height 71
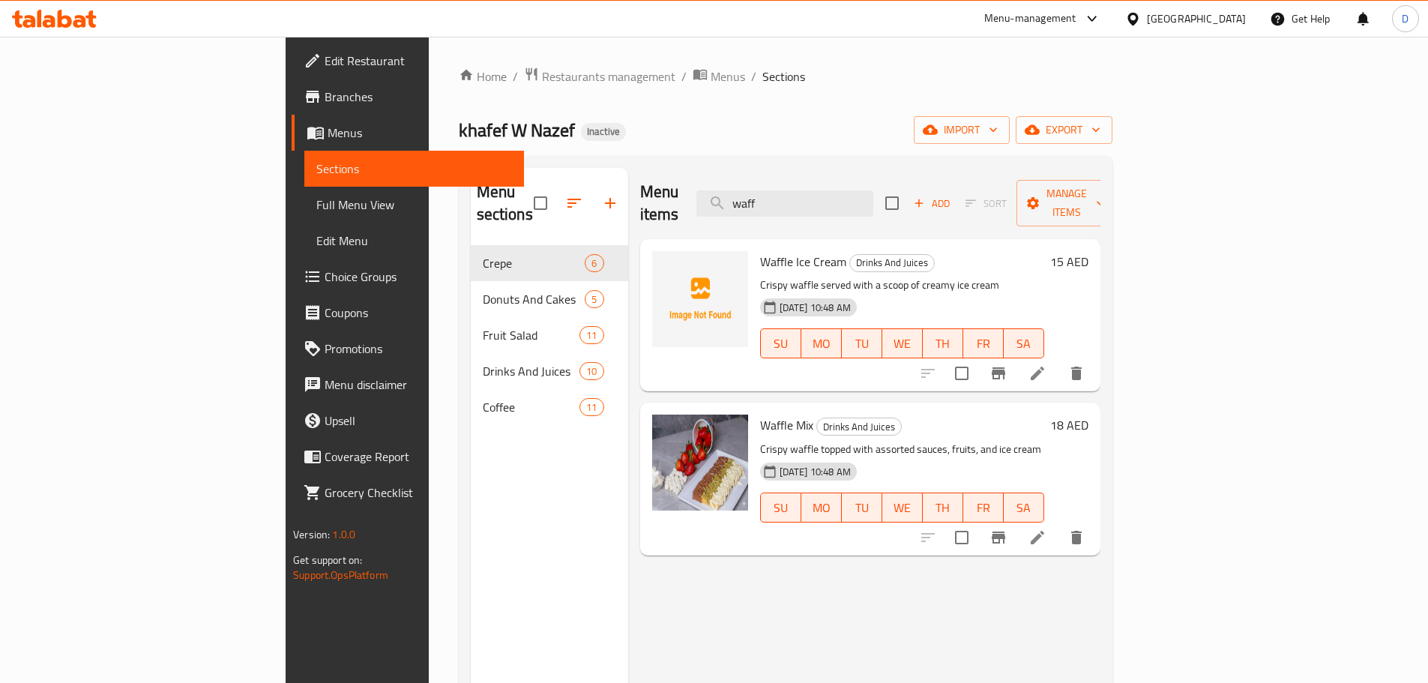
type input "waff"
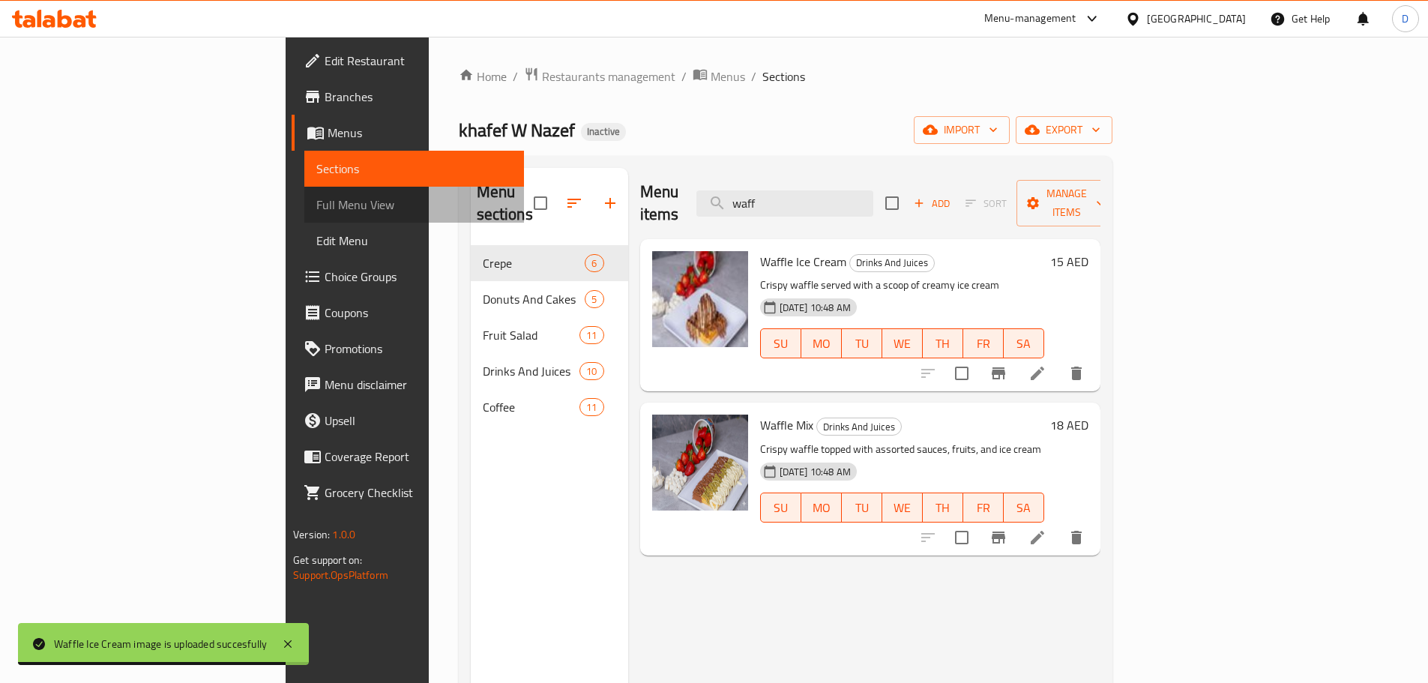
click at [316, 205] on span "Full Menu View" at bounding box center [414, 205] width 196 height 18
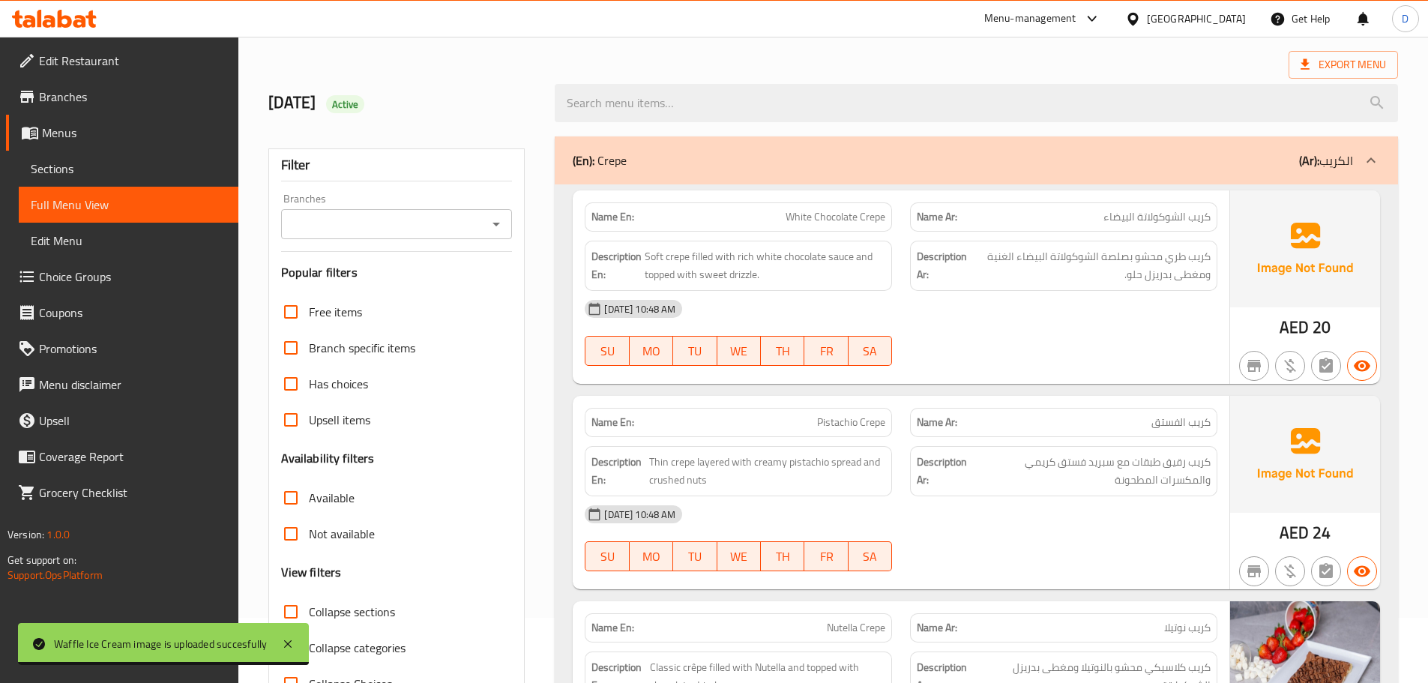
scroll to position [150, 0]
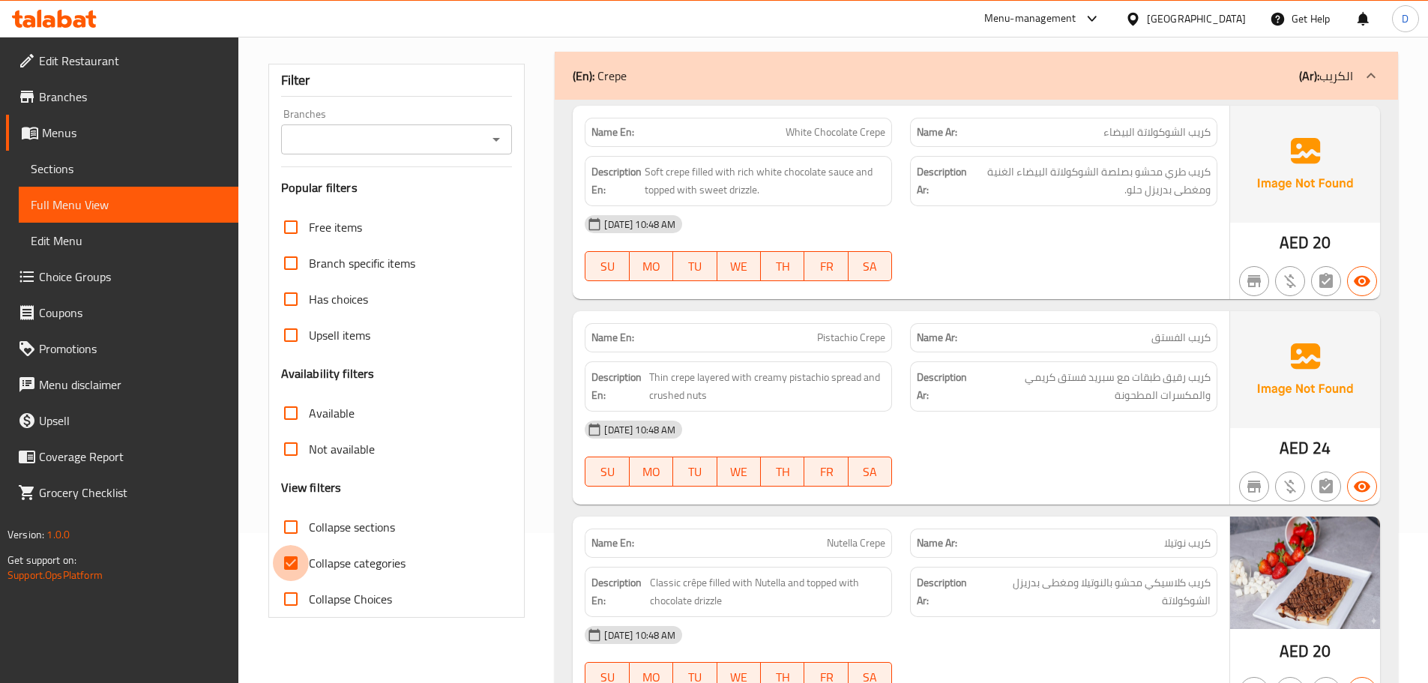
drag, startPoint x: 293, startPoint y: 558, endPoint x: 920, endPoint y: 427, distance: 640.1
click at [309, 558] on label "Collapse categories" at bounding box center [339, 563] width 133 height 36
click at [309, 558] on input "Collapse categories" at bounding box center [291, 563] width 36 height 36
checkbox input "false"
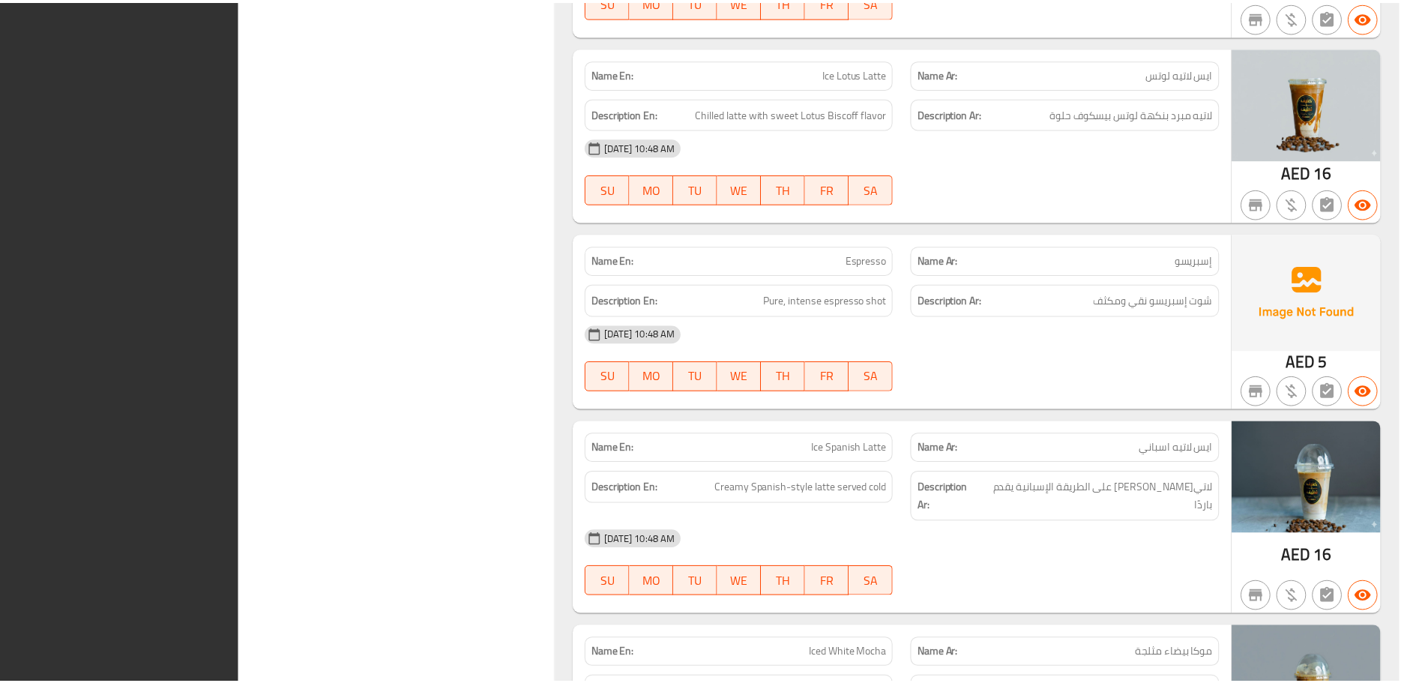
scroll to position [8329, 0]
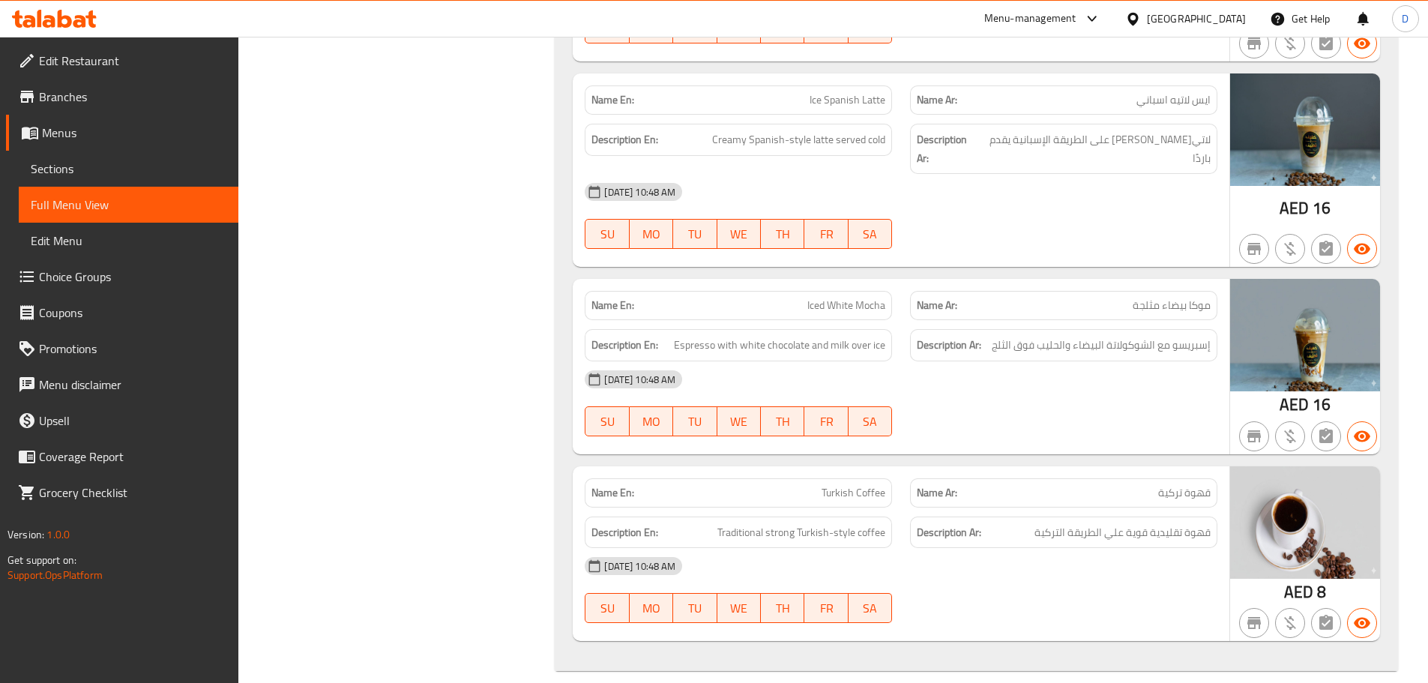
drag, startPoint x: 1332, startPoint y: 44, endPoint x: 1330, endPoint y: 10, distance: 33.8
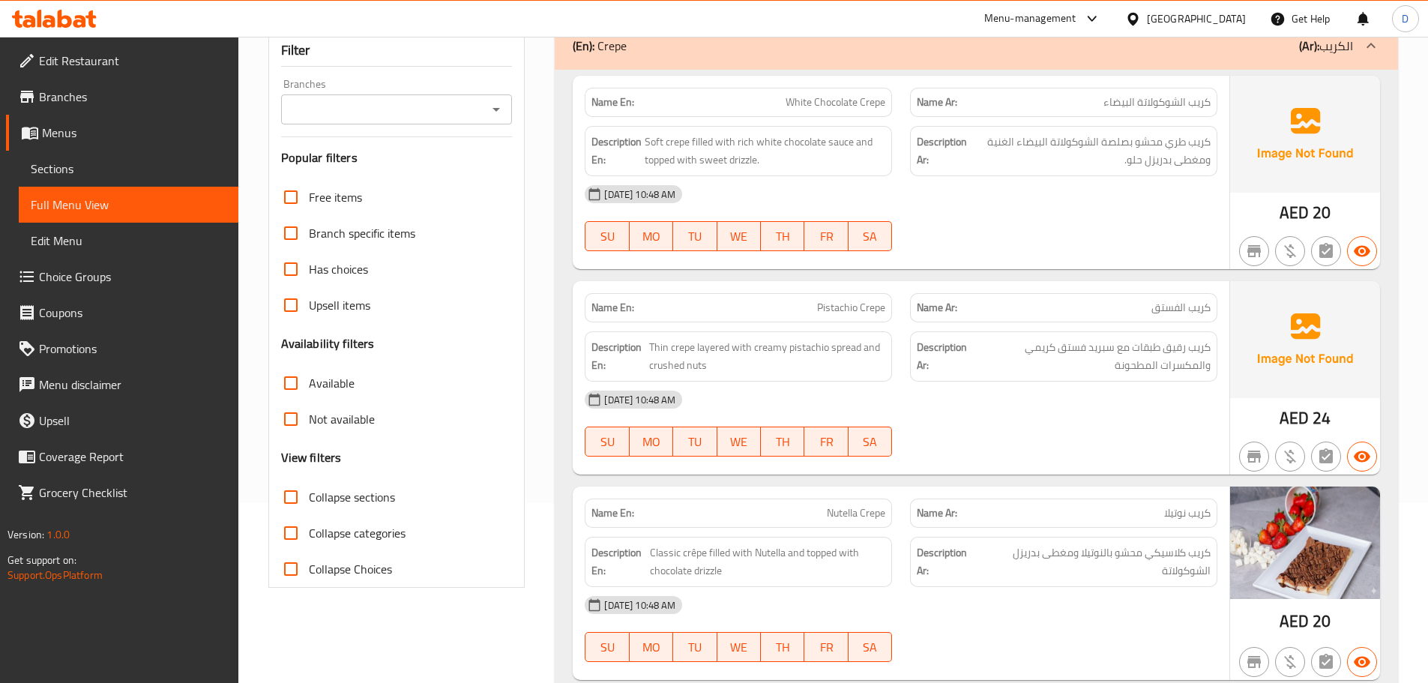
scroll to position [0, 0]
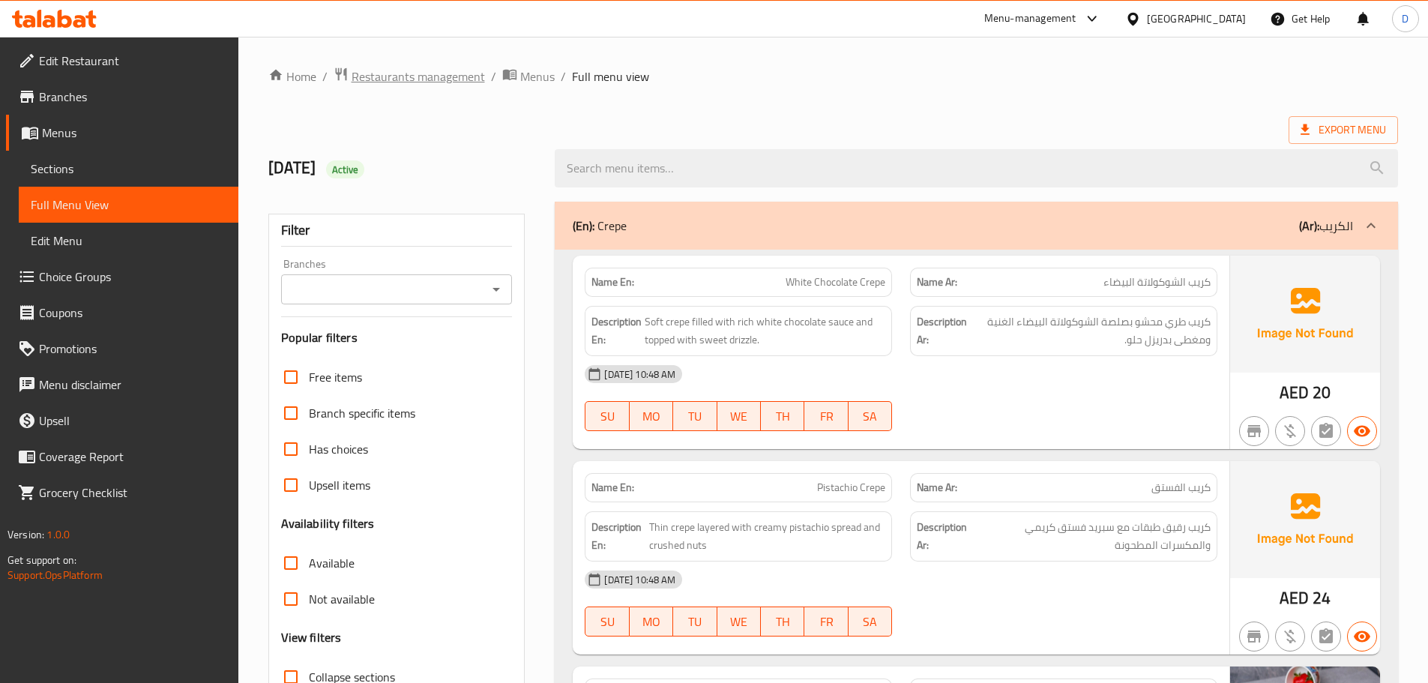
click at [454, 85] on span "Restaurants management" at bounding box center [417, 76] width 133 height 18
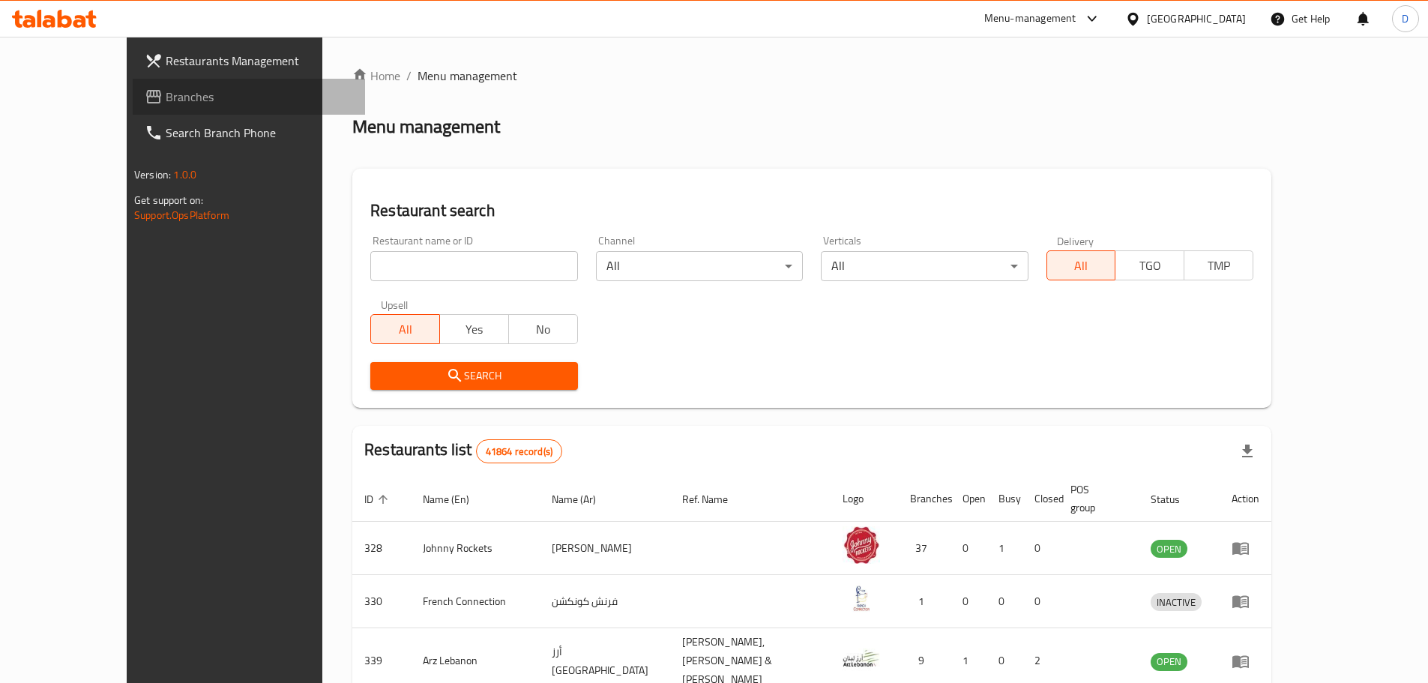
click at [166, 91] on span "Branches" at bounding box center [259, 97] width 187 height 18
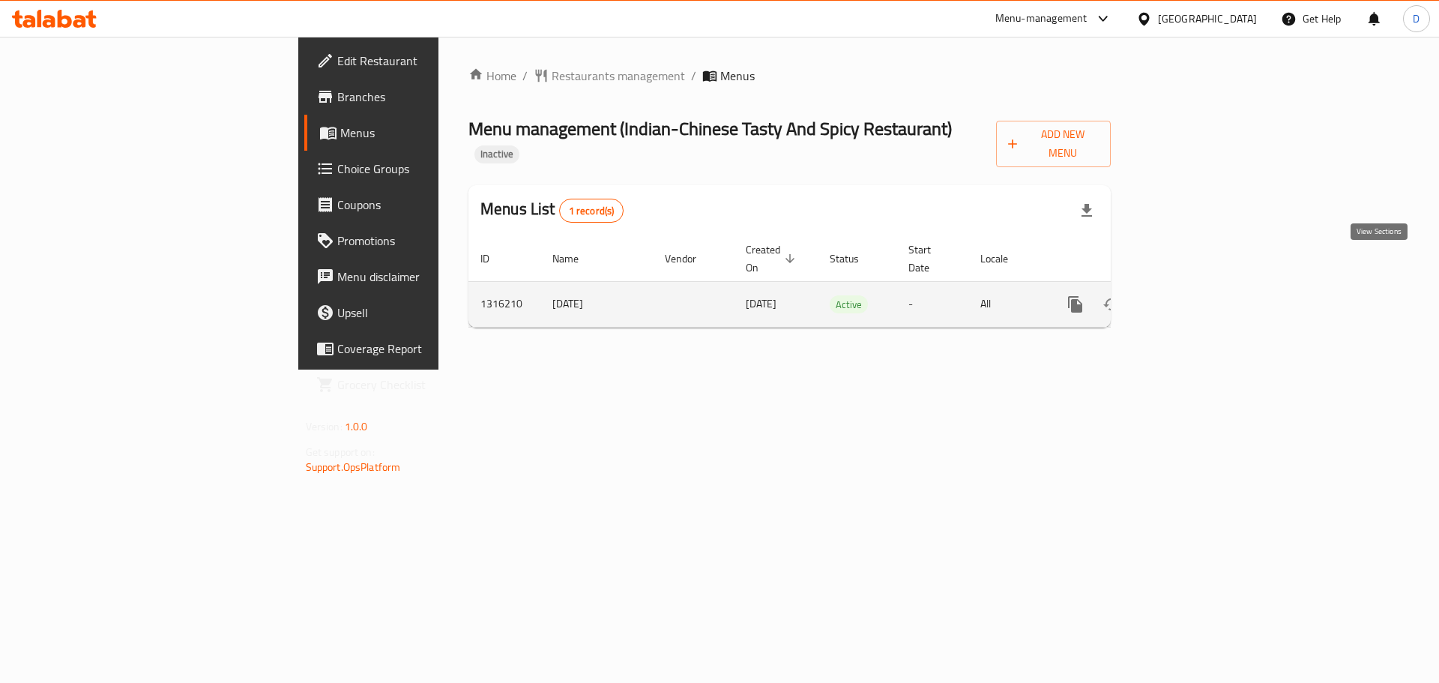
click at [1192, 295] on icon "enhanced table" at bounding box center [1183, 304] width 18 height 18
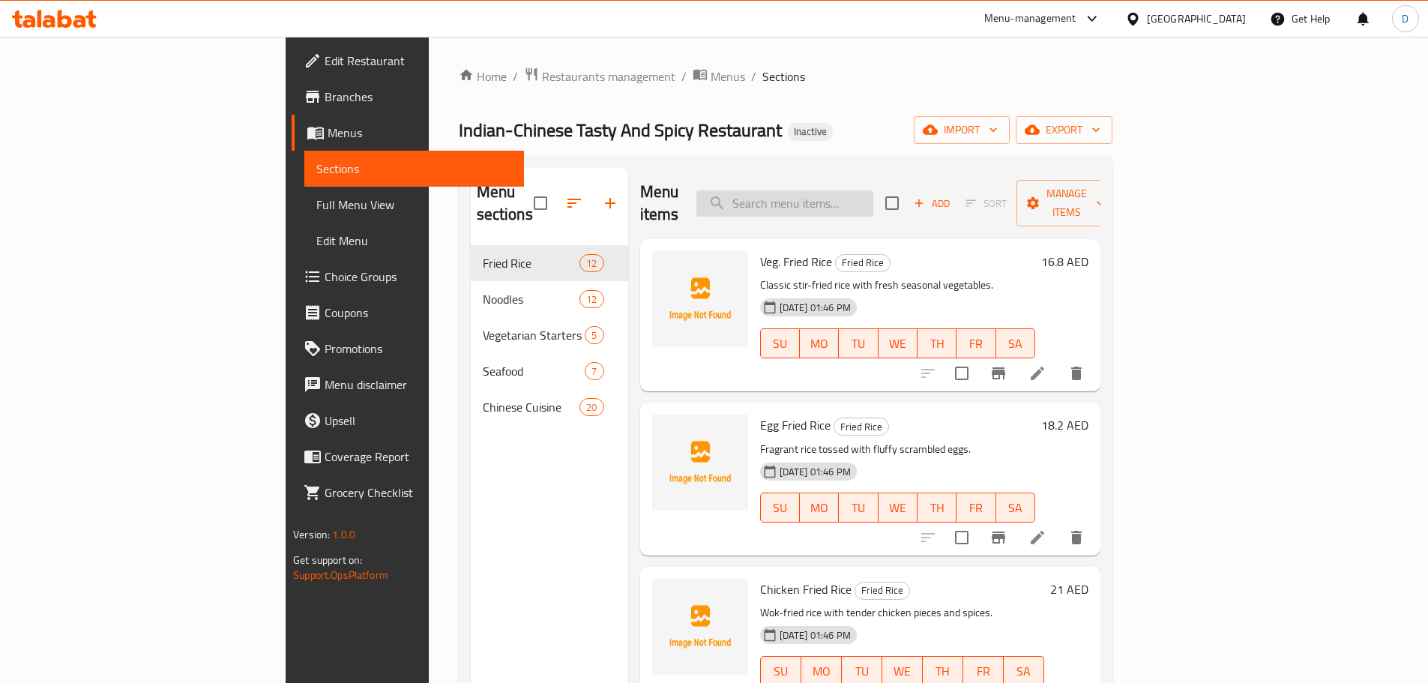
click at [873, 191] on input "search" at bounding box center [784, 203] width 177 height 26
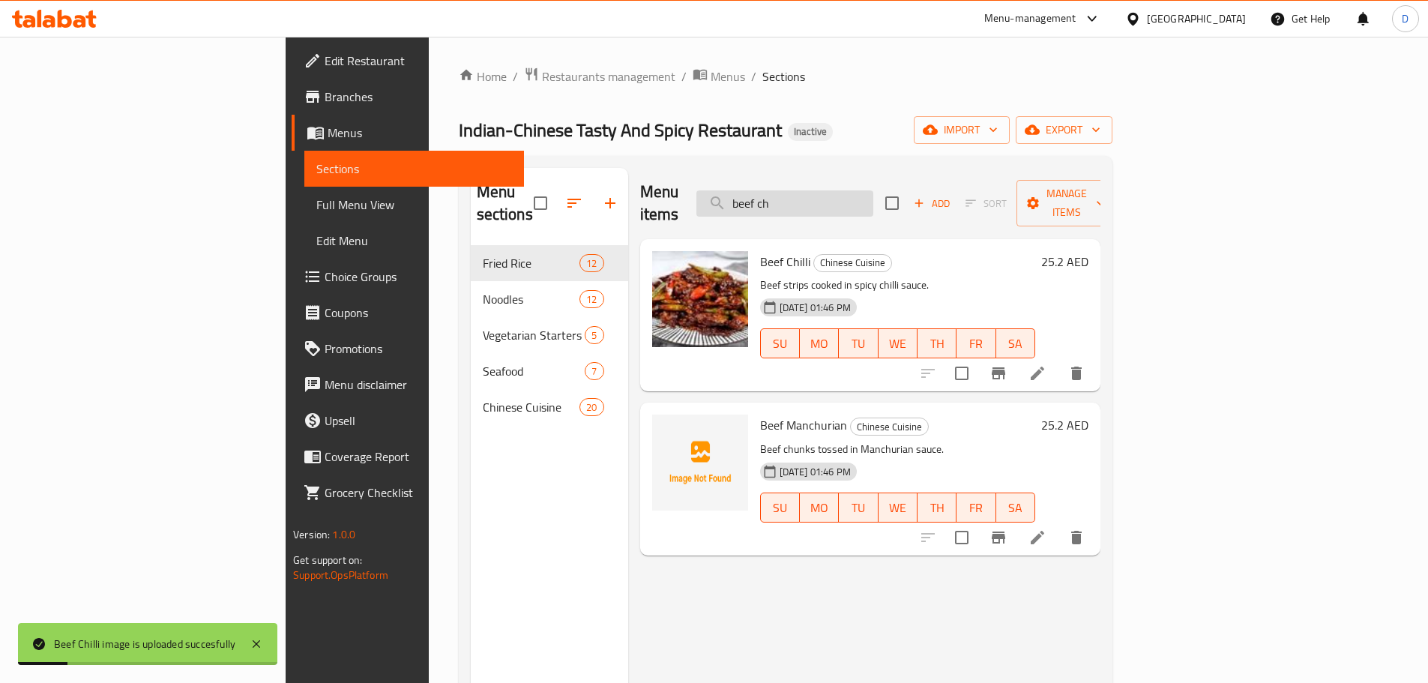
click at [873, 201] on input "beef ch" at bounding box center [784, 203] width 177 height 26
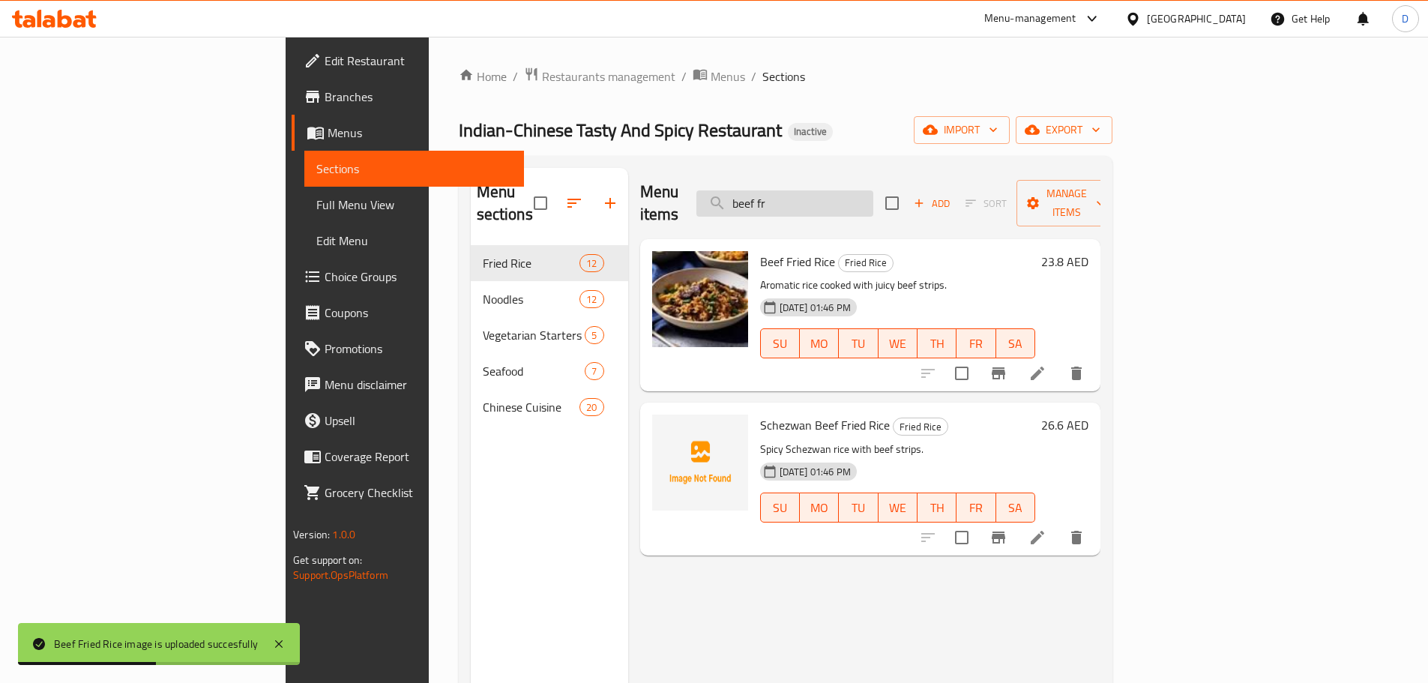
click at [873, 197] on input "beef fr" at bounding box center [784, 203] width 177 height 26
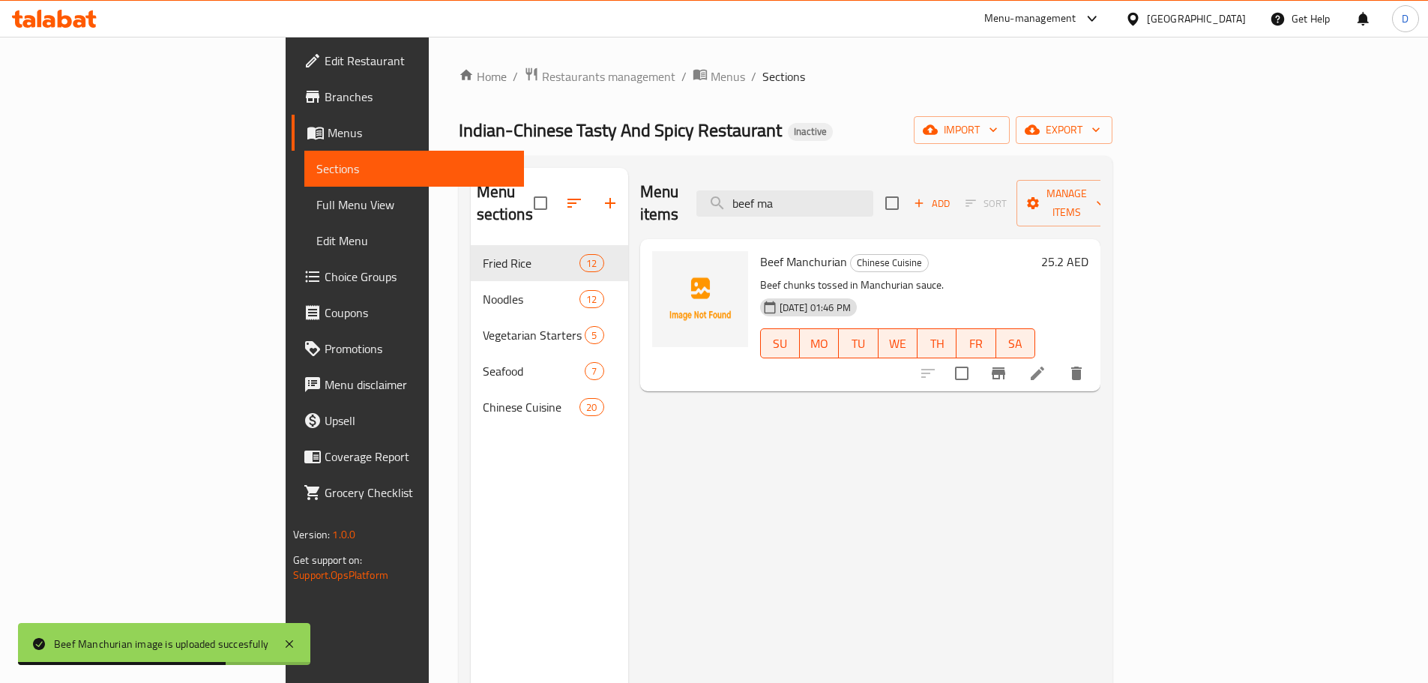
type input "beef ma"
drag, startPoint x: 772, startPoint y: 241, endPoint x: 688, endPoint y: 250, distance: 84.5
click at [754, 250] on div "Beef Manchurian Chinese Cuisine Beef chunks tossed in Manchurian sauce. 07-10-2…" at bounding box center [897, 315] width 287 height 140
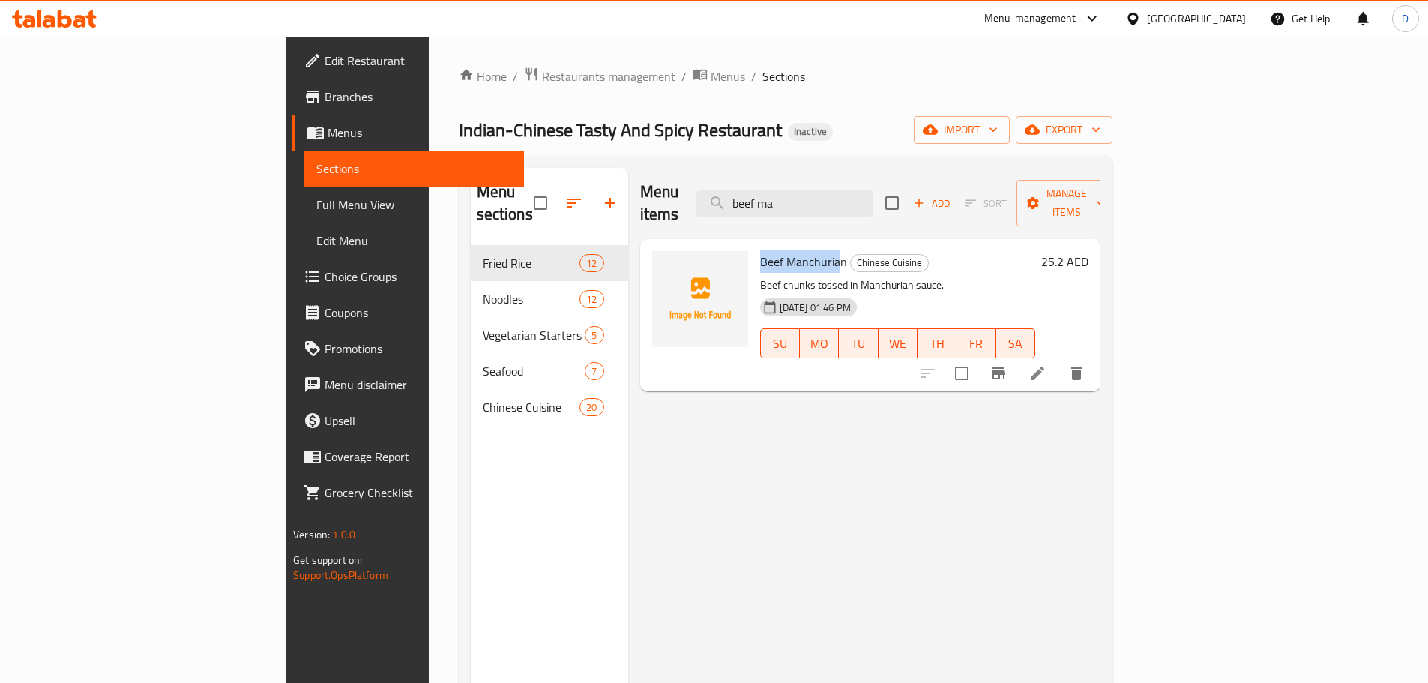
drag, startPoint x: 746, startPoint y: 246, endPoint x: 691, endPoint y: 248, distance: 55.5
click at [760, 250] on span "Beef Manchurian" at bounding box center [803, 261] width 87 height 22
copy span "Beef Manchuria"
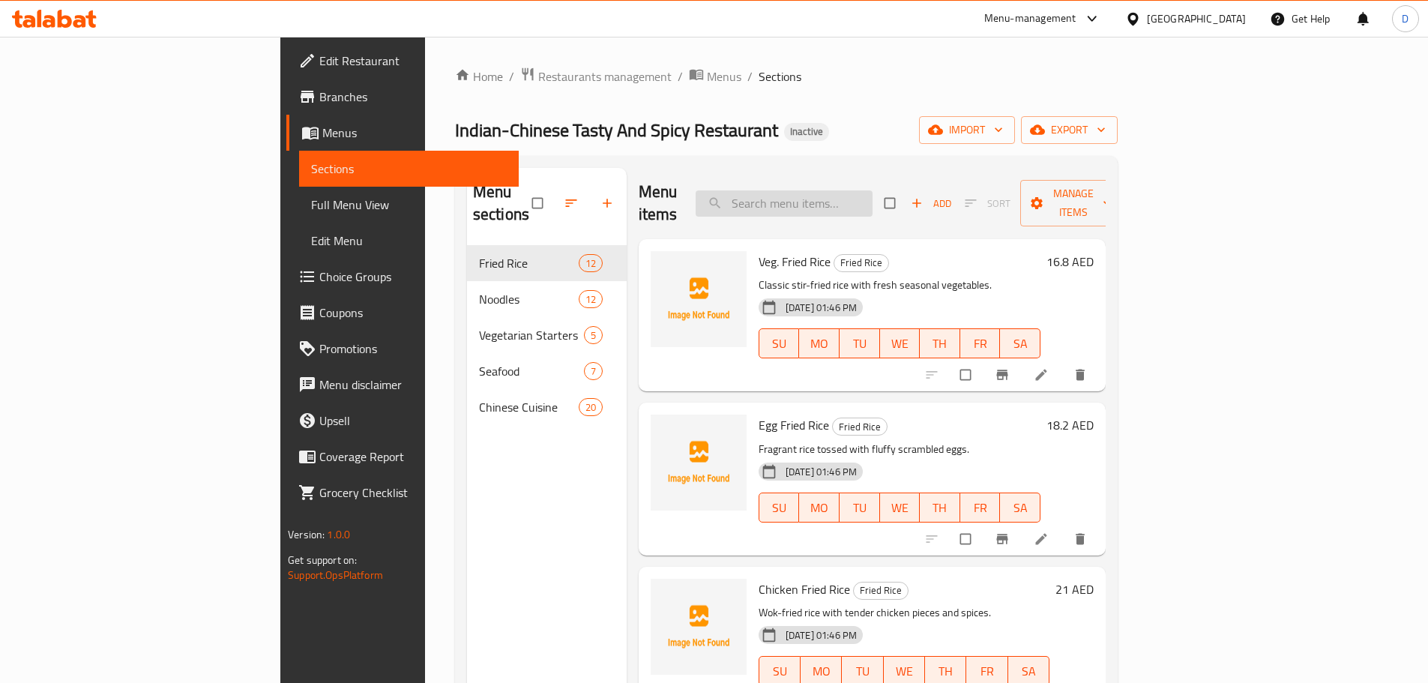
click at [837, 190] on input "search" at bounding box center [783, 203] width 177 height 26
paste input "Beef Manchuria"
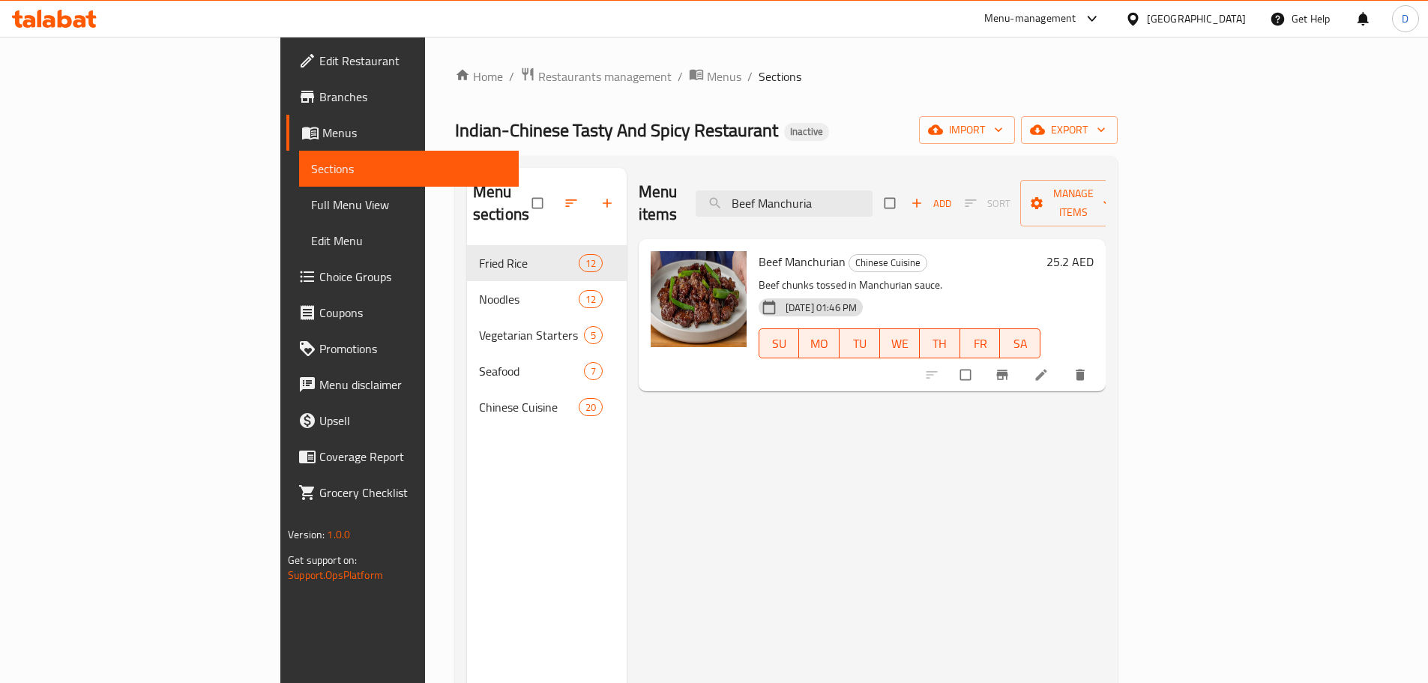
drag, startPoint x: 922, startPoint y: 199, endPoint x: 865, endPoint y: 207, distance: 58.2
click at [862, 208] on div "Menu items Beef Manchuria Add Sort Manage items" at bounding box center [871, 203] width 467 height 71
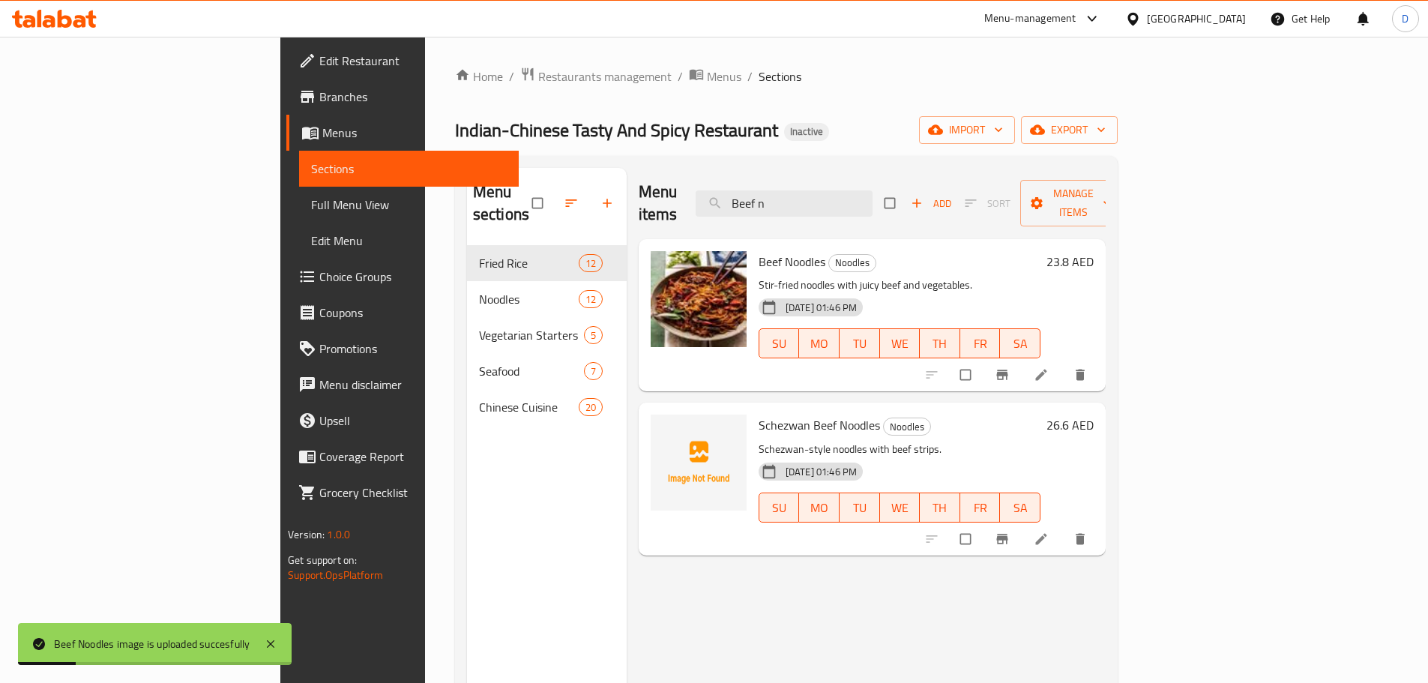
drag, startPoint x: 889, startPoint y: 192, endPoint x: 758, endPoint y: 192, distance: 131.1
click at [758, 192] on div "Menu items Beef n Add Sort Manage items" at bounding box center [871, 203] width 467 height 71
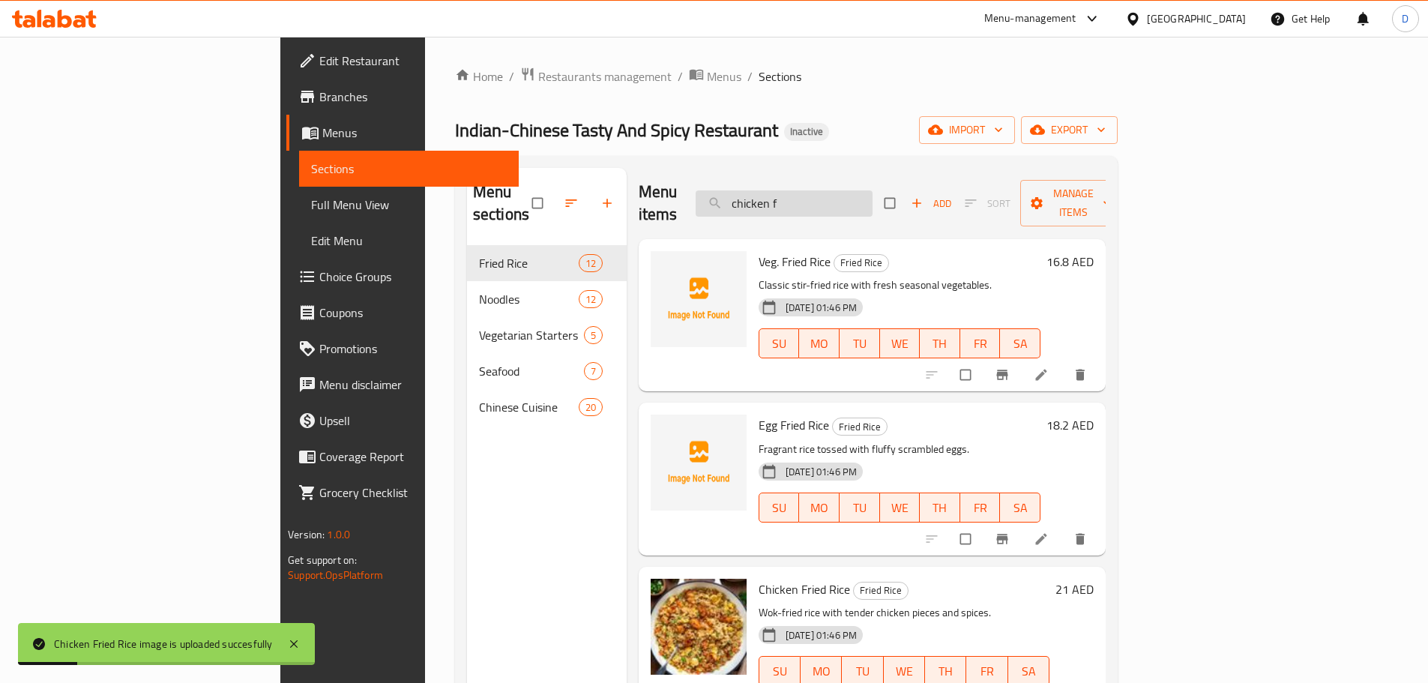
click at [872, 199] on input "chicken f" at bounding box center [783, 203] width 177 height 26
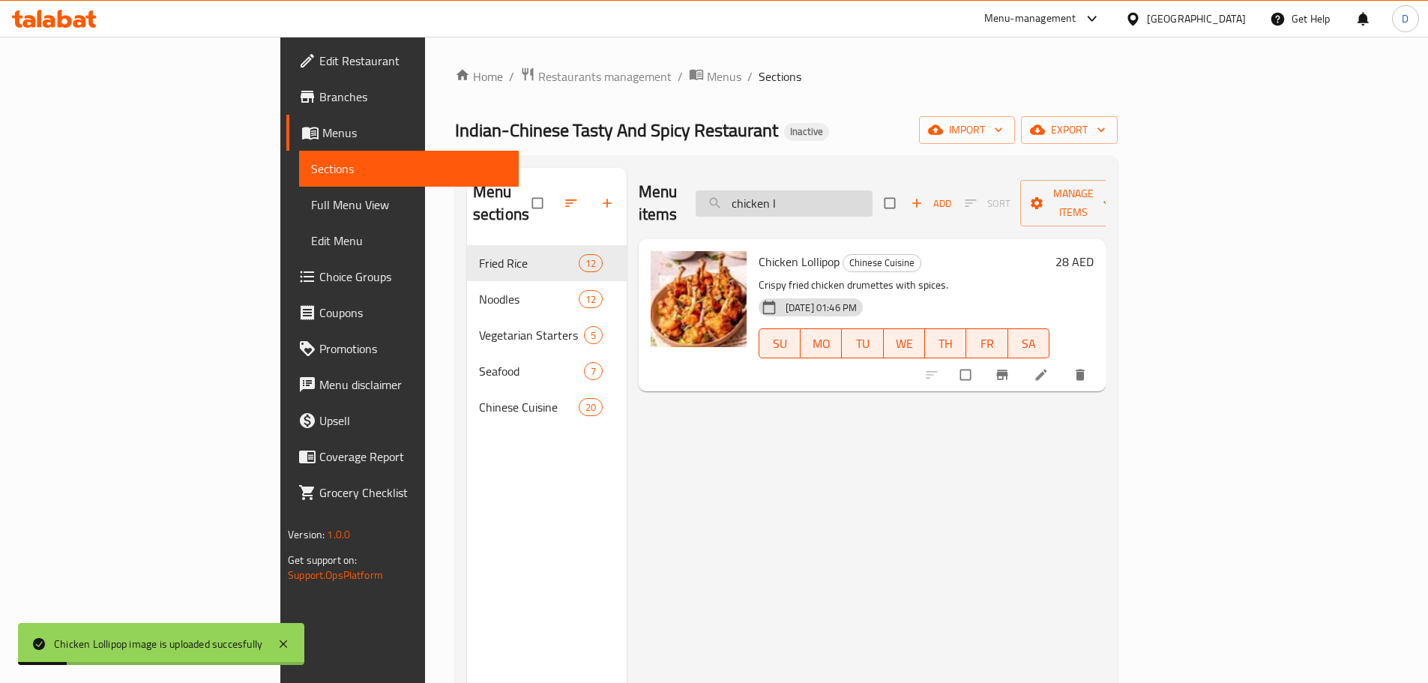
click at [872, 199] on input "chicken l" at bounding box center [783, 203] width 177 height 26
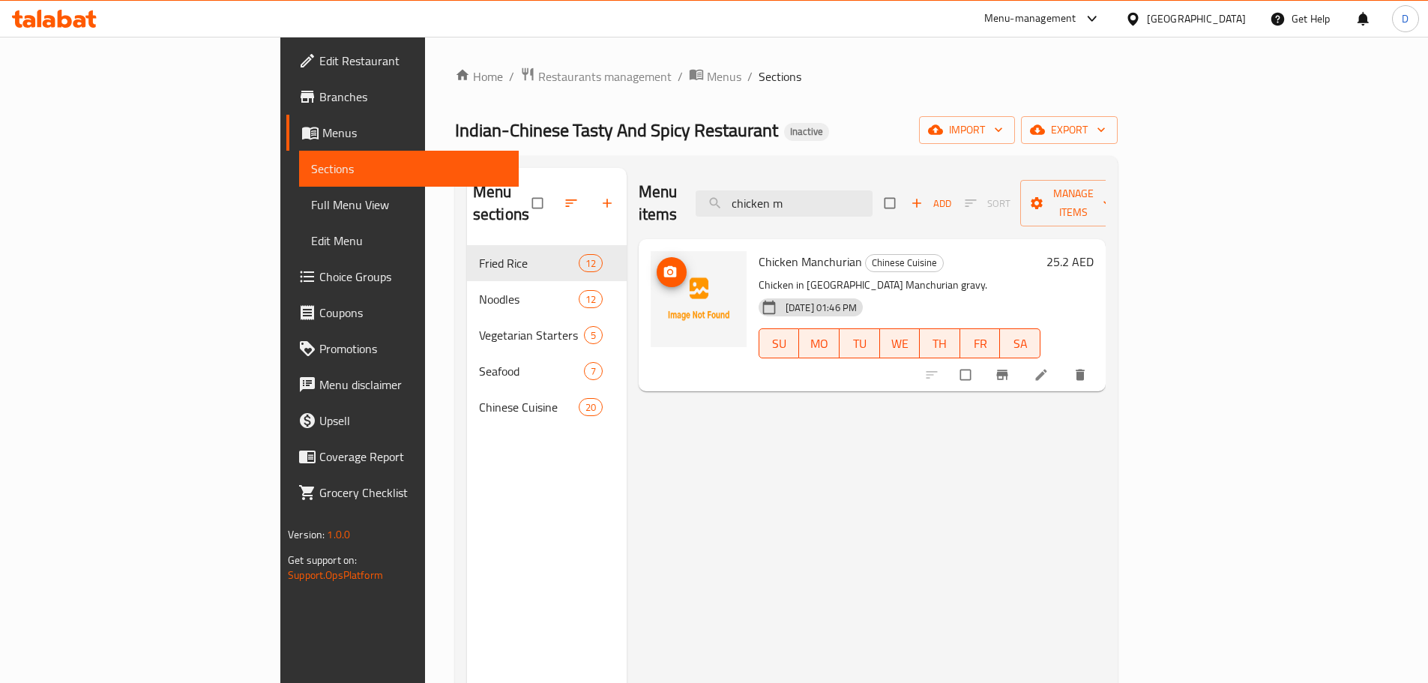
click at [650, 289] on img at bounding box center [698, 299] width 96 height 96
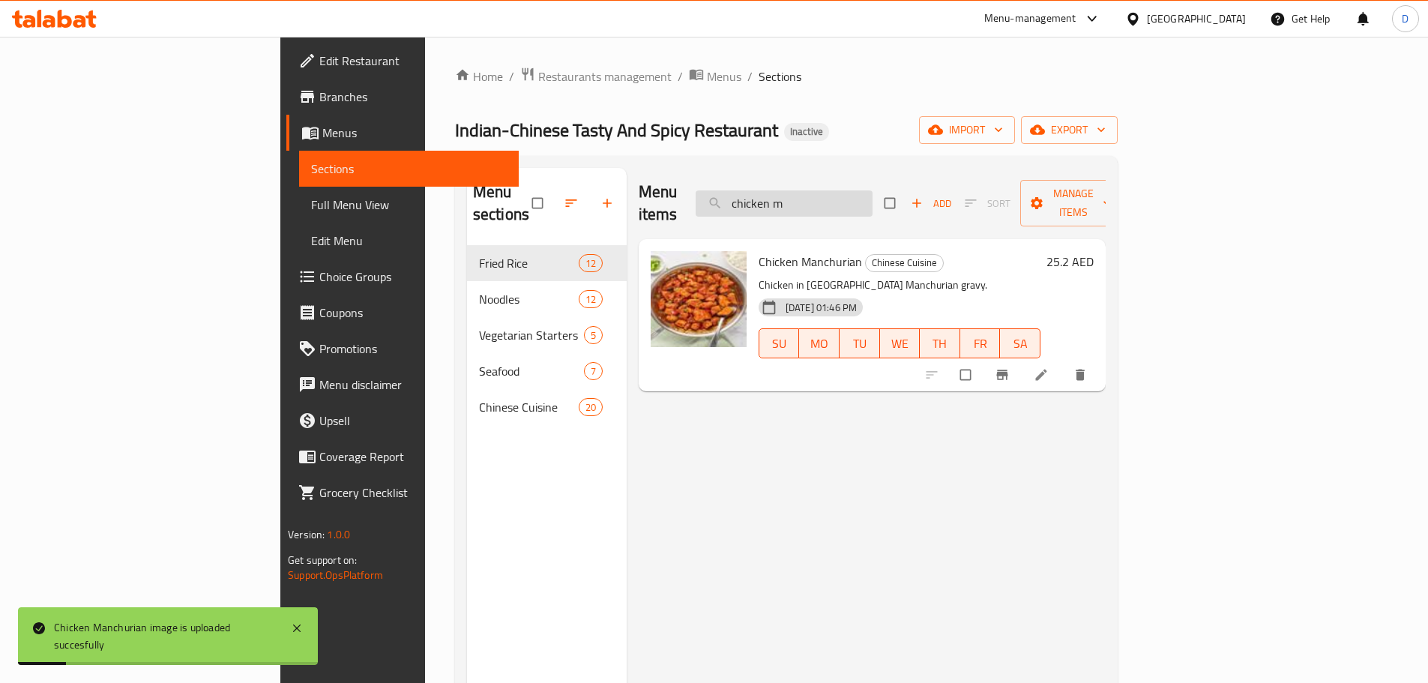
click at [872, 193] on input "chicken m" at bounding box center [783, 203] width 177 height 26
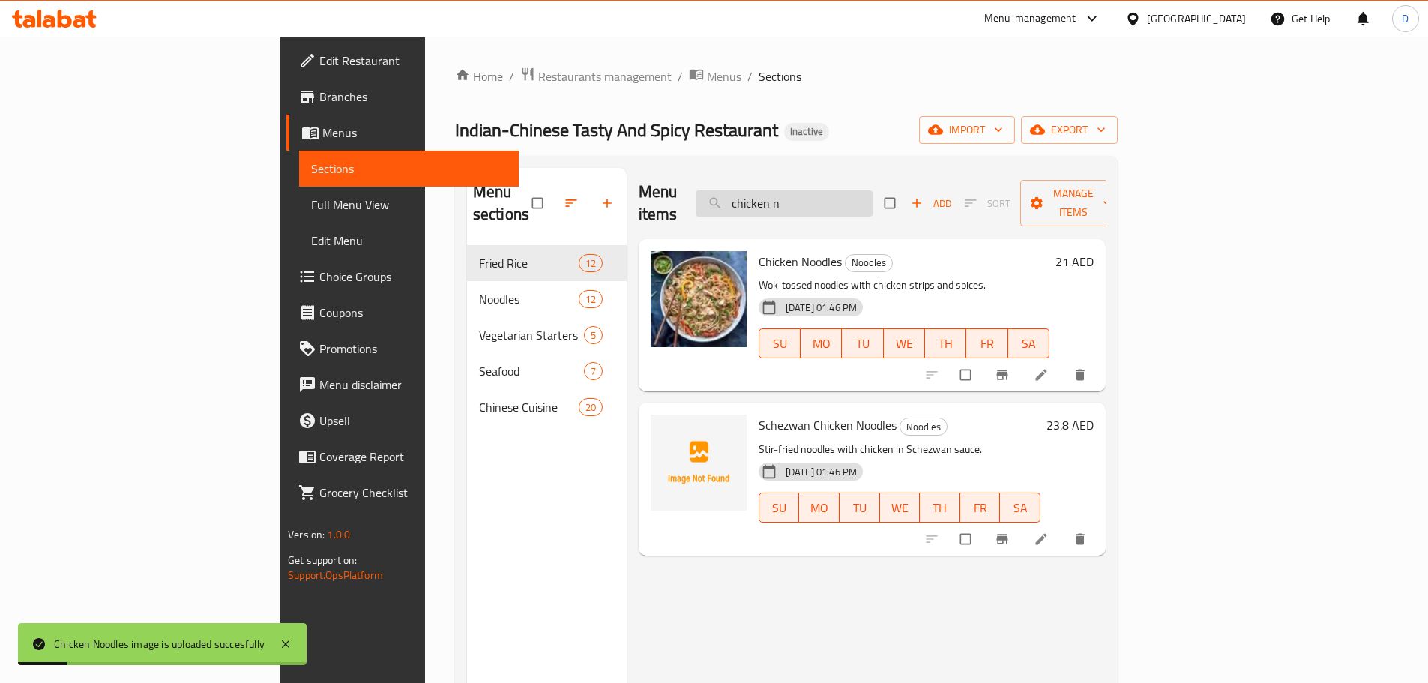
drag, startPoint x: 884, startPoint y: 198, endPoint x: 874, endPoint y: 198, distance: 10.5
click at [872, 198] on input "chicken n" at bounding box center [783, 203] width 177 height 26
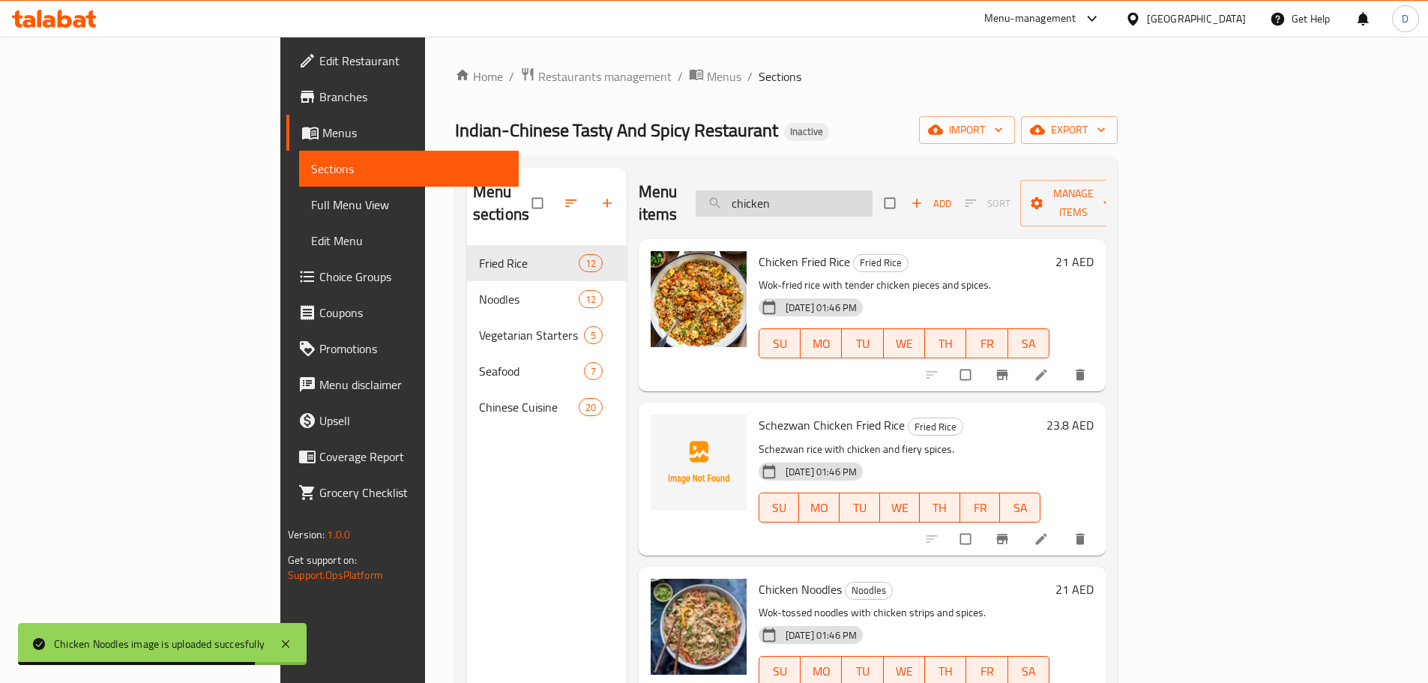
click at [825, 195] on input "chicken" at bounding box center [783, 203] width 177 height 26
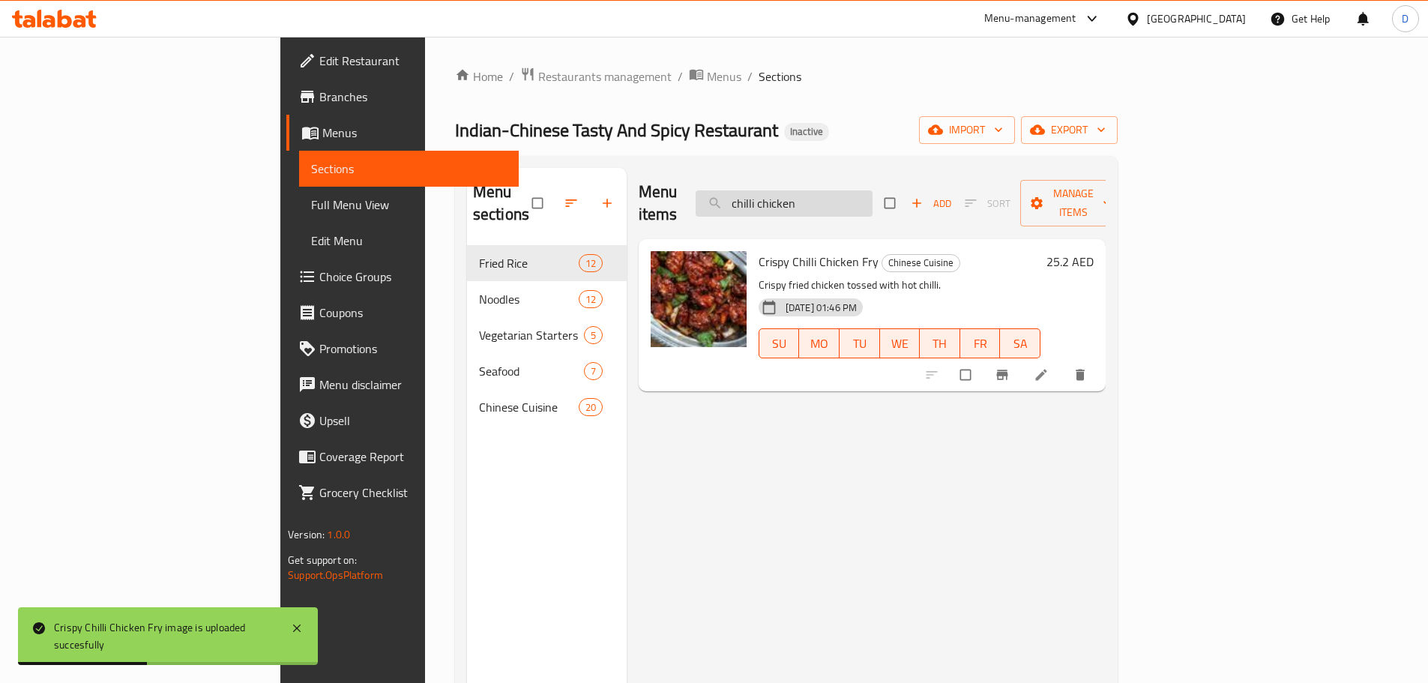
drag, startPoint x: 925, startPoint y: 196, endPoint x: 858, endPoint y: 203, distance: 67.8
click at [858, 203] on input "chilli chicken" at bounding box center [783, 203] width 177 height 26
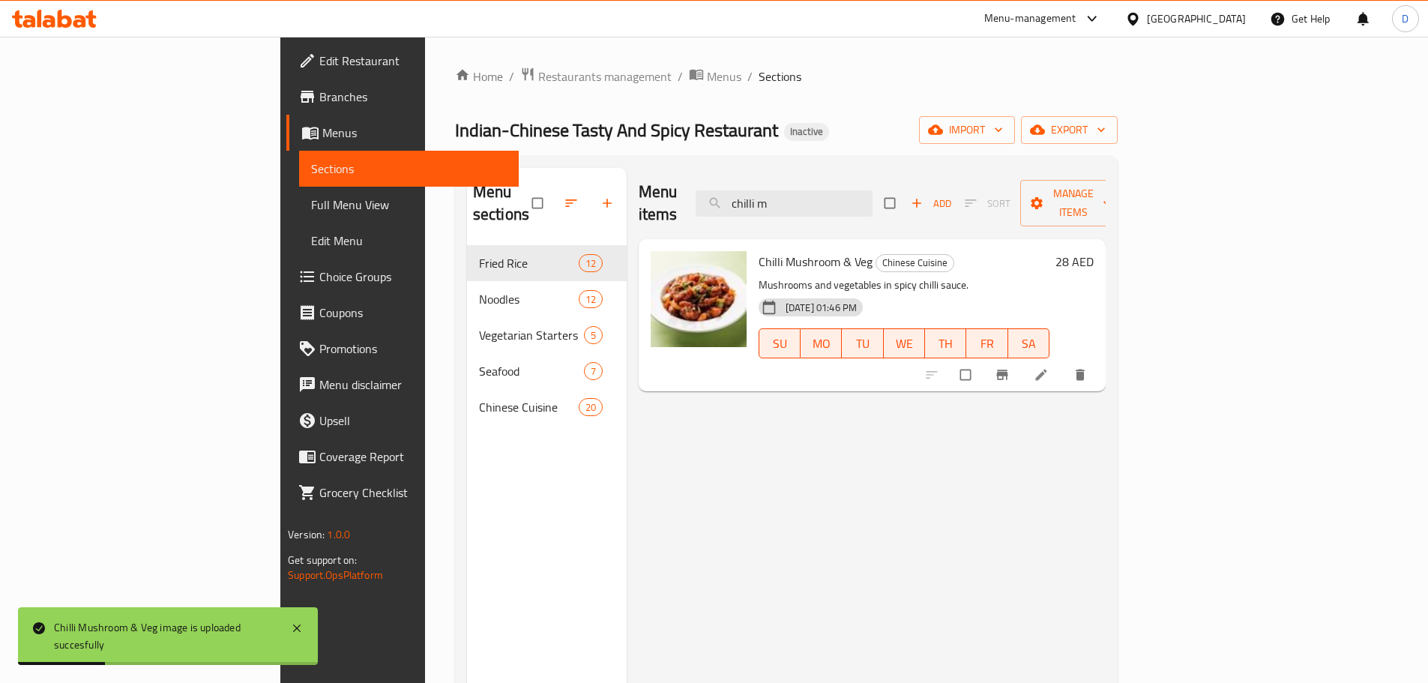
drag, startPoint x: 883, startPoint y: 187, endPoint x: 704, endPoint y: 190, distance: 178.4
click at [704, 190] on div "Menu items chilli m Add Sort Manage items" at bounding box center [871, 203] width 467 height 71
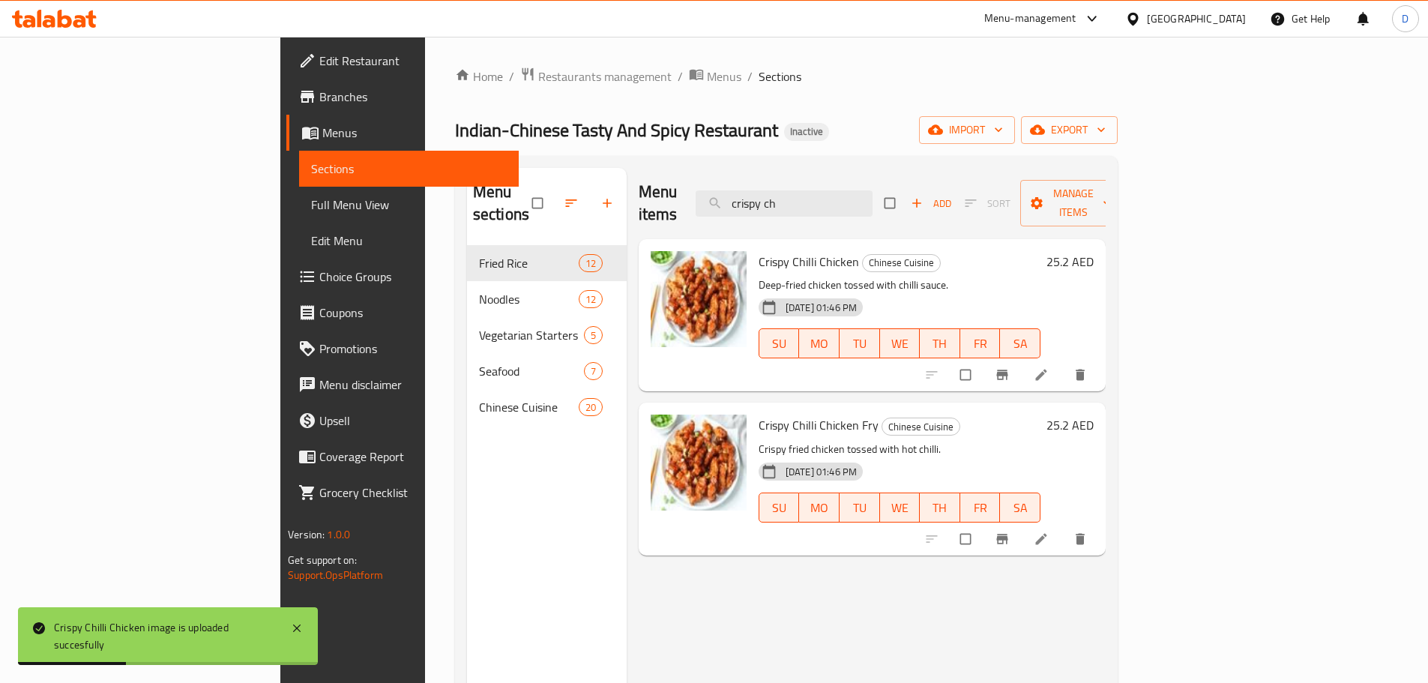
drag, startPoint x: 906, startPoint y: 205, endPoint x: 891, endPoint y: 205, distance: 15.0
click at [891, 205] on div "Menu items crispy ch Add Sort Manage items" at bounding box center [871, 203] width 467 height 71
drag, startPoint x: 900, startPoint y: 197, endPoint x: 766, endPoint y: 201, distance: 134.2
click at [766, 201] on div "Menu items crispy ch Add Sort Manage items" at bounding box center [871, 203] width 467 height 71
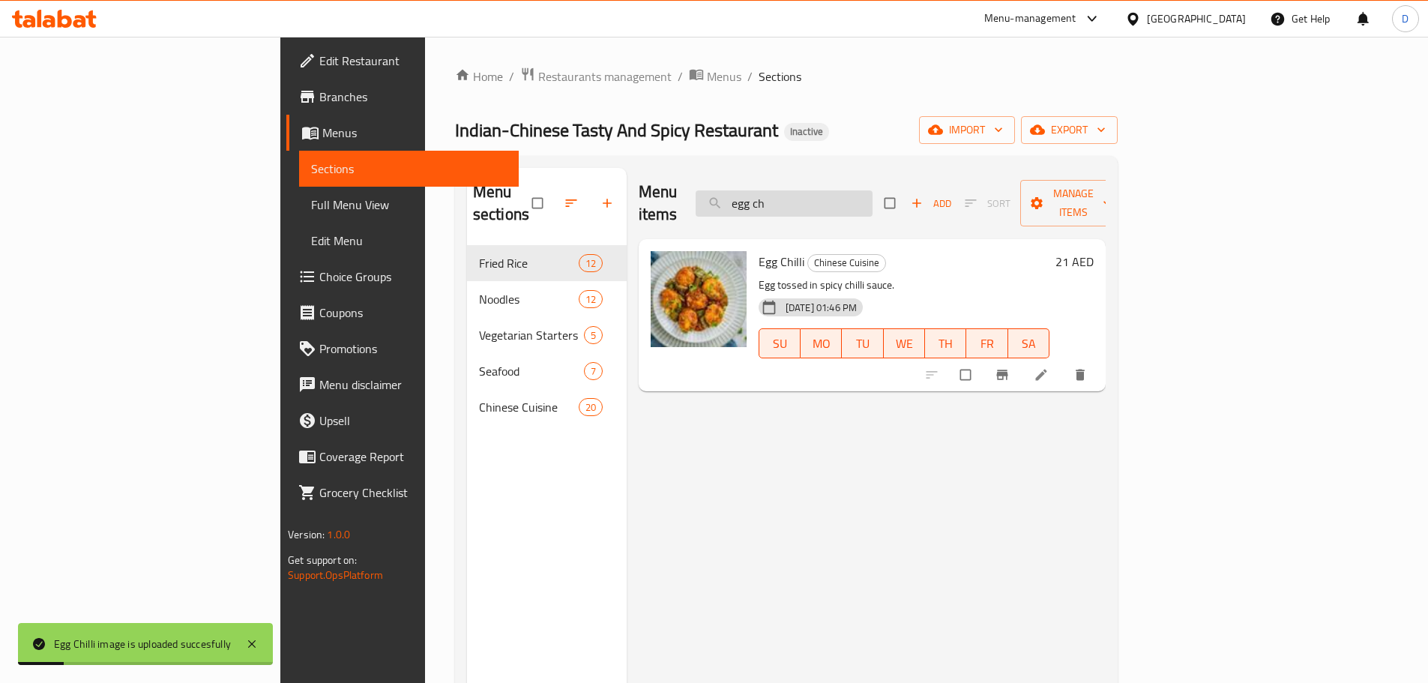
click at [872, 195] on input "egg ch" at bounding box center [783, 203] width 177 height 26
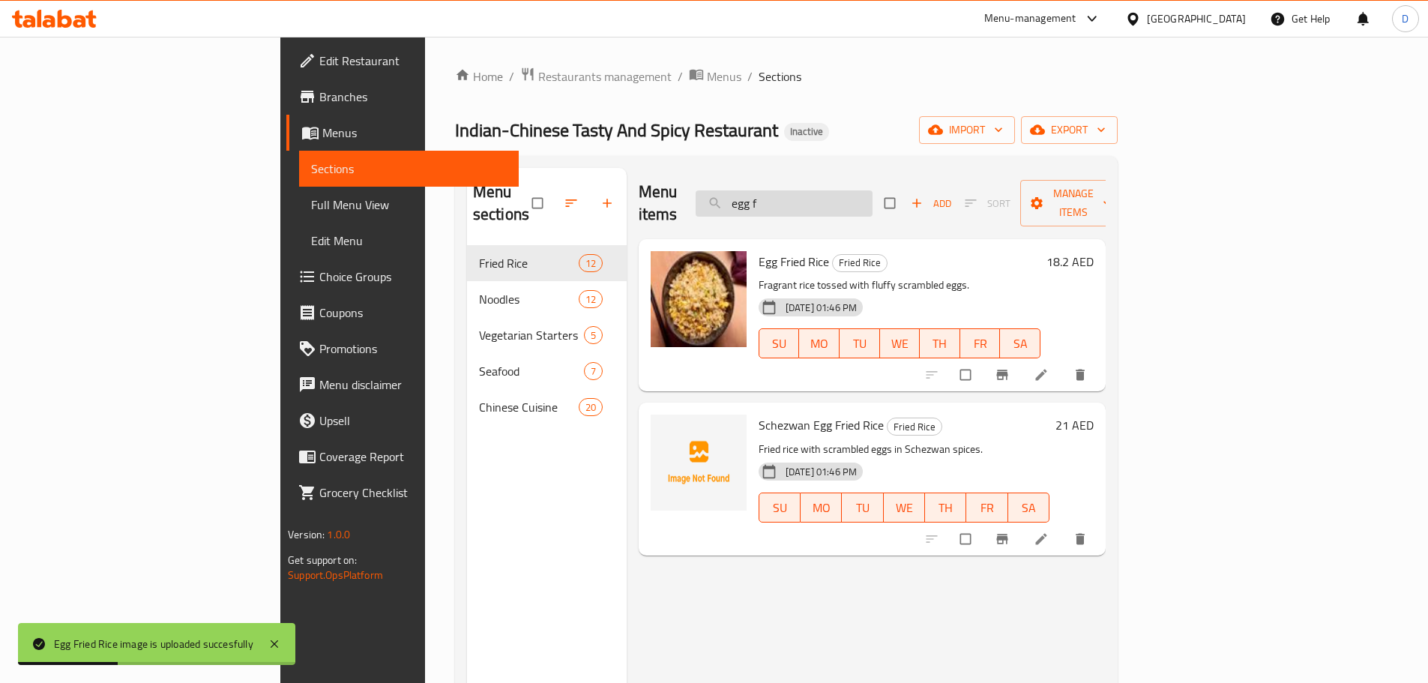
click at [872, 191] on input "egg f" at bounding box center [783, 203] width 177 height 26
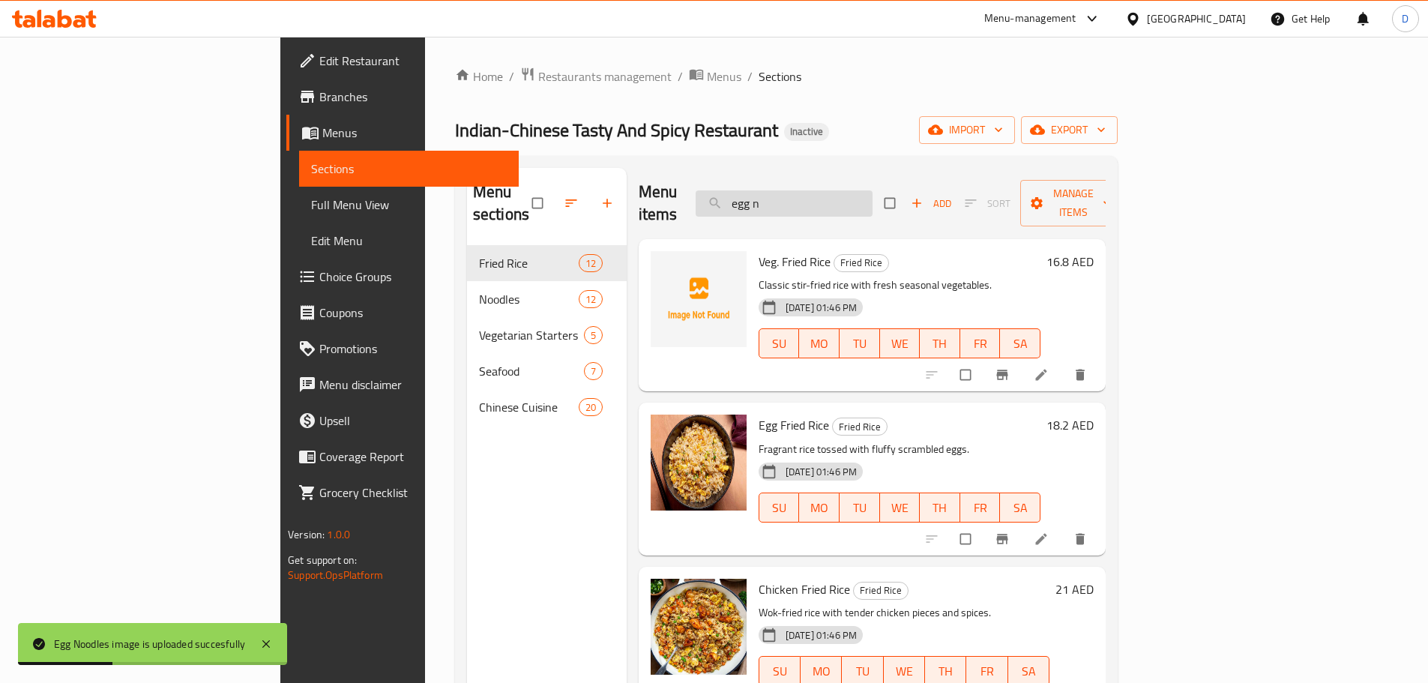
drag, startPoint x: 871, startPoint y: 196, endPoint x: 791, endPoint y: 199, distance: 79.5
click at [791, 199] on input "egg n" at bounding box center [783, 203] width 177 height 26
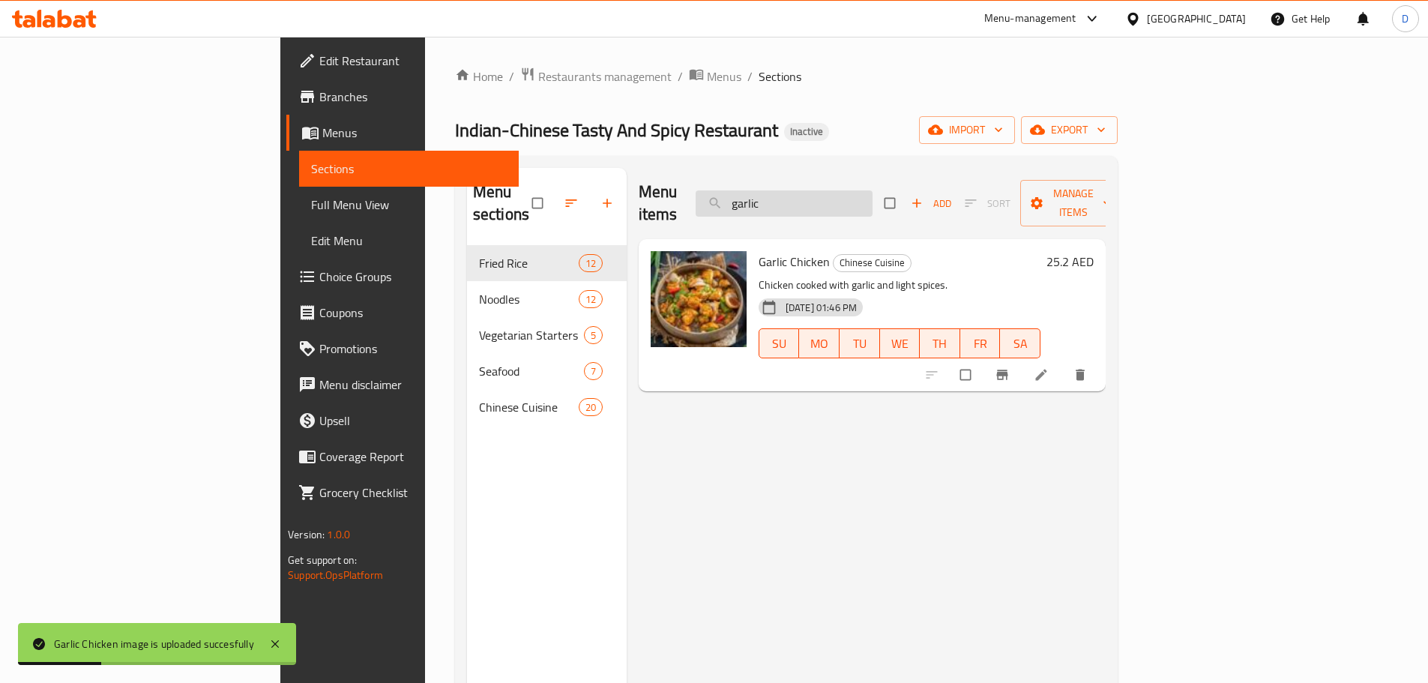
drag, startPoint x: 884, startPoint y: 188, endPoint x: 796, endPoint y: 194, distance: 88.6
click at [796, 194] on input "garlic" at bounding box center [783, 203] width 177 height 26
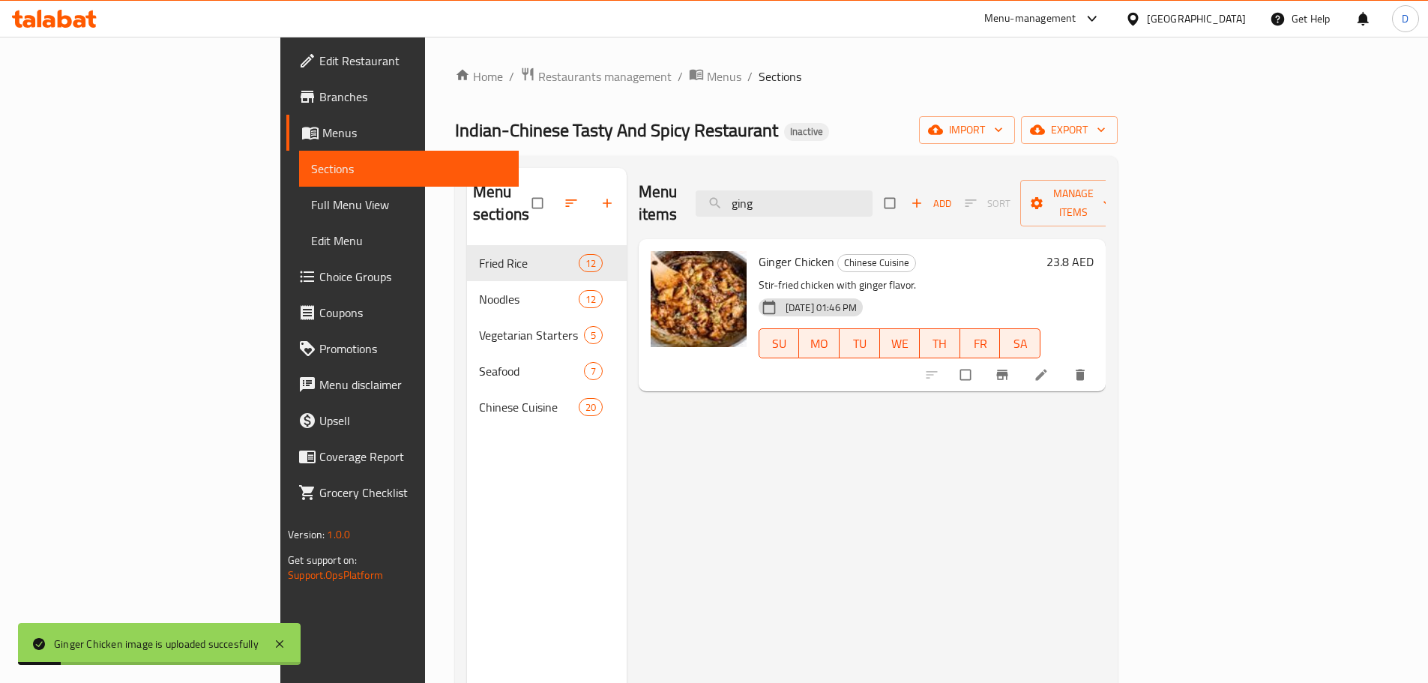
drag, startPoint x: 889, startPoint y: 190, endPoint x: 752, endPoint y: 199, distance: 136.7
click at [752, 199] on div "Menu items ging Add Sort Manage items" at bounding box center [871, 203] width 467 height 71
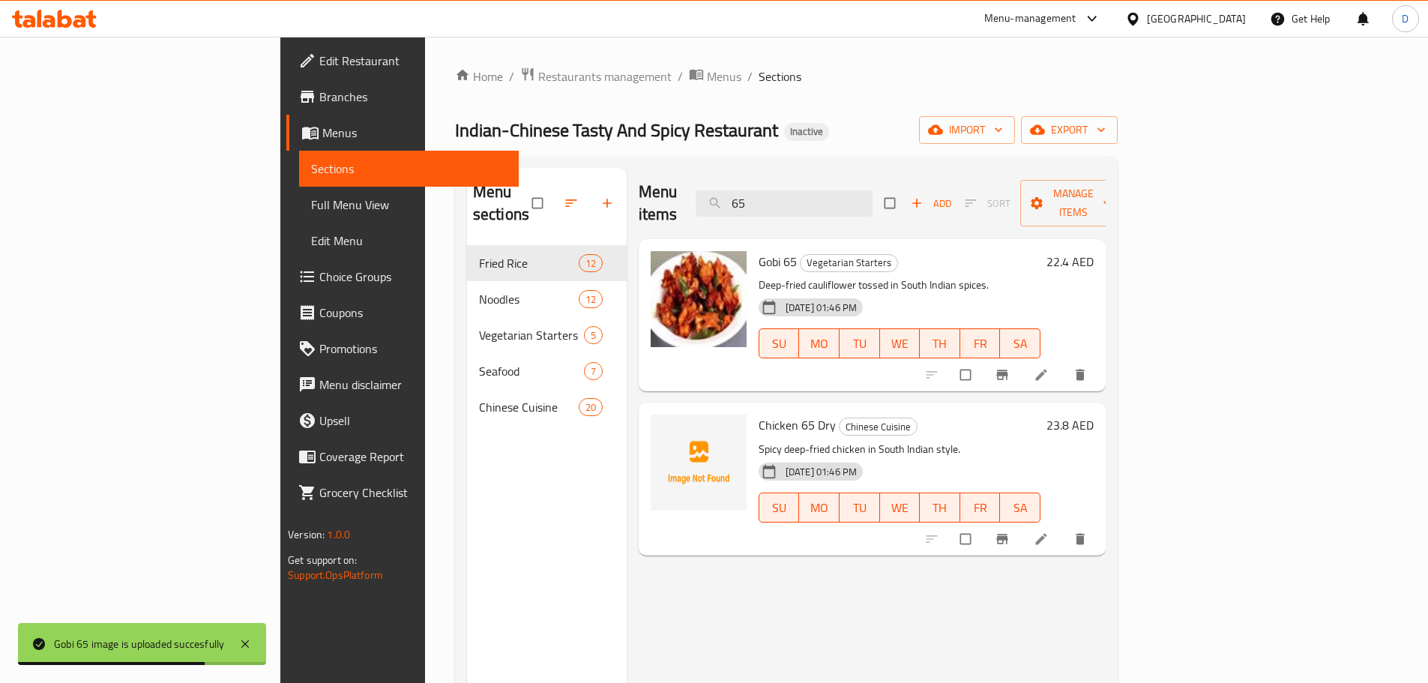
drag, startPoint x: 866, startPoint y: 187, endPoint x: 781, endPoint y: 190, distance: 84.7
click at [781, 190] on div "Menu items 65 Add Sort Manage items" at bounding box center [871, 203] width 467 height 71
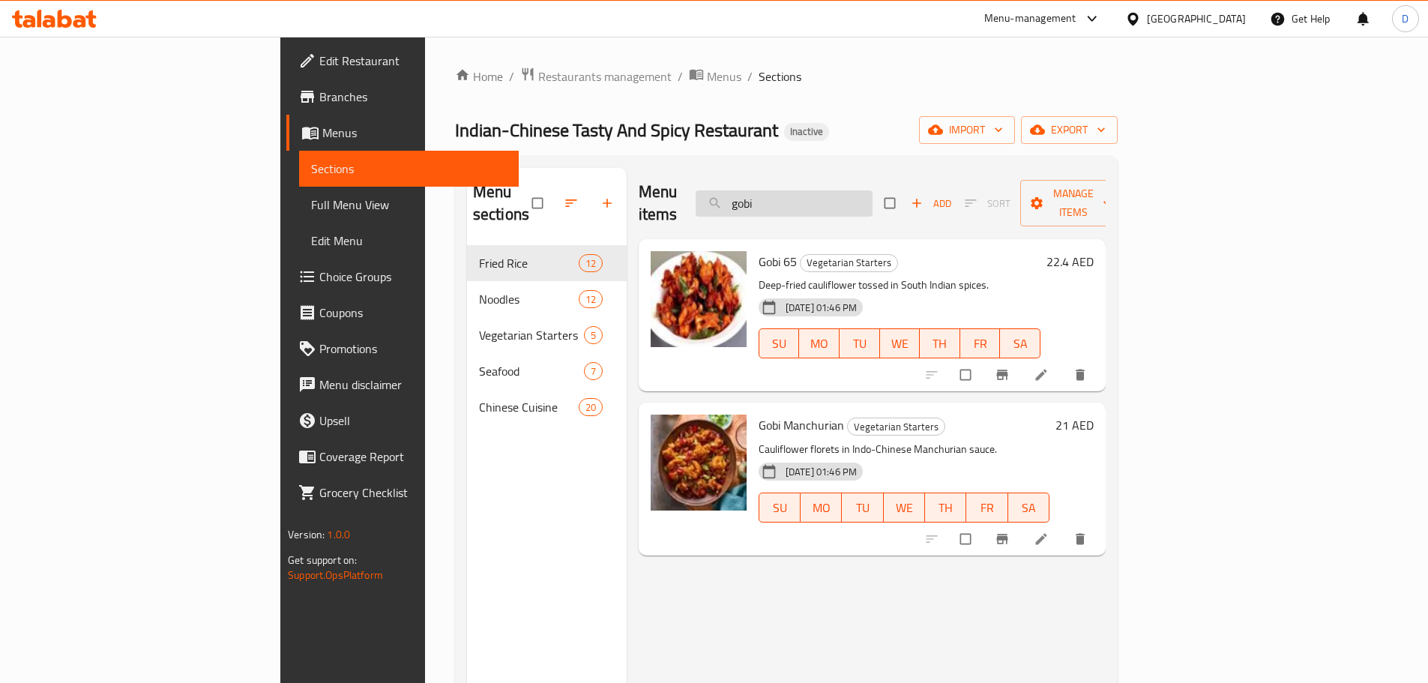
drag, startPoint x: 890, startPoint y: 196, endPoint x: 800, endPoint y: 198, distance: 90.0
click at [800, 198] on input "gobi" at bounding box center [783, 203] width 177 height 26
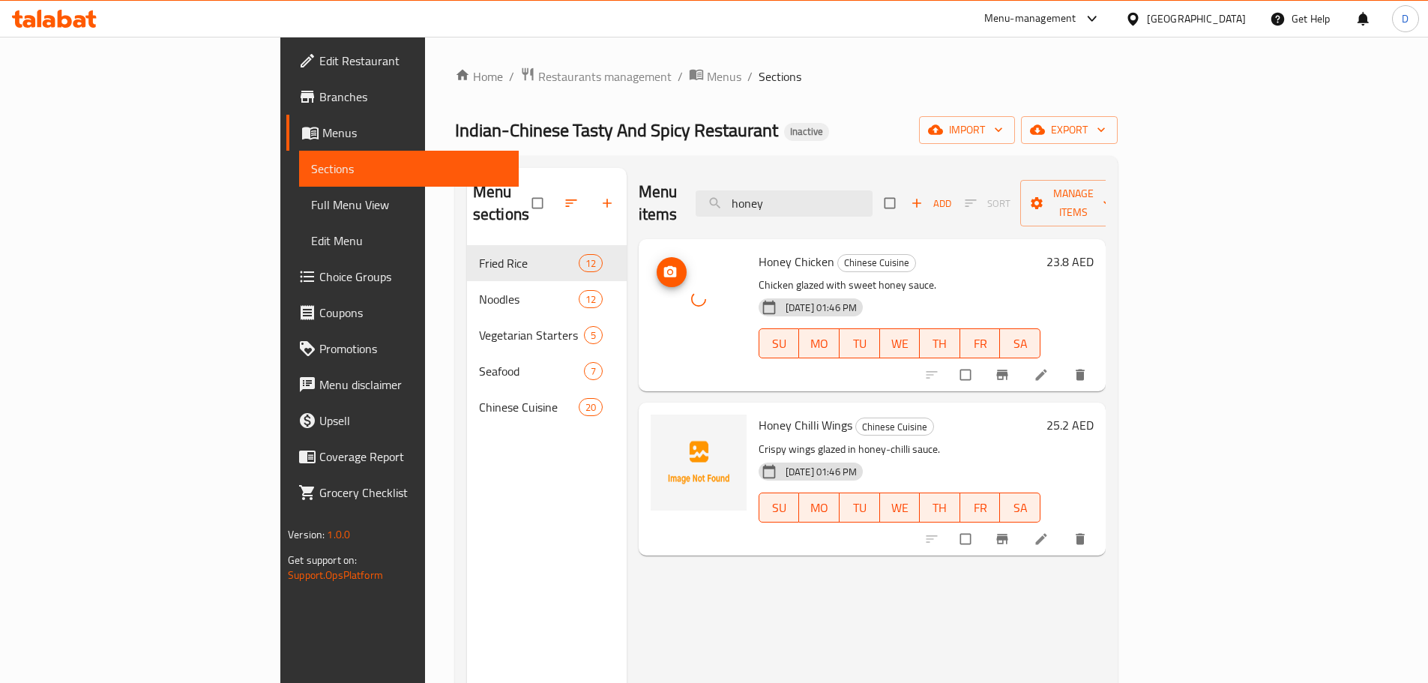
drag, startPoint x: 614, startPoint y: 291, endPoint x: 639, endPoint y: 298, distance: 26.6
click at [650, 298] on div at bounding box center [698, 299] width 96 height 96
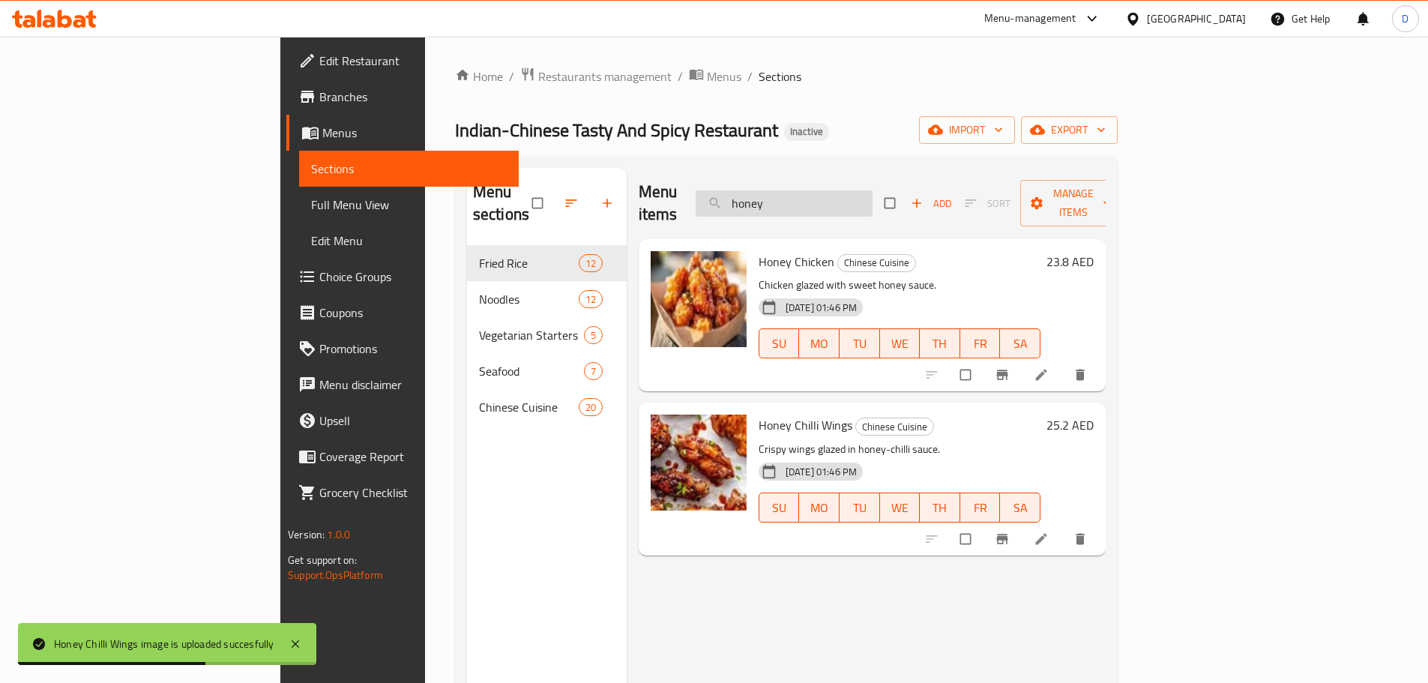
drag, startPoint x: 899, startPoint y: 196, endPoint x: 808, endPoint y: 205, distance: 91.8
click at [808, 205] on input "honey" at bounding box center [783, 203] width 177 height 26
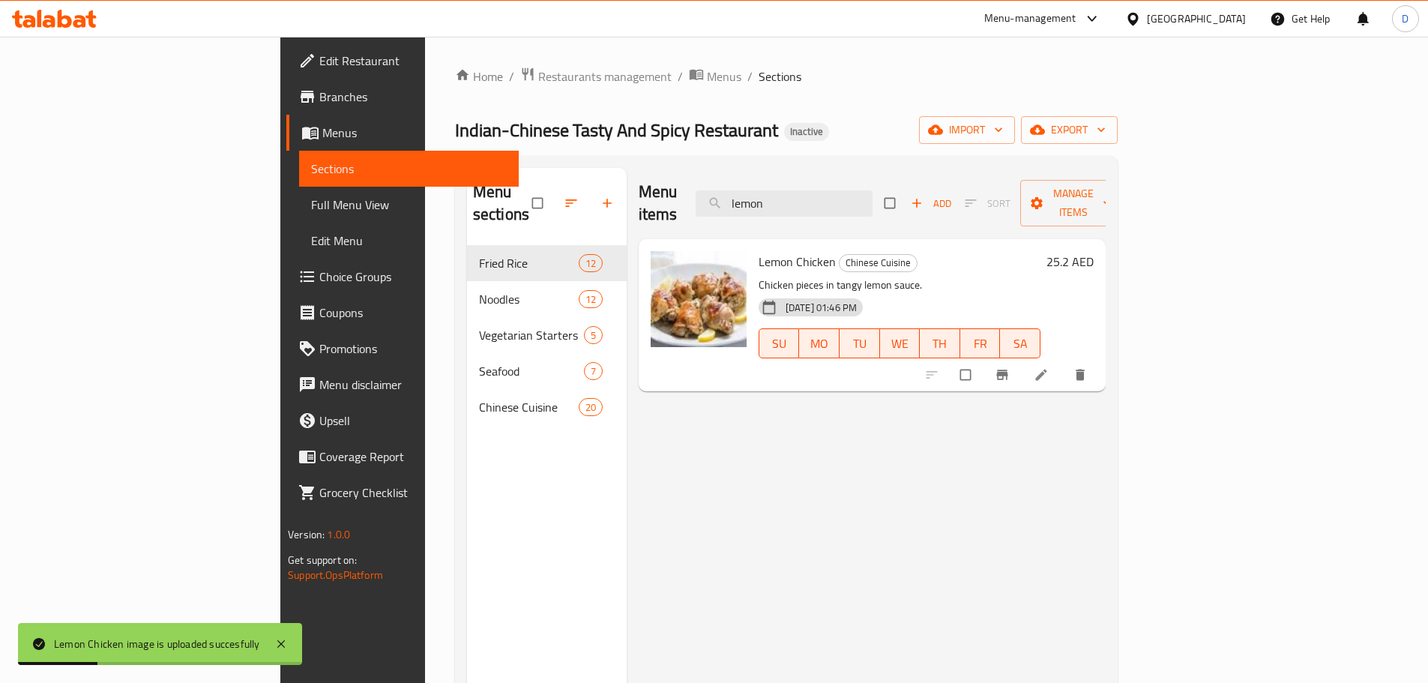
drag, startPoint x: 892, startPoint y: 202, endPoint x: 794, endPoint y: 202, distance: 98.2
click at [794, 202] on div "Menu items lemon Add Sort Manage items" at bounding box center [871, 203] width 467 height 71
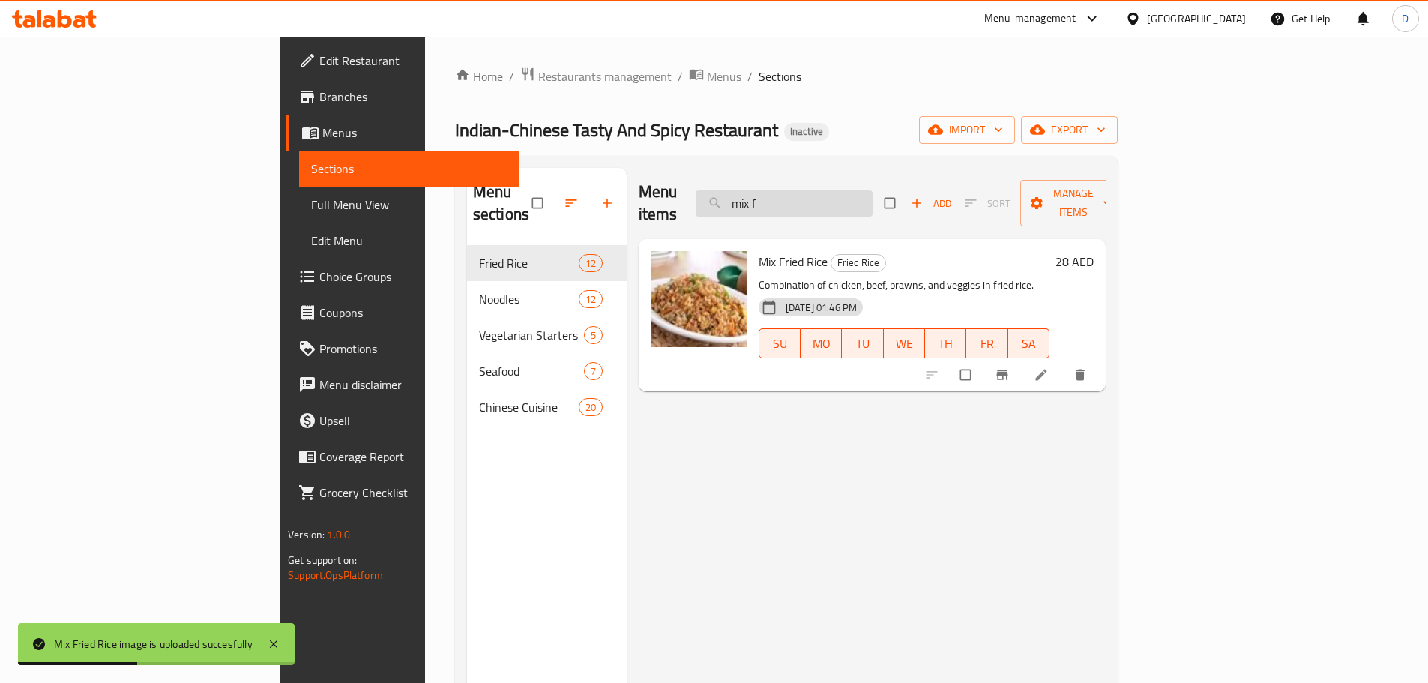
click at [872, 202] on input "mix f" at bounding box center [783, 203] width 177 height 26
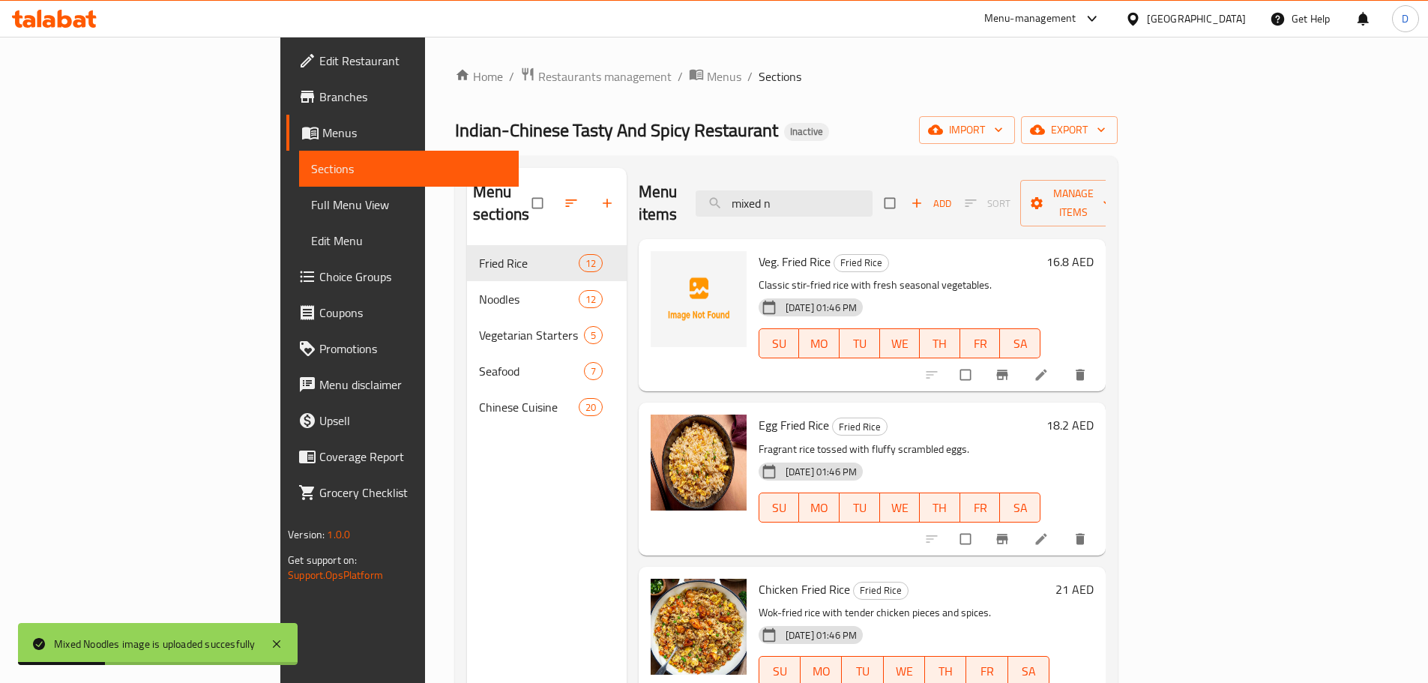
drag, startPoint x: 881, startPoint y: 196, endPoint x: 752, endPoint y: 196, distance: 128.9
click at [752, 196] on div "Menu items mixed n Add Sort Manage items" at bounding box center [871, 203] width 467 height 71
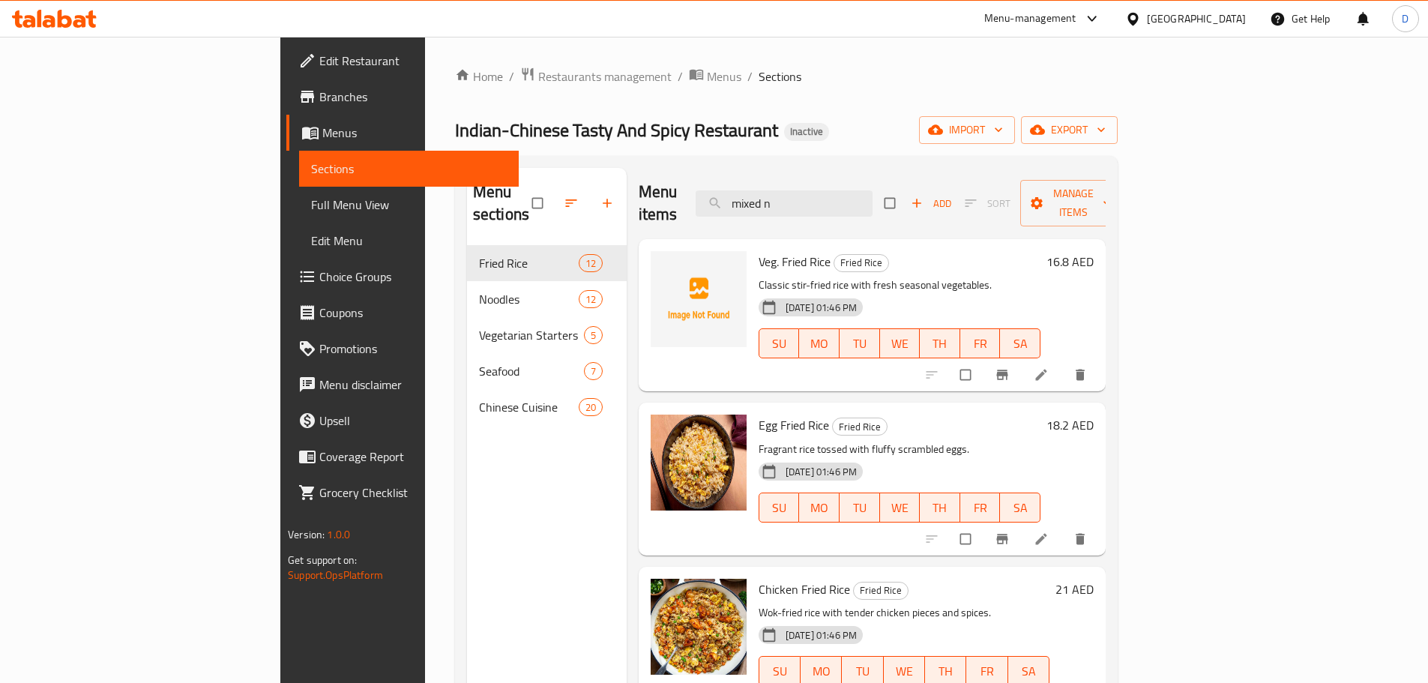
drag, startPoint x: 875, startPoint y: 198, endPoint x: 751, endPoint y: 208, distance: 124.0
click at [751, 208] on div "Menu items mixed n Add Sort Manage items" at bounding box center [871, 203] width 467 height 71
click at [872, 193] on input "mixed n" at bounding box center [783, 203] width 177 height 26
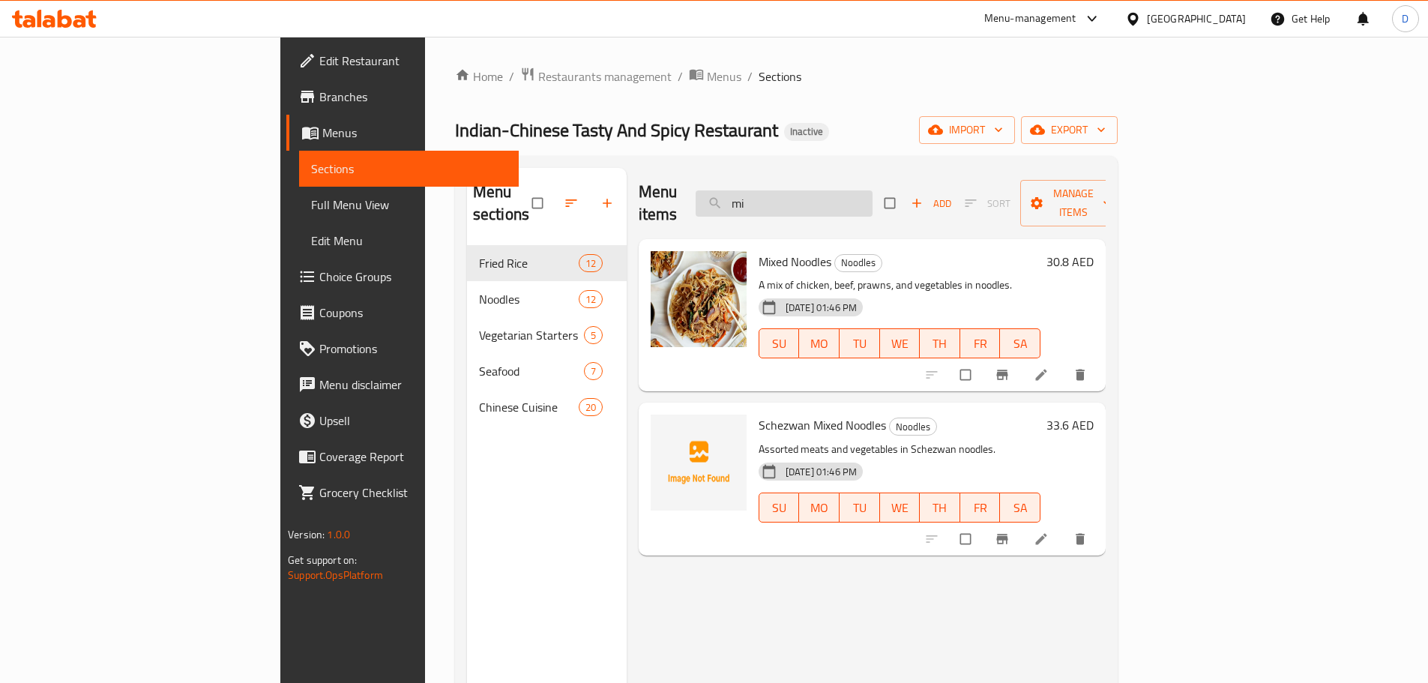
type input "m"
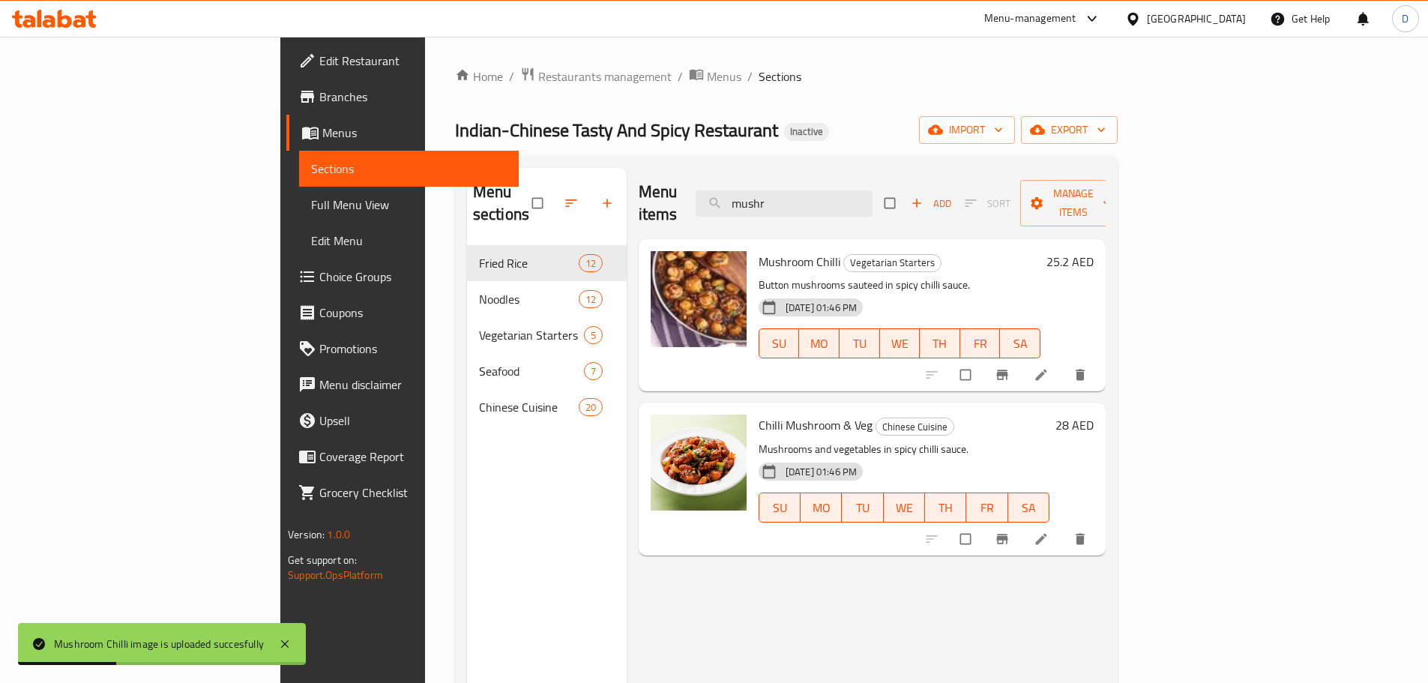
drag, startPoint x: 871, startPoint y: 190, endPoint x: 786, endPoint y: 193, distance: 84.7
click at [786, 193] on div "Menu items mushr Add Sort Manage items" at bounding box center [871, 203] width 467 height 71
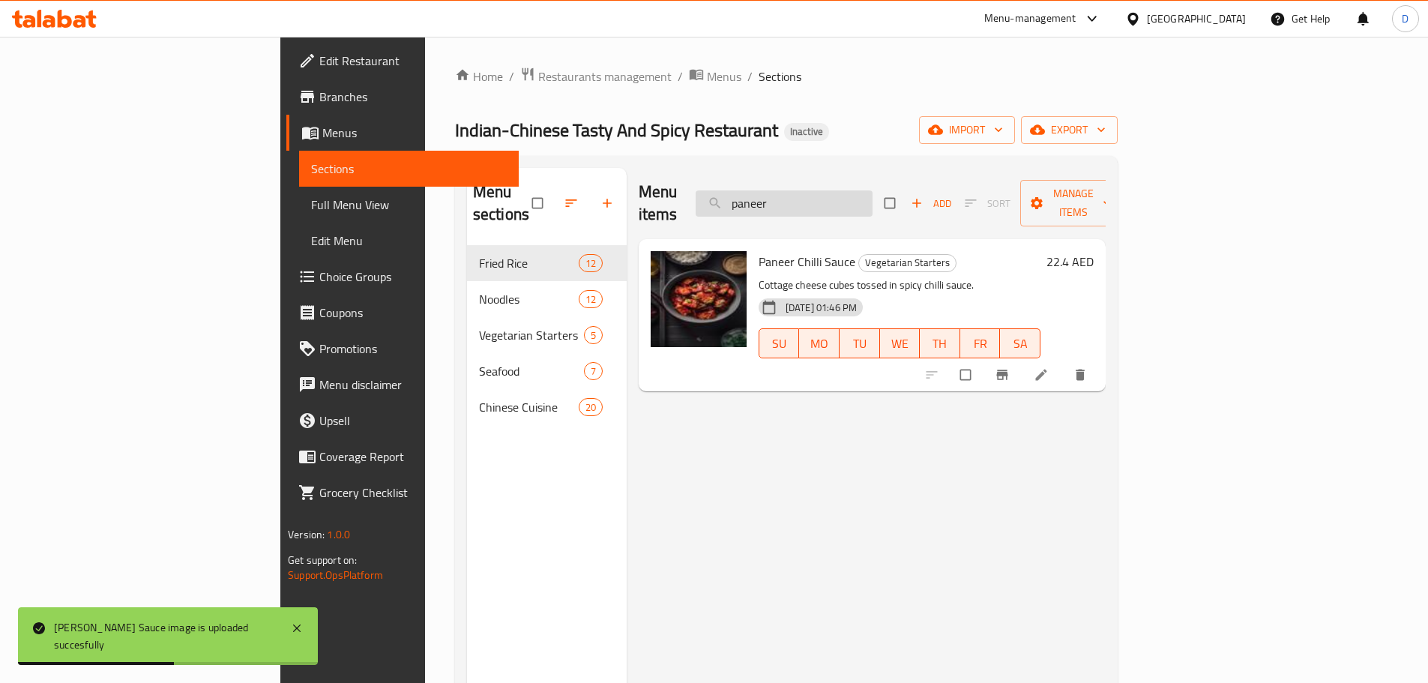
drag, startPoint x: 893, startPoint y: 199, endPoint x: 816, endPoint y: 199, distance: 77.2
click at [816, 199] on input "paneer" at bounding box center [783, 203] width 177 height 26
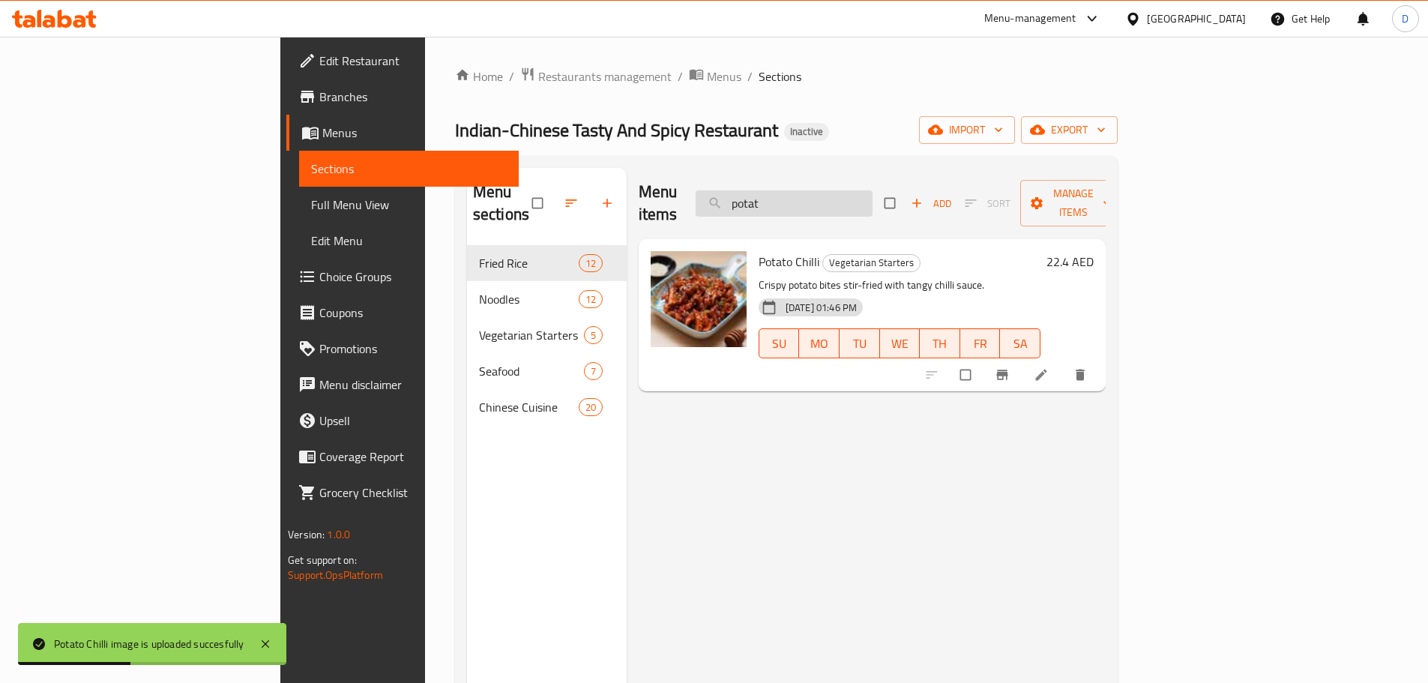
drag, startPoint x: 879, startPoint y: 199, endPoint x: 800, endPoint y: 197, distance: 78.7
click at [800, 197] on input "potat" at bounding box center [783, 203] width 177 height 26
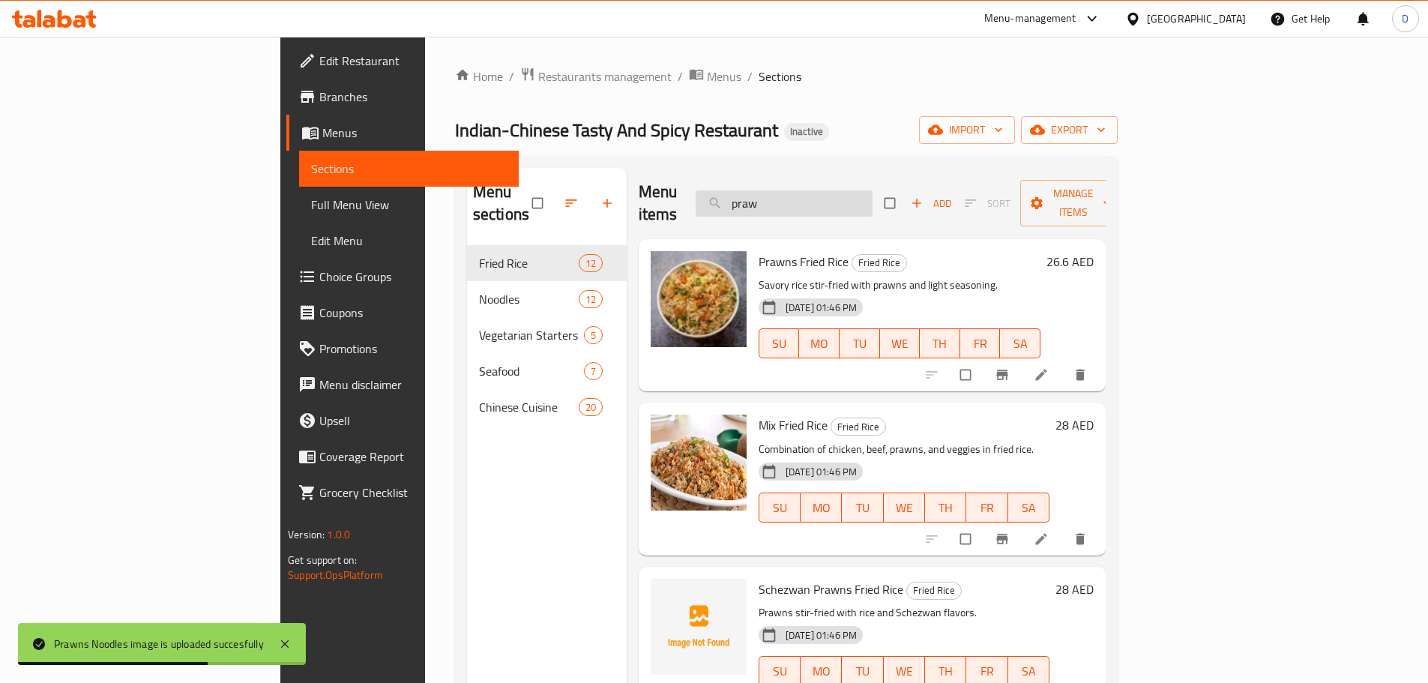
drag, startPoint x: 862, startPoint y: 186, endPoint x: 791, endPoint y: 185, distance: 70.4
click at [791, 190] on input "praw" at bounding box center [783, 203] width 177 height 26
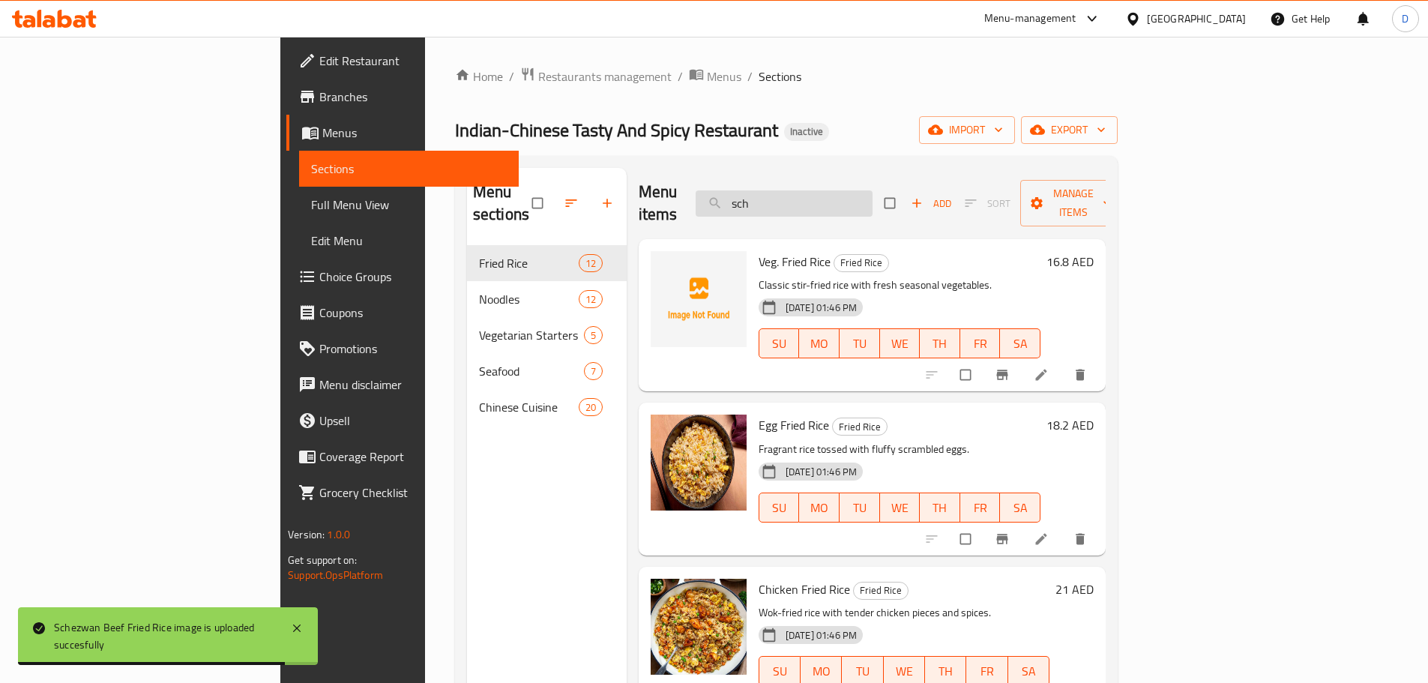
click at [864, 201] on input "sch" at bounding box center [783, 203] width 177 height 26
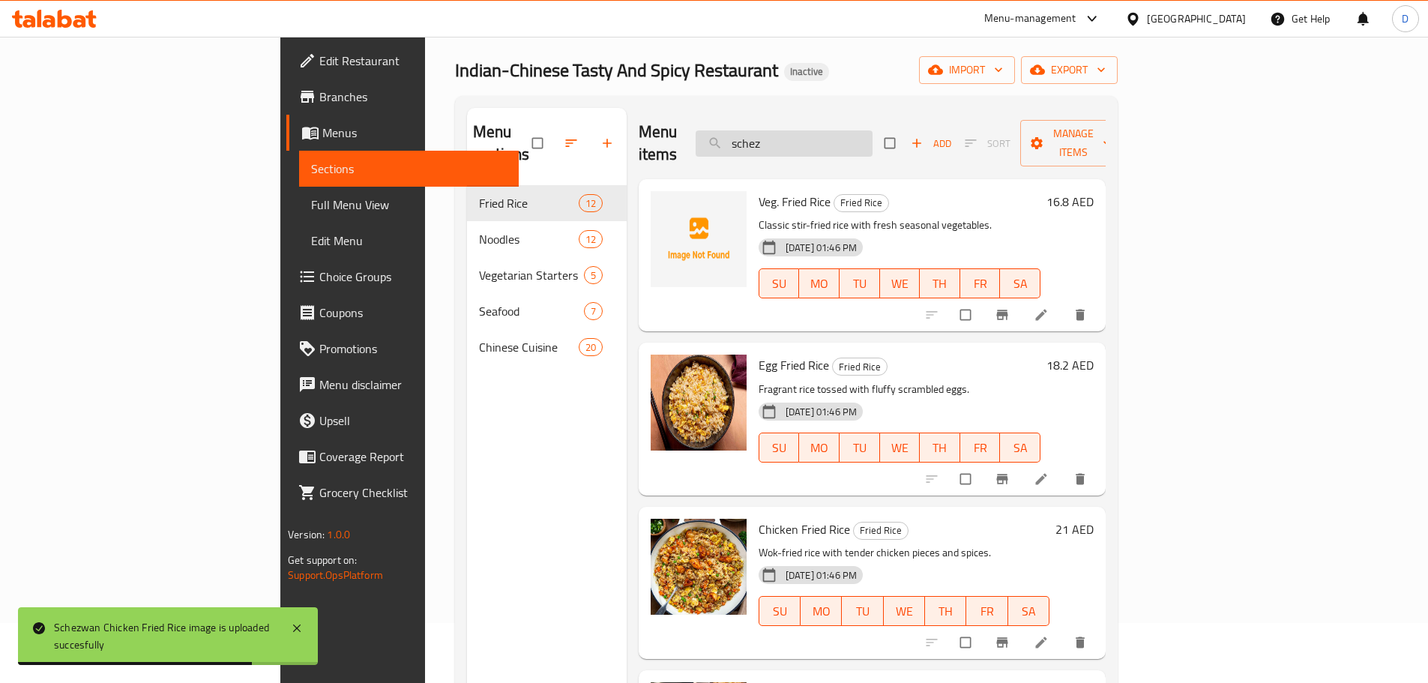
click at [872, 136] on input "schez" at bounding box center [783, 143] width 177 height 26
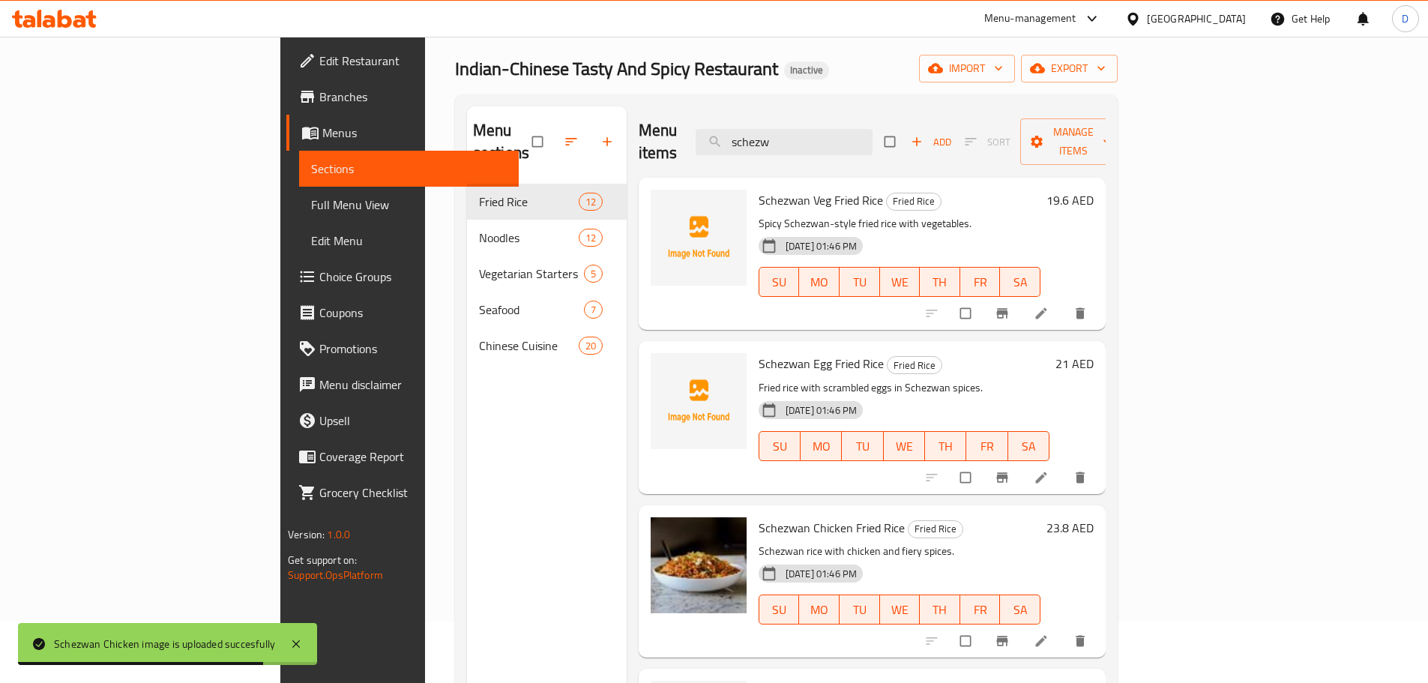
scroll to position [60, 0]
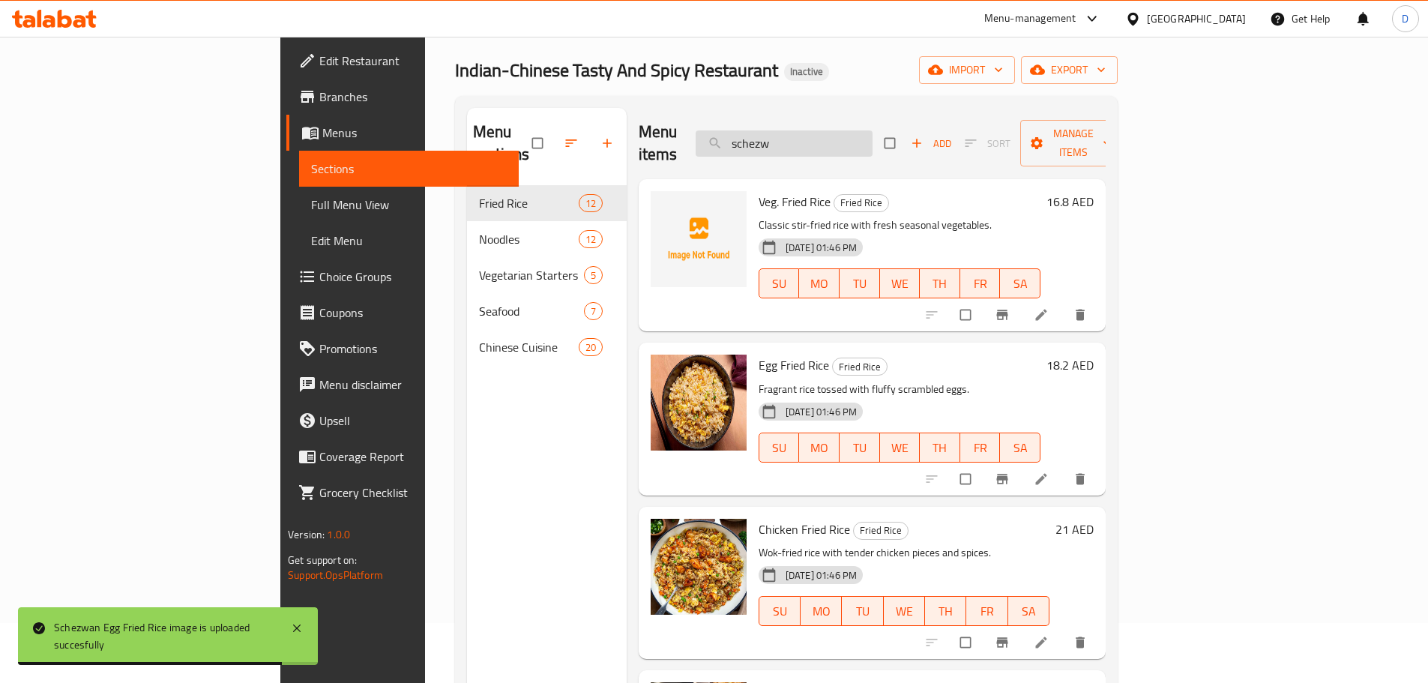
click at [872, 139] on input "schezw" at bounding box center [783, 143] width 177 height 26
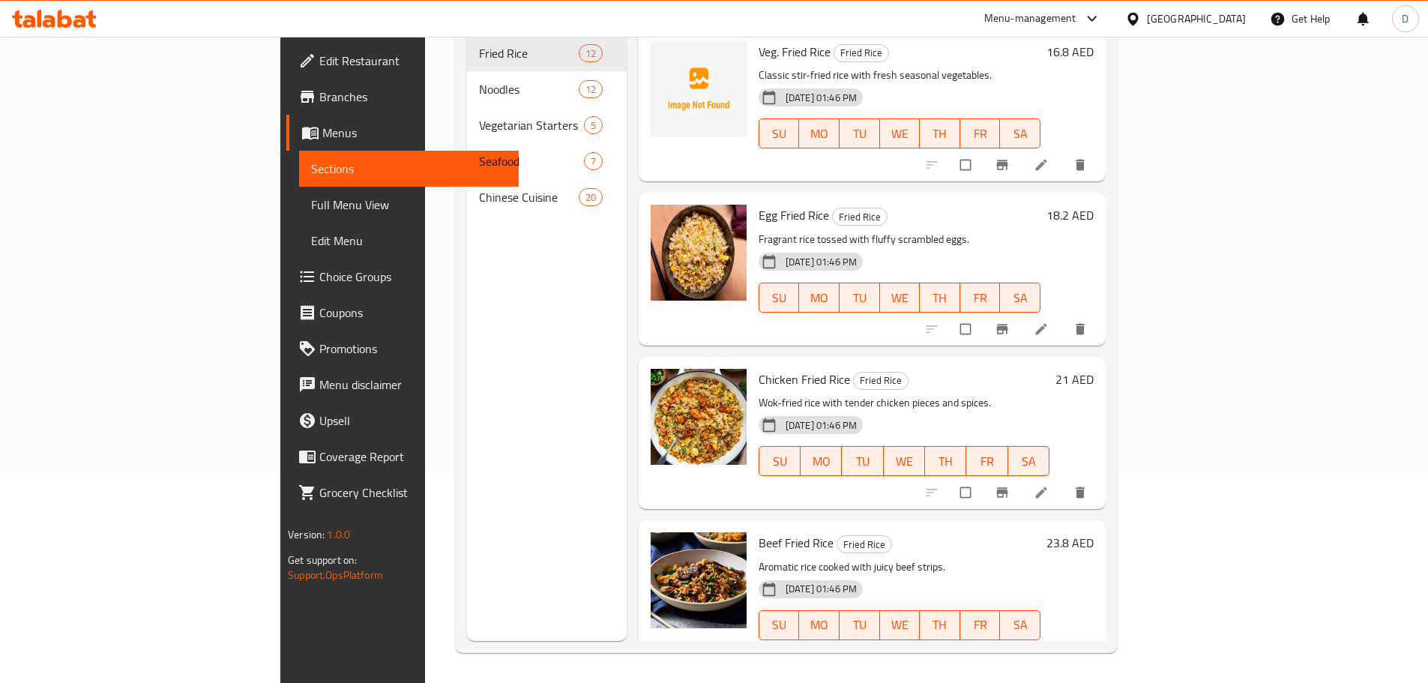
scroll to position [0, 0]
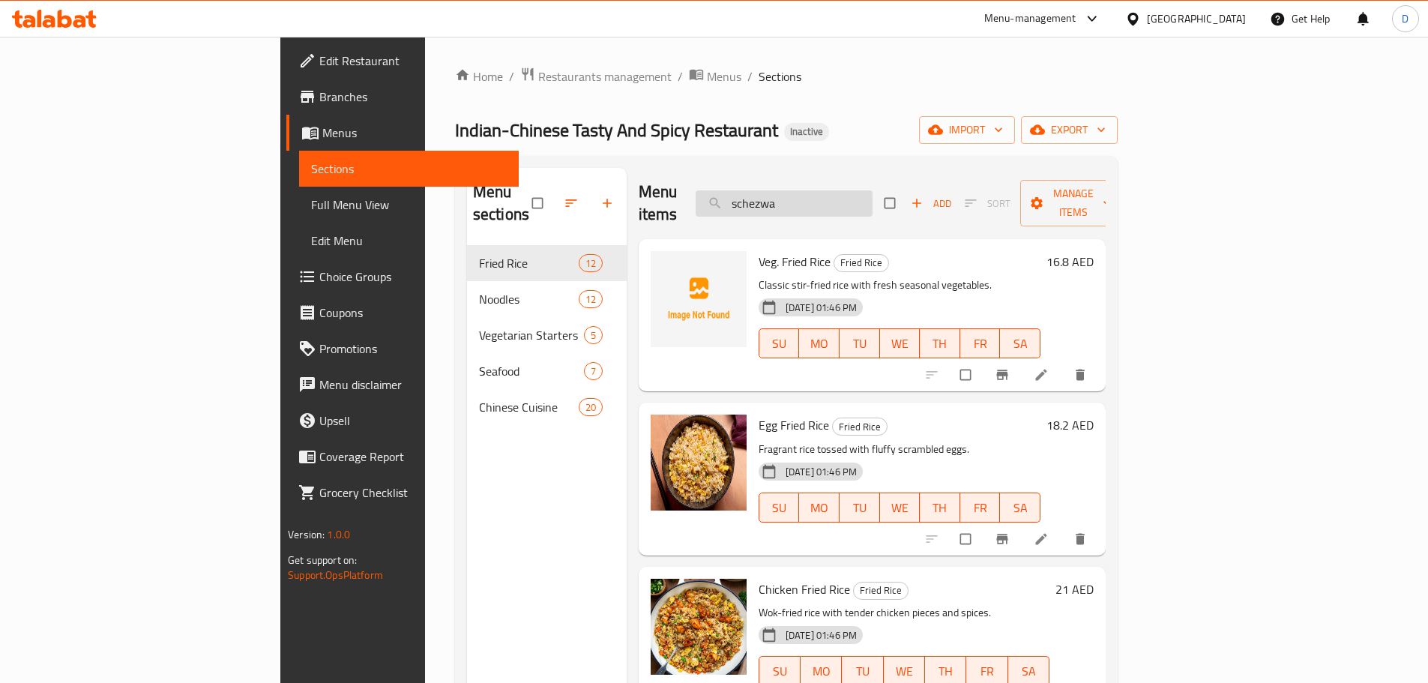
click at [872, 190] on input "schezwa" at bounding box center [783, 203] width 177 height 26
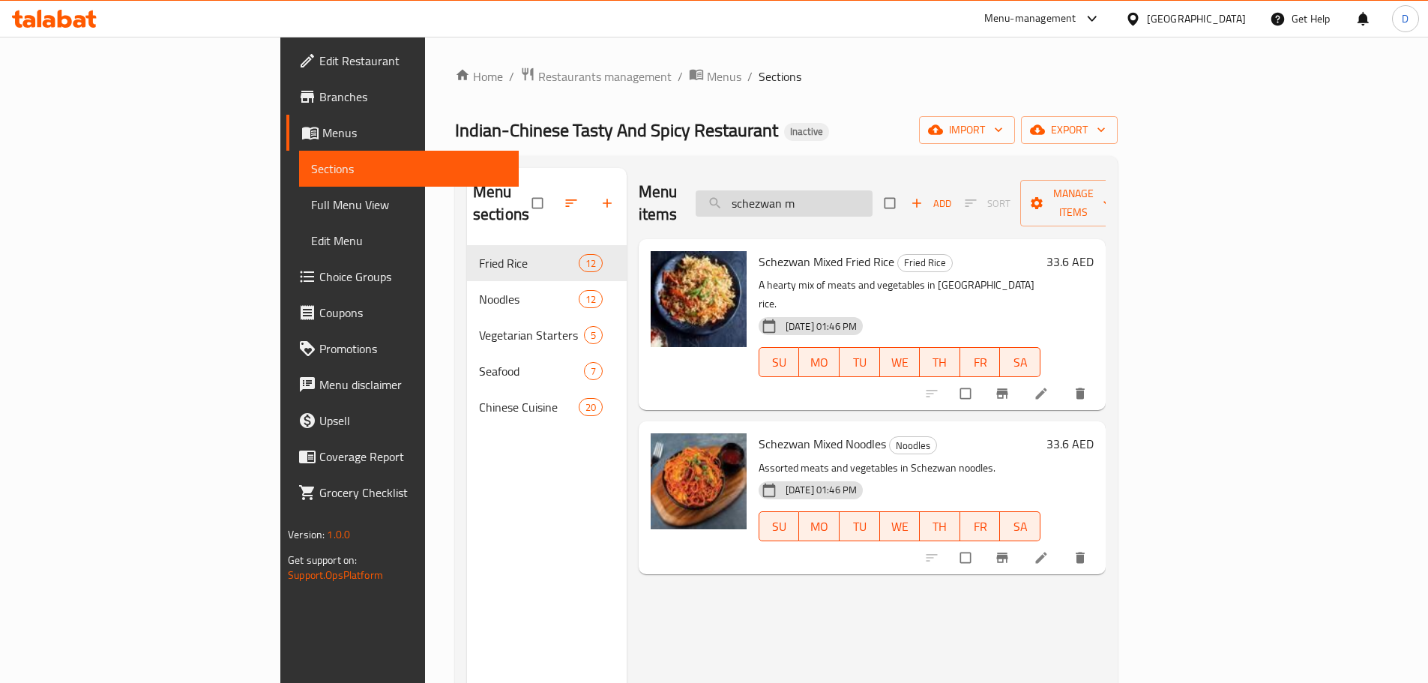
click at [872, 200] on input "schezwan m" at bounding box center [783, 203] width 177 height 26
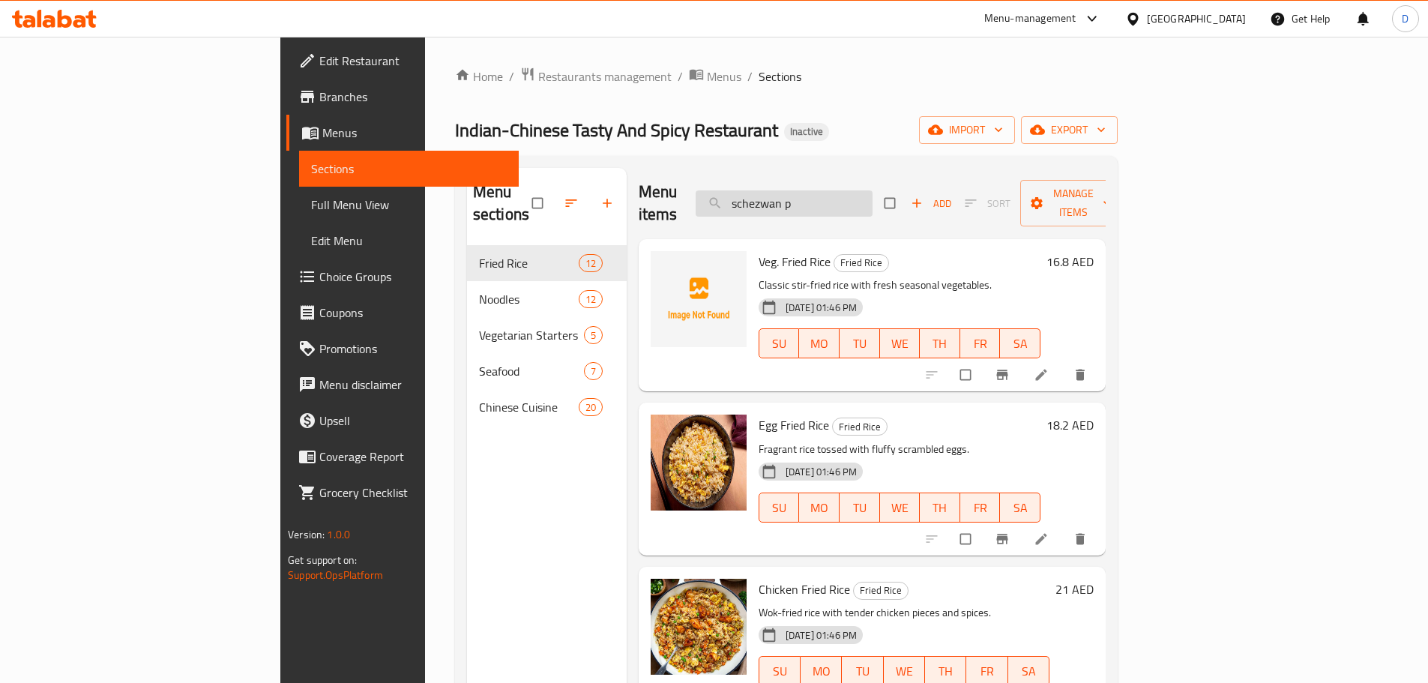
click at [872, 193] on input "schezwan p" at bounding box center [783, 203] width 177 height 26
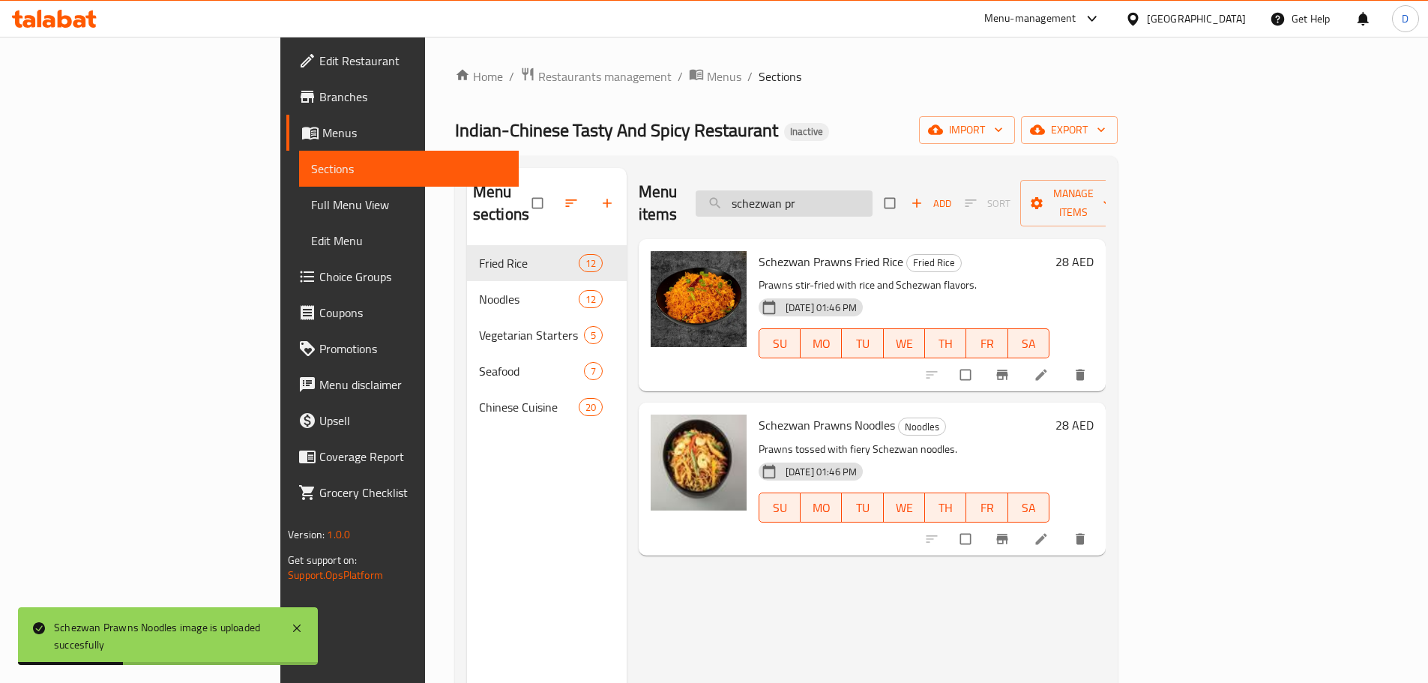
click at [872, 193] on input "schezwan pr" at bounding box center [783, 203] width 177 height 26
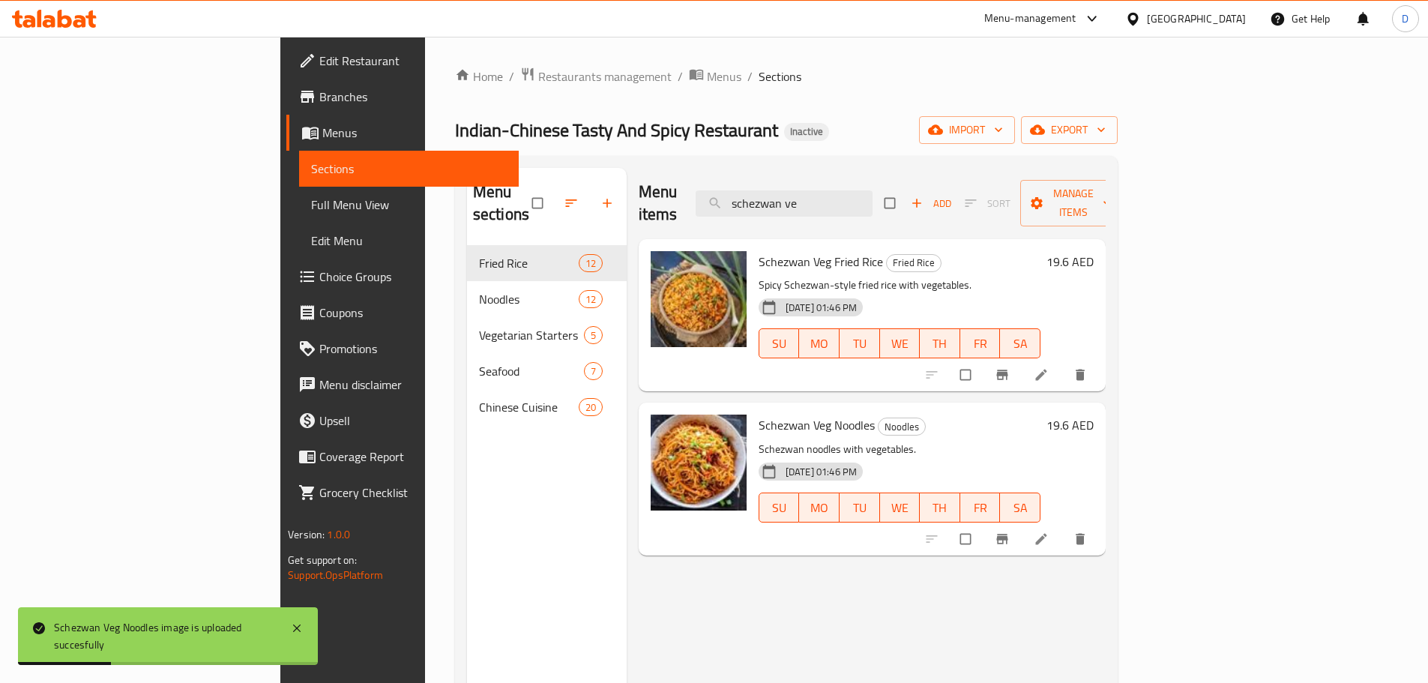
drag, startPoint x: 908, startPoint y: 192, endPoint x: 746, endPoint y: 192, distance: 161.9
click at [746, 192] on div "Menu items schezwan ve Add Sort Manage items" at bounding box center [871, 203] width 467 height 71
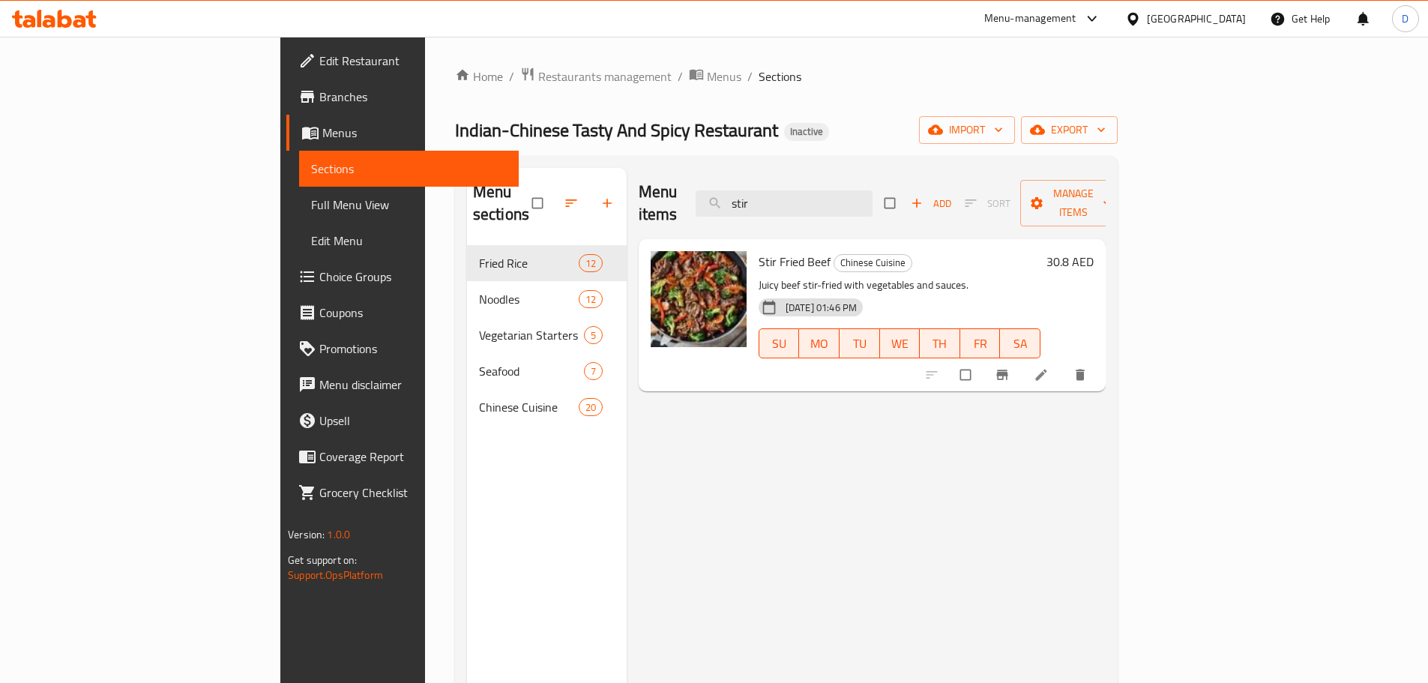
drag, startPoint x: 864, startPoint y: 191, endPoint x: 786, endPoint y: 191, distance: 77.9
click at [786, 191] on div "Menu items stir Add Sort Manage items" at bounding box center [871, 203] width 467 height 71
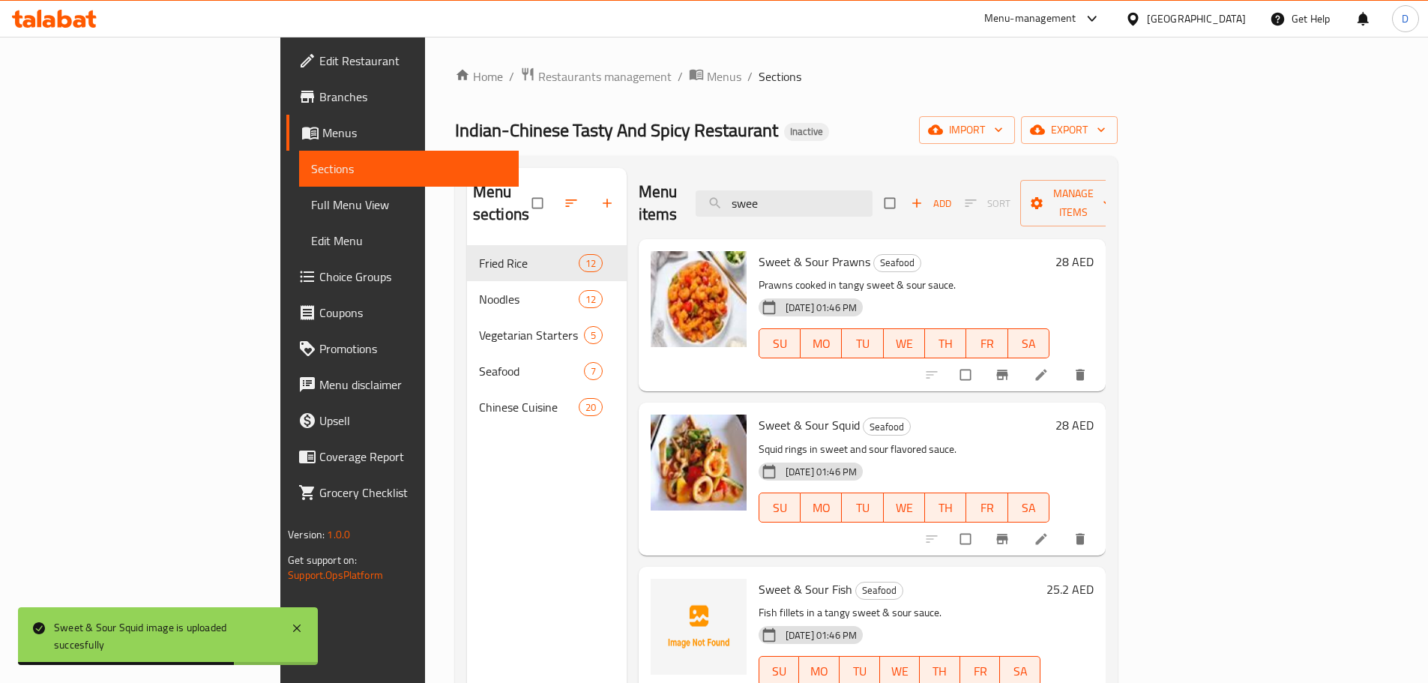
drag, startPoint x: 874, startPoint y: 191, endPoint x: 761, endPoint y: 190, distance: 112.4
click at [761, 190] on div "Menu items swee Add Sort Manage items" at bounding box center [871, 203] width 467 height 71
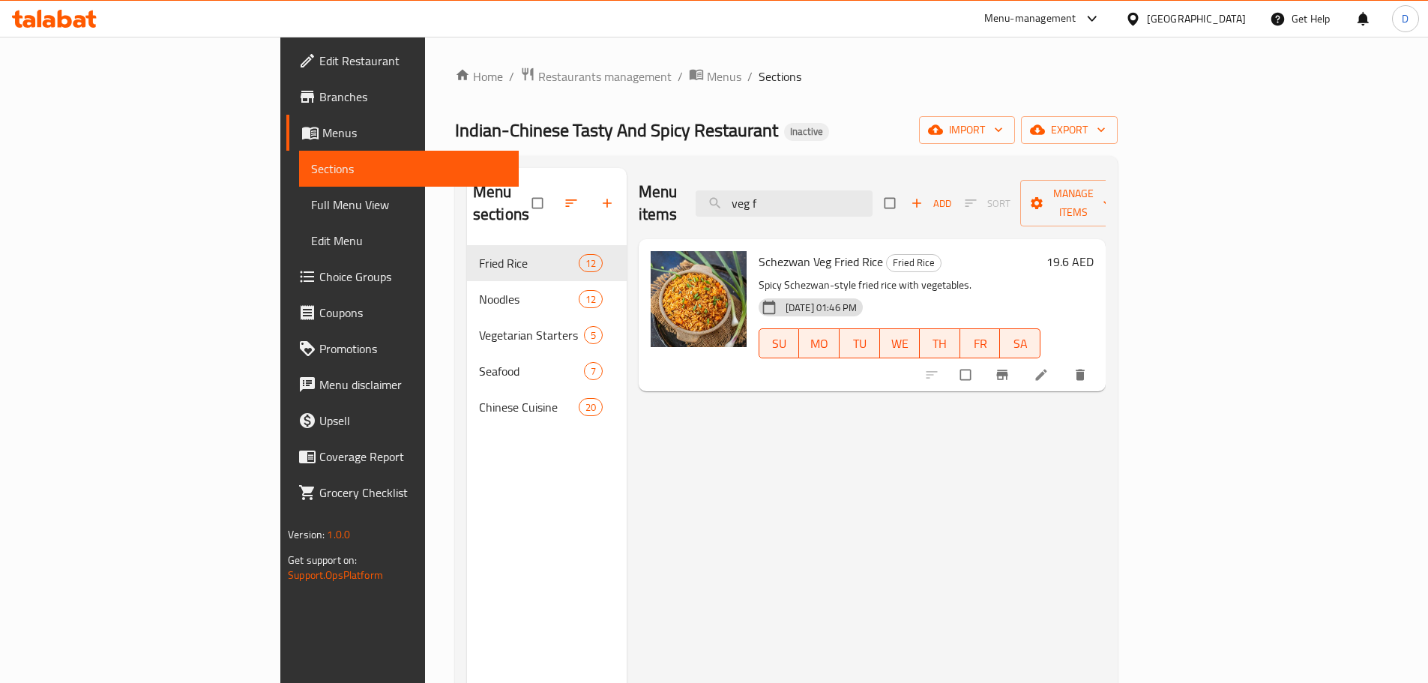
drag, startPoint x: 866, startPoint y: 198, endPoint x: 651, endPoint y: 196, distance: 215.1
click at [651, 196] on div "Menu items veg f Add Sort Manage items" at bounding box center [871, 203] width 467 height 71
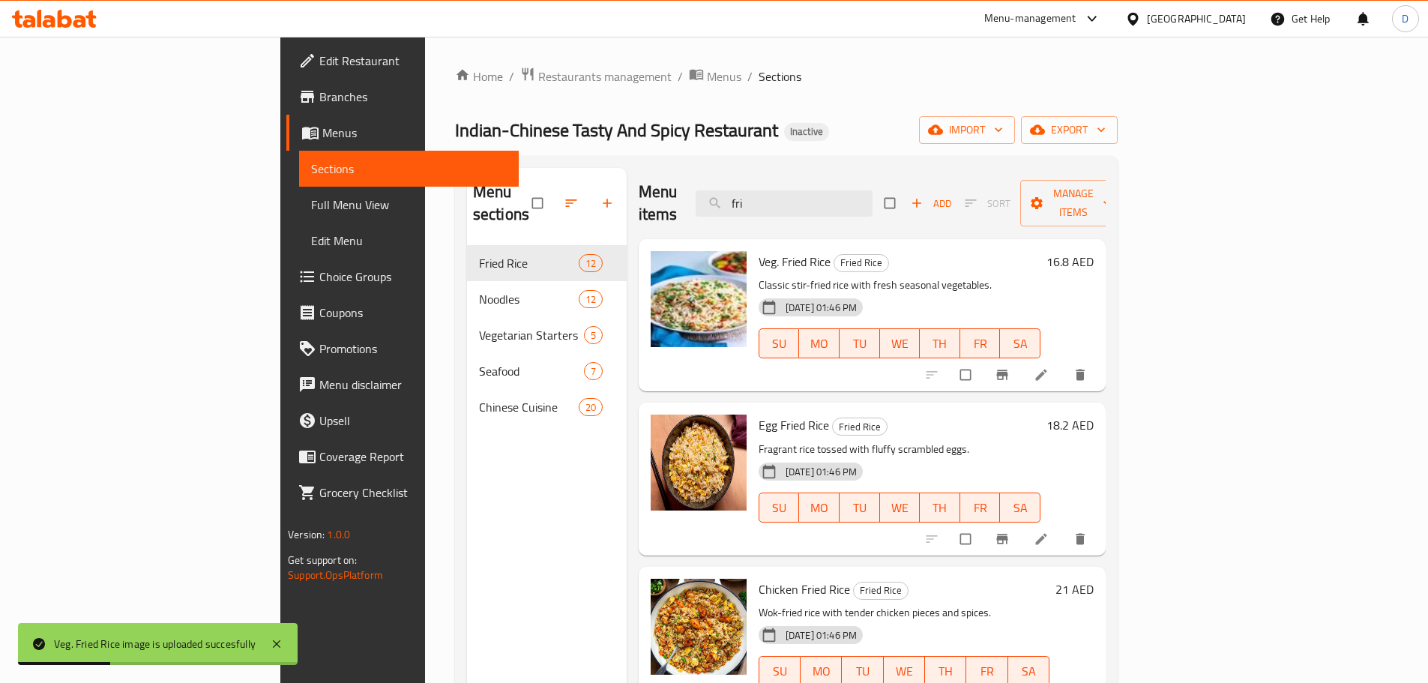
drag, startPoint x: 863, startPoint y: 193, endPoint x: 740, endPoint y: 196, distance: 123.0
click at [740, 196] on div "Menu items fri Add Sort Manage items" at bounding box center [871, 203] width 467 height 71
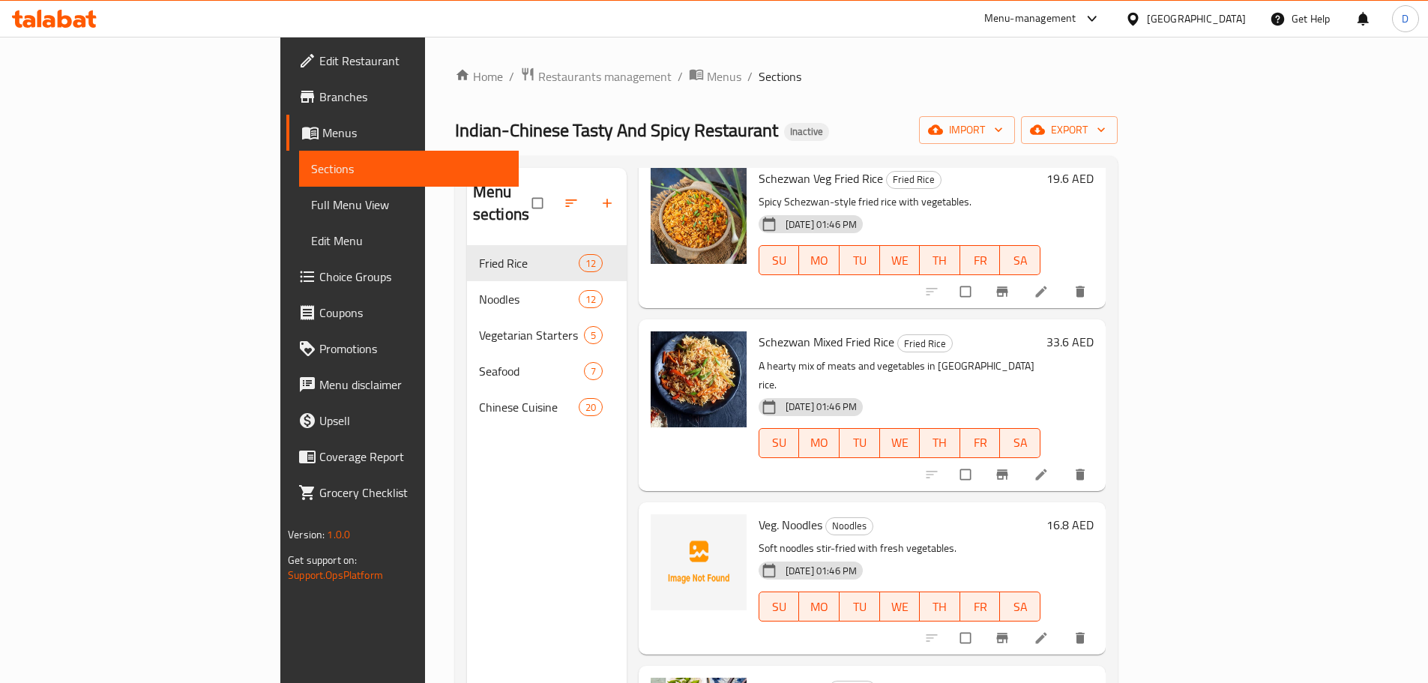
scroll to position [450, 0]
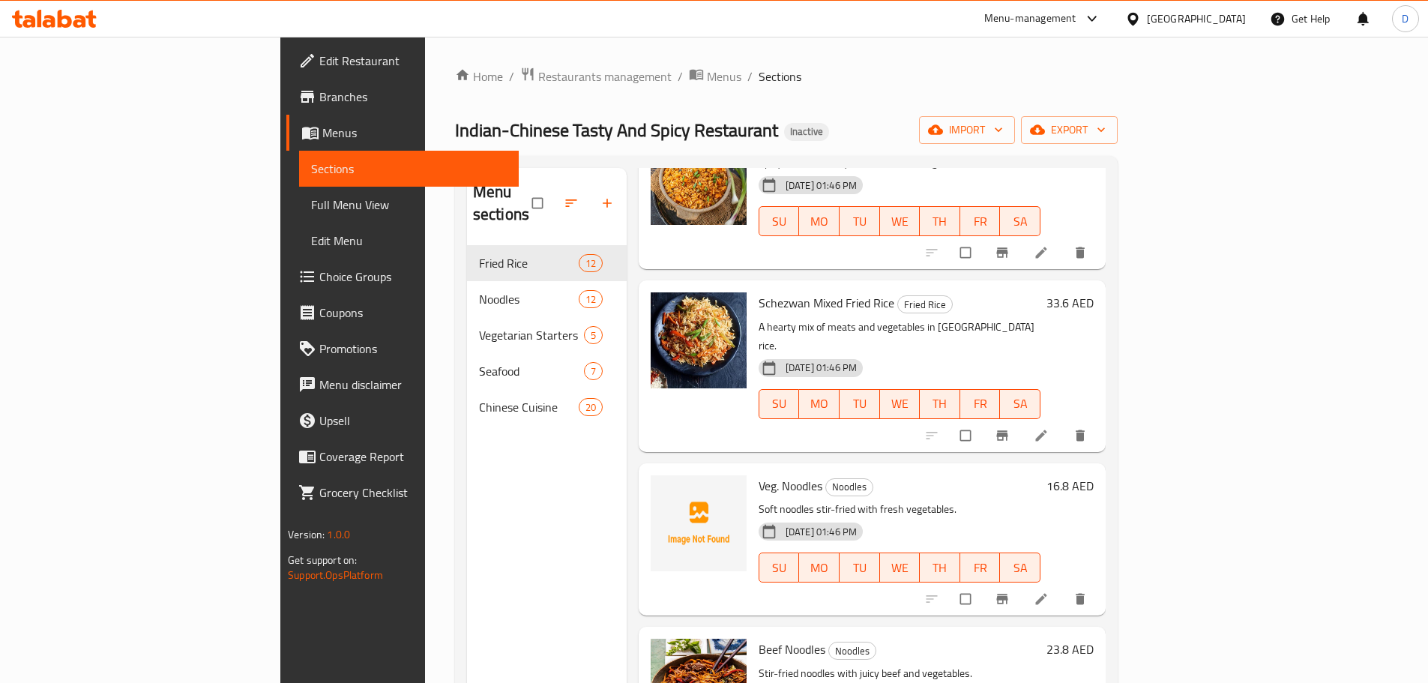
type input "veg"
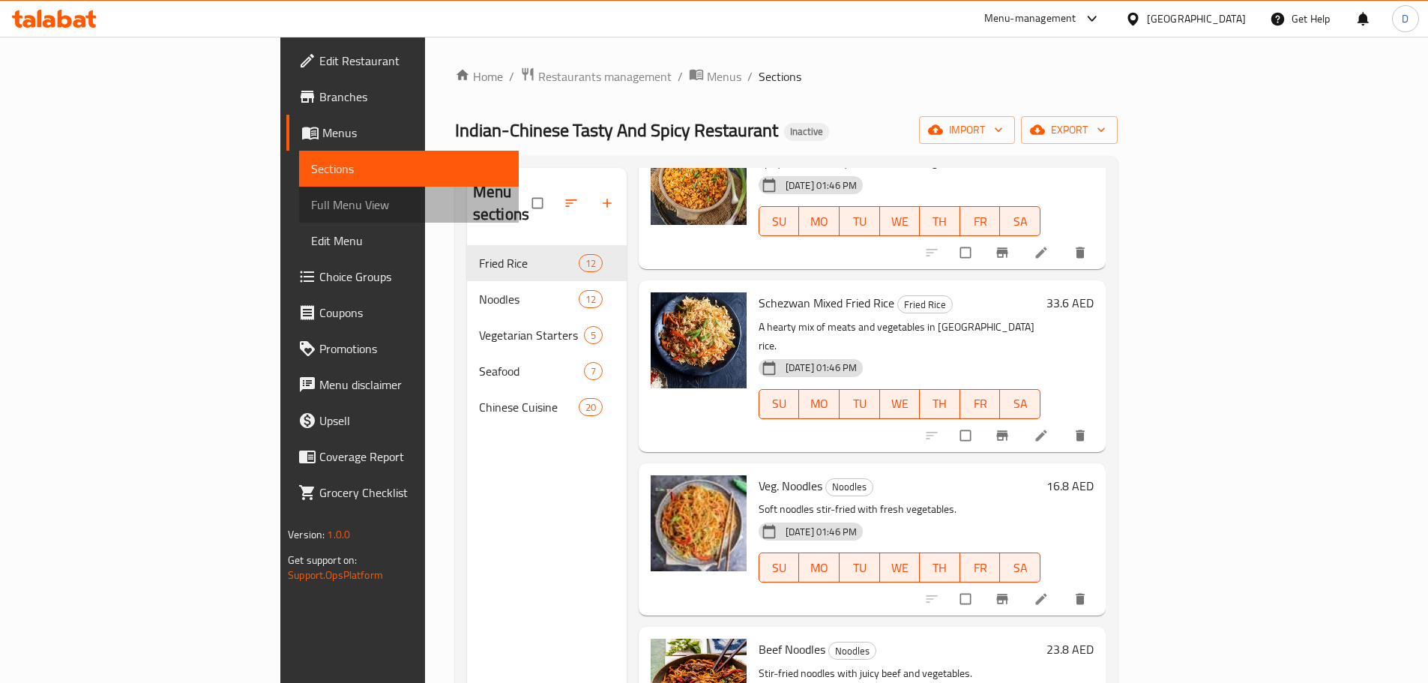
click at [311, 210] on span "Full Menu View" at bounding box center [409, 205] width 196 height 18
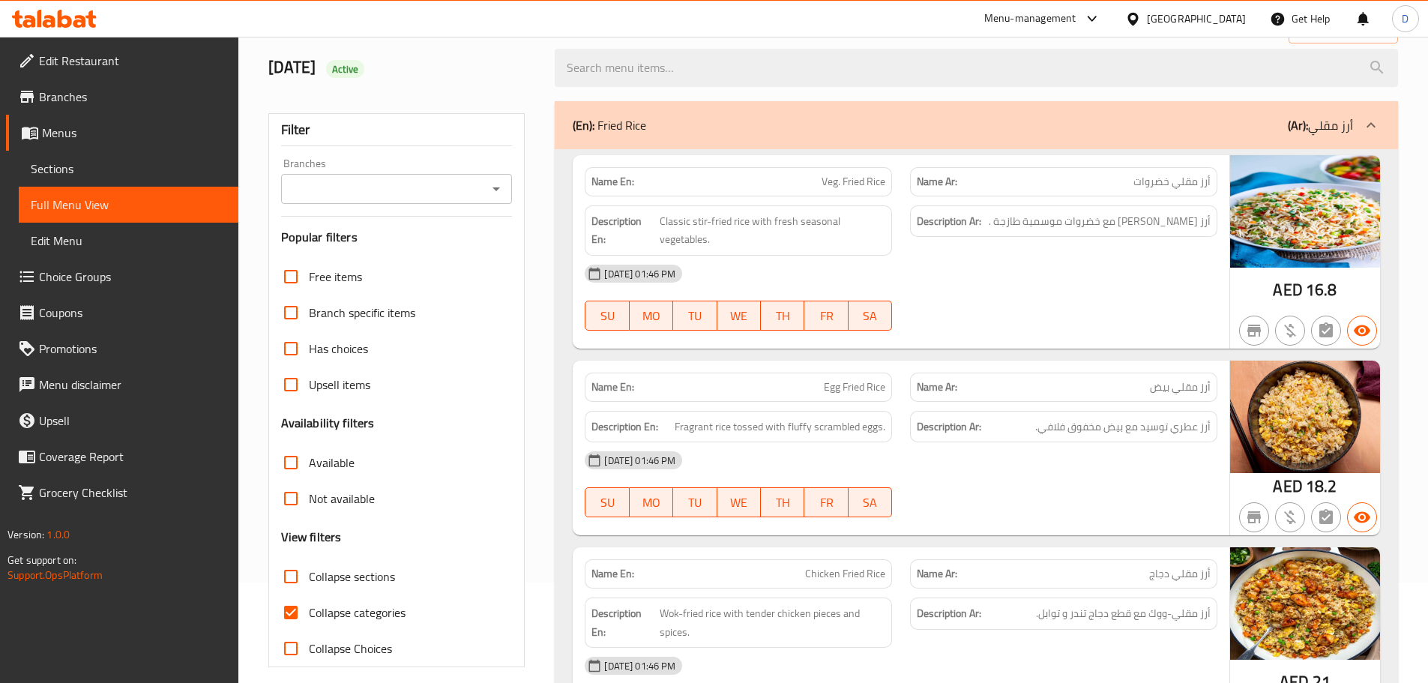
scroll to position [225, 0]
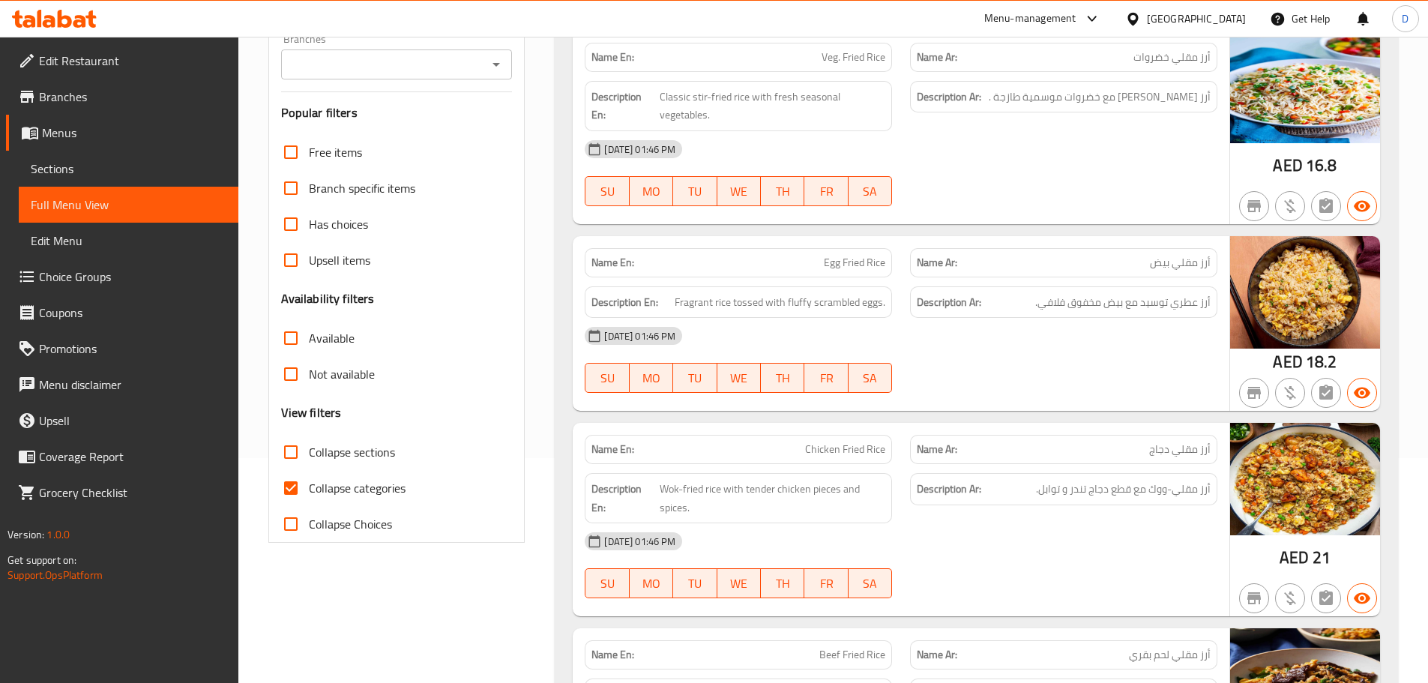
click at [291, 494] on input "Collapse categories" at bounding box center [291, 488] width 36 height 36
checkbox input "false"
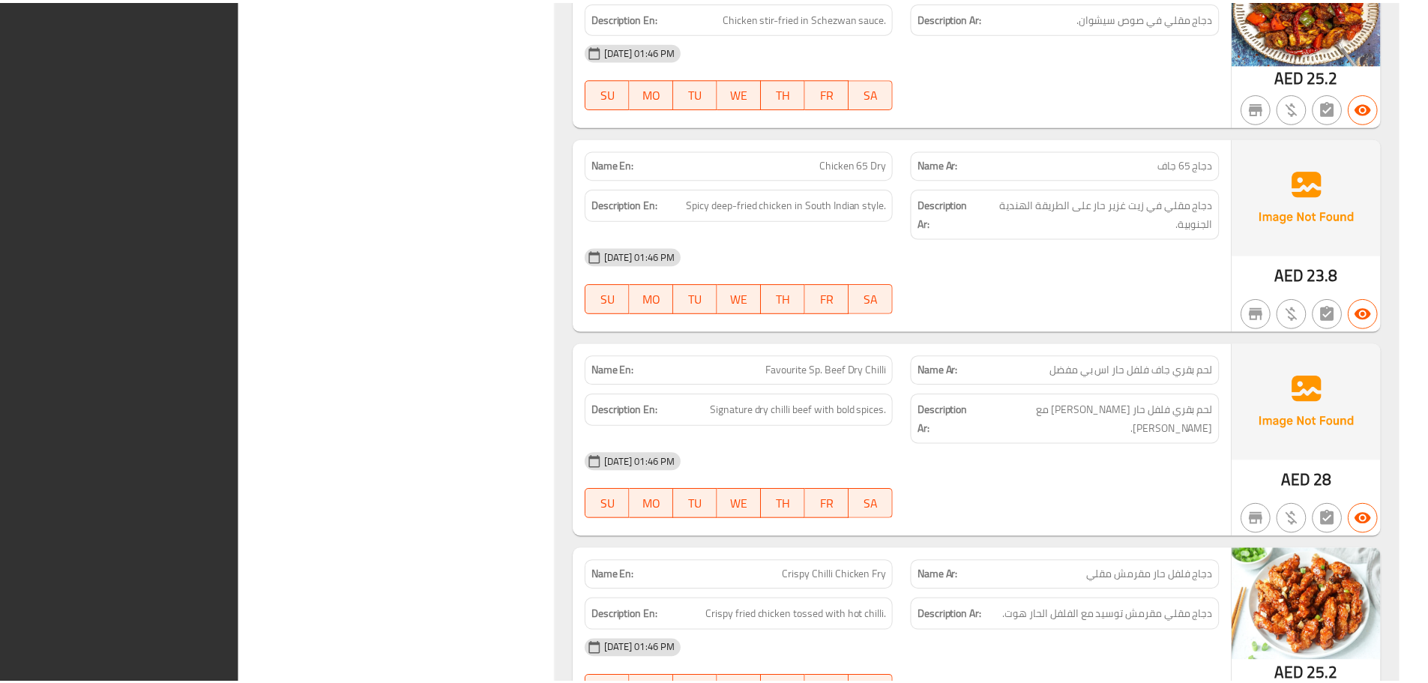
scroll to position [10688, 0]
